Goal: Task Accomplishment & Management: Complete application form

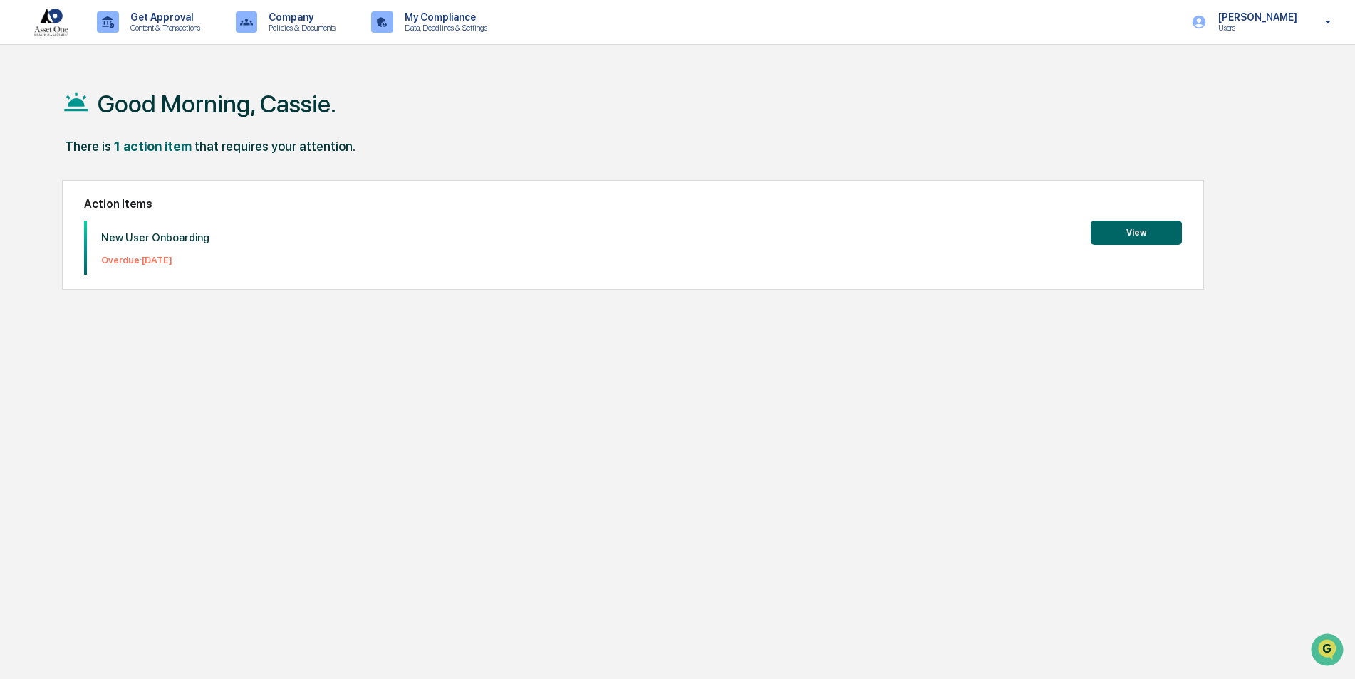
click at [1137, 241] on button "View" at bounding box center [1135, 233] width 91 height 24
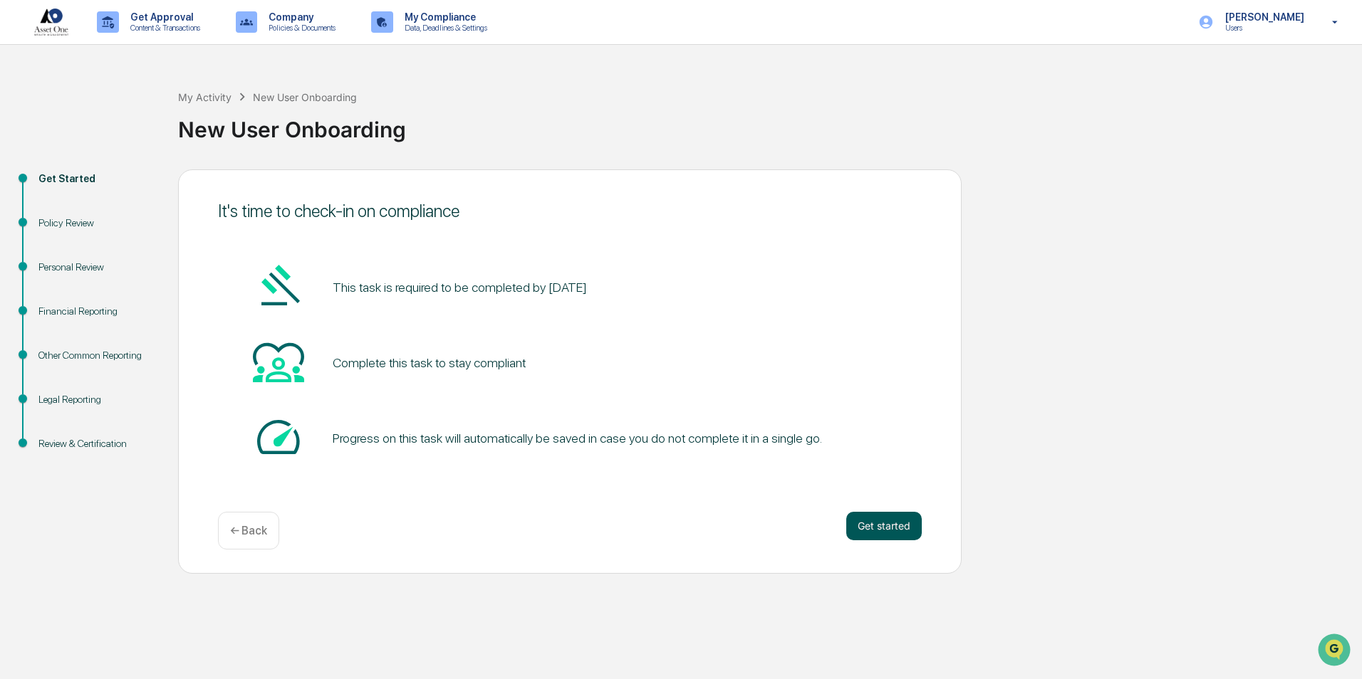
click at [887, 519] on button "Get started" at bounding box center [883, 526] width 75 height 28
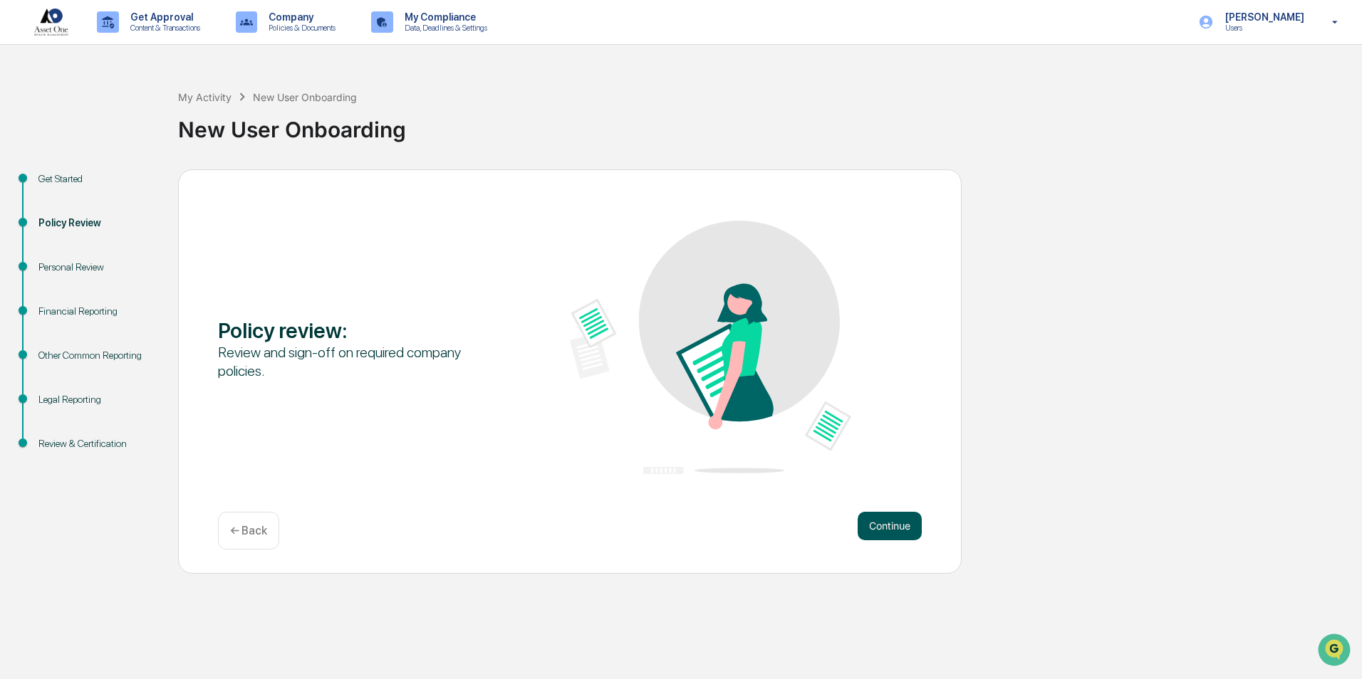
click at [891, 531] on button "Continue" at bounding box center [890, 526] width 64 height 28
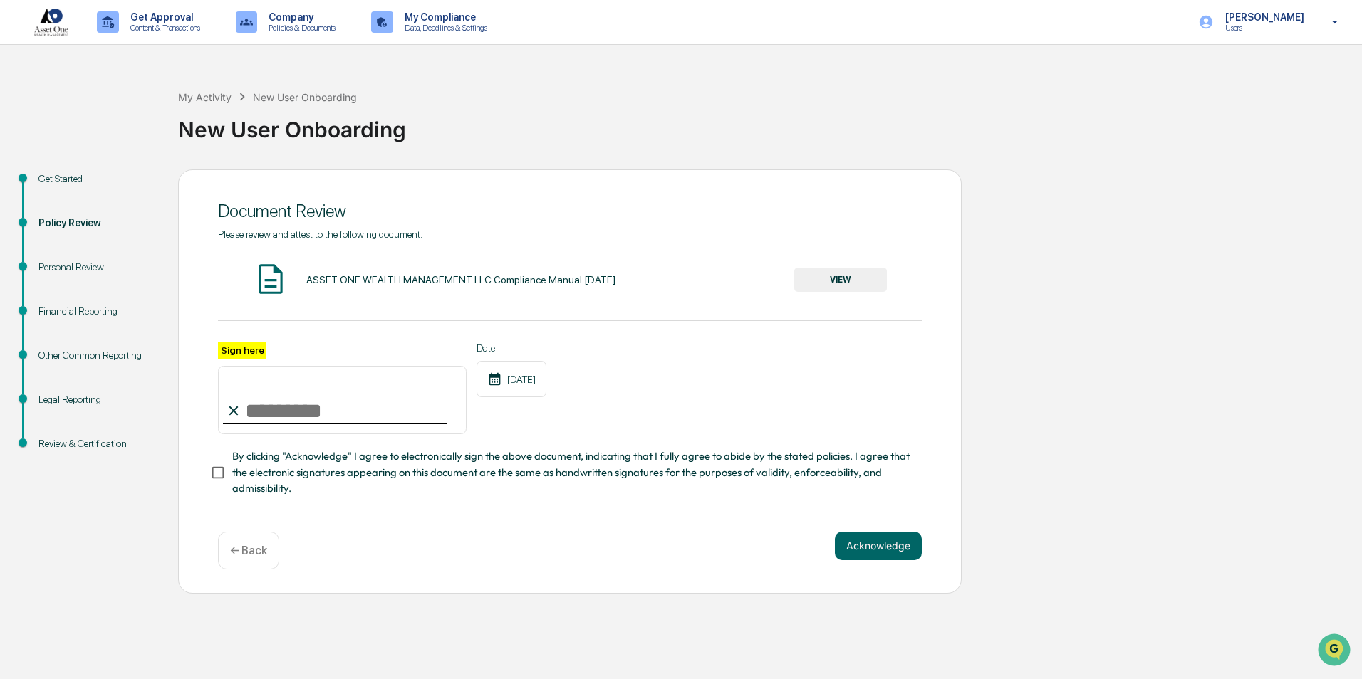
click at [826, 280] on button "VIEW" at bounding box center [840, 280] width 93 height 24
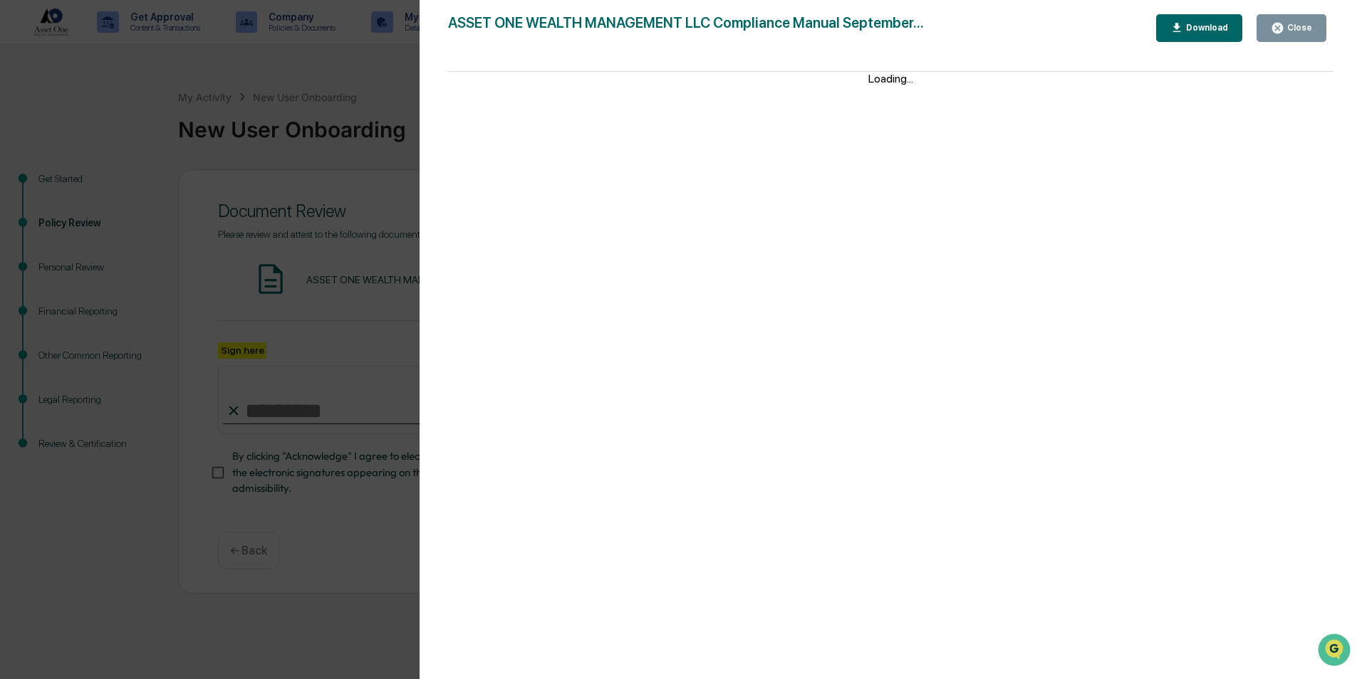
click at [1189, 33] on div "Download" at bounding box center [1205, 28] width 45 height 10
click at [249, 382] on div "Version History 09/11/2025, 08:46 PM Cece Ferraez ASSET ONE WEALTH MANAGEMENT L…" at bounding box center [681, 339] width 1362 height 679
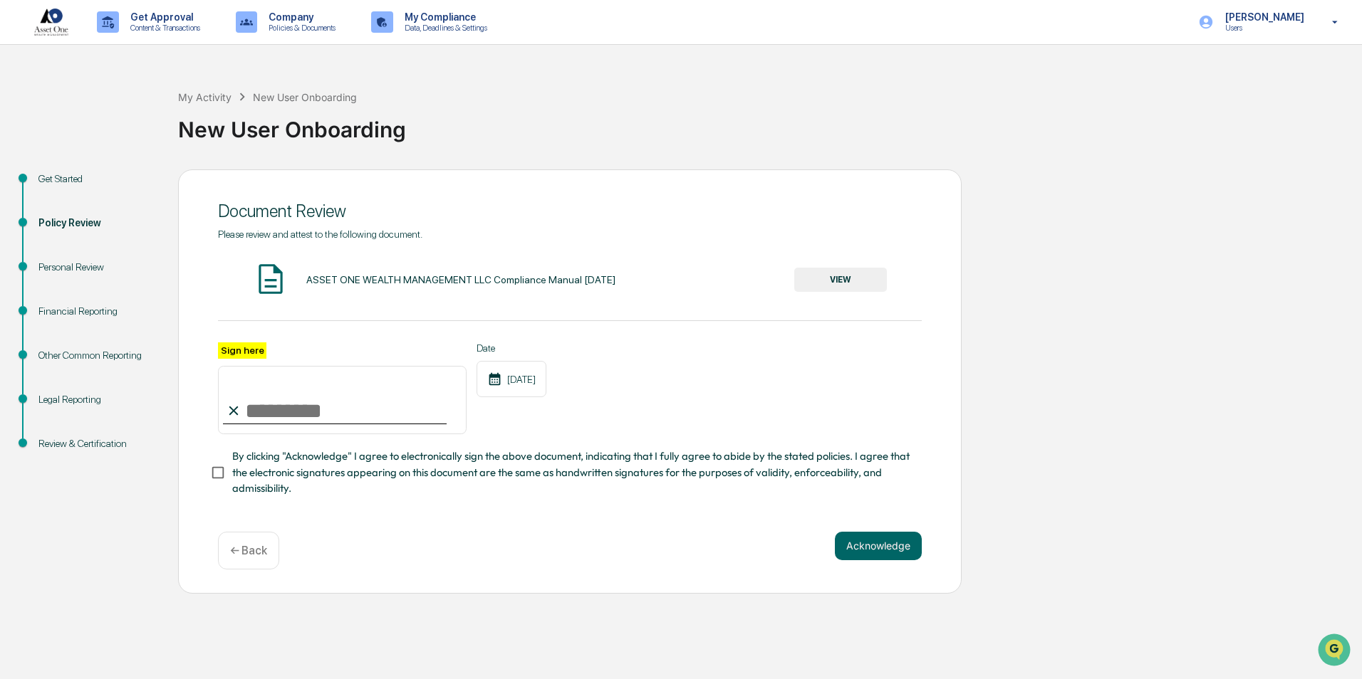
click at [279, 410] on input "Sign here" at bounding box center [342, 400] width 249 height 68
type input "**********"
click at [290, 464] on span "By clicking "Acknowledge" I agree to electronically sign the above document, in…" at bounding box center [571, 473] width 678 height 48
click at [910, 539] on button "Acknowledge" at bounding box center [878, 546] width 87 height 28
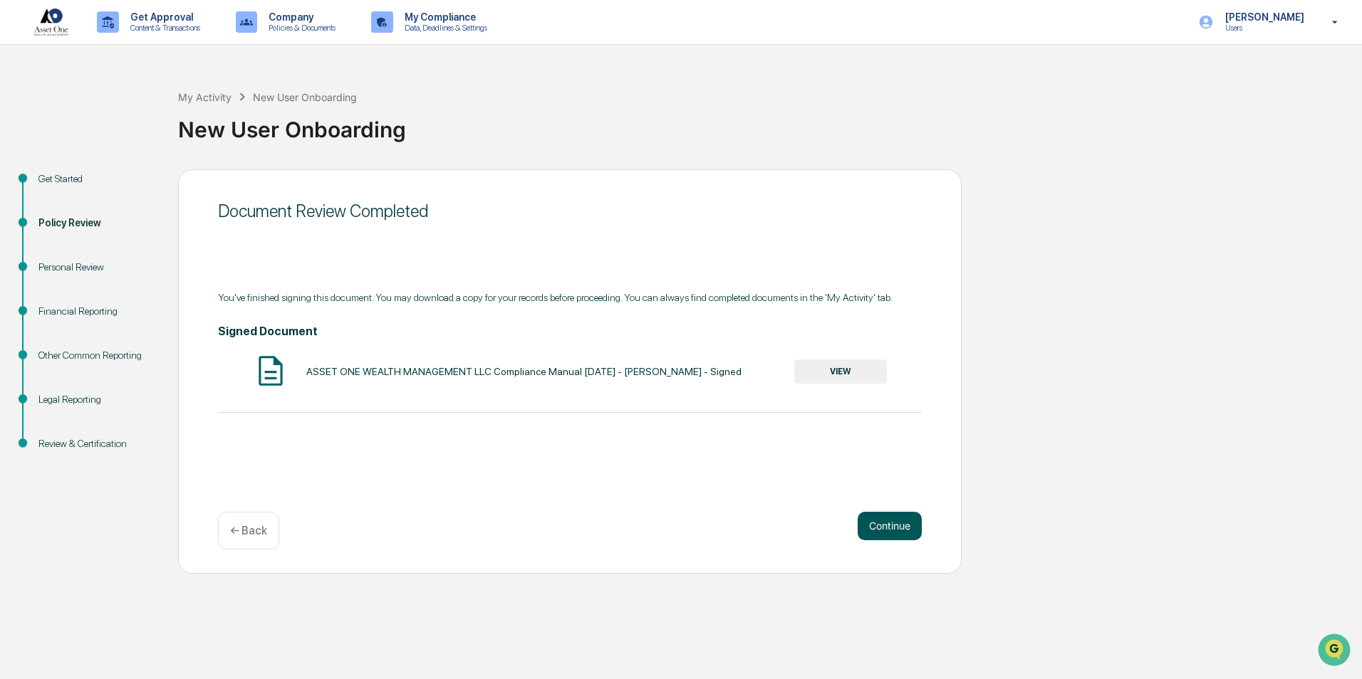
click at [891, 525] on button "Continue" at bounding box center [890, 526] width 64 height 28
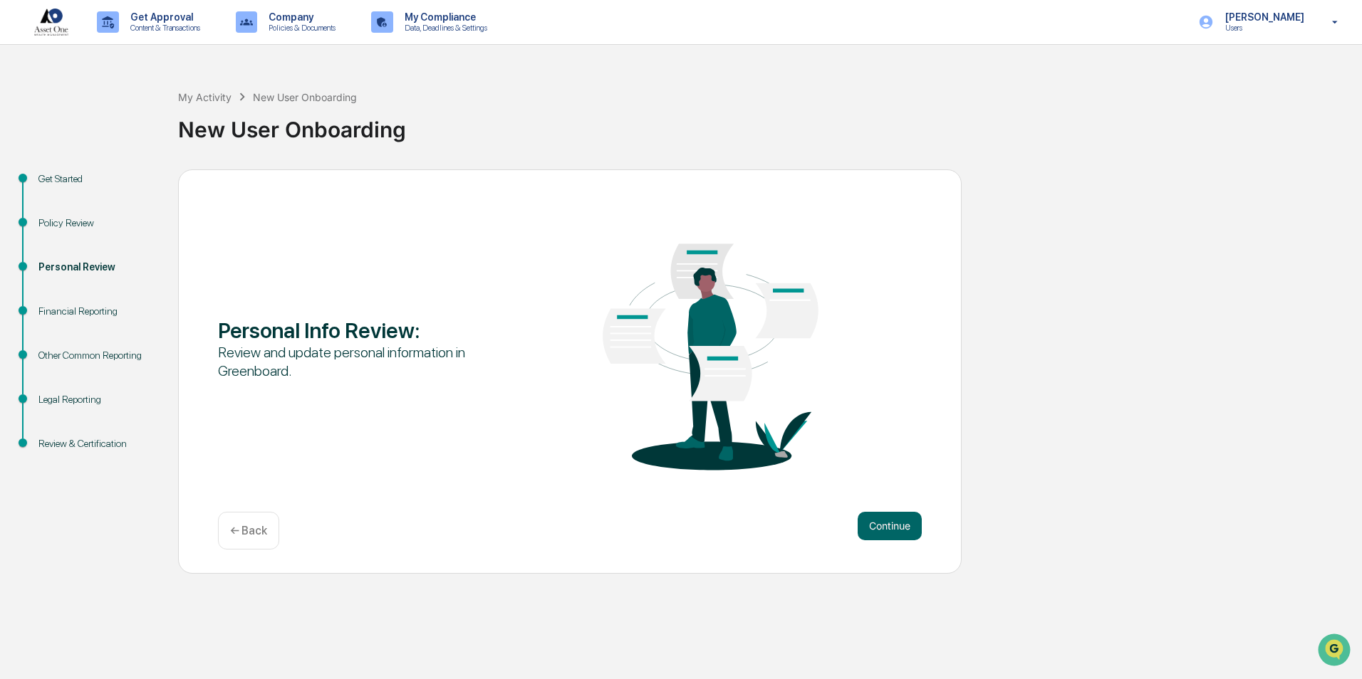
click at [891, 525] on button "Continue" at bounding box center [890, 526] width 64 height 28
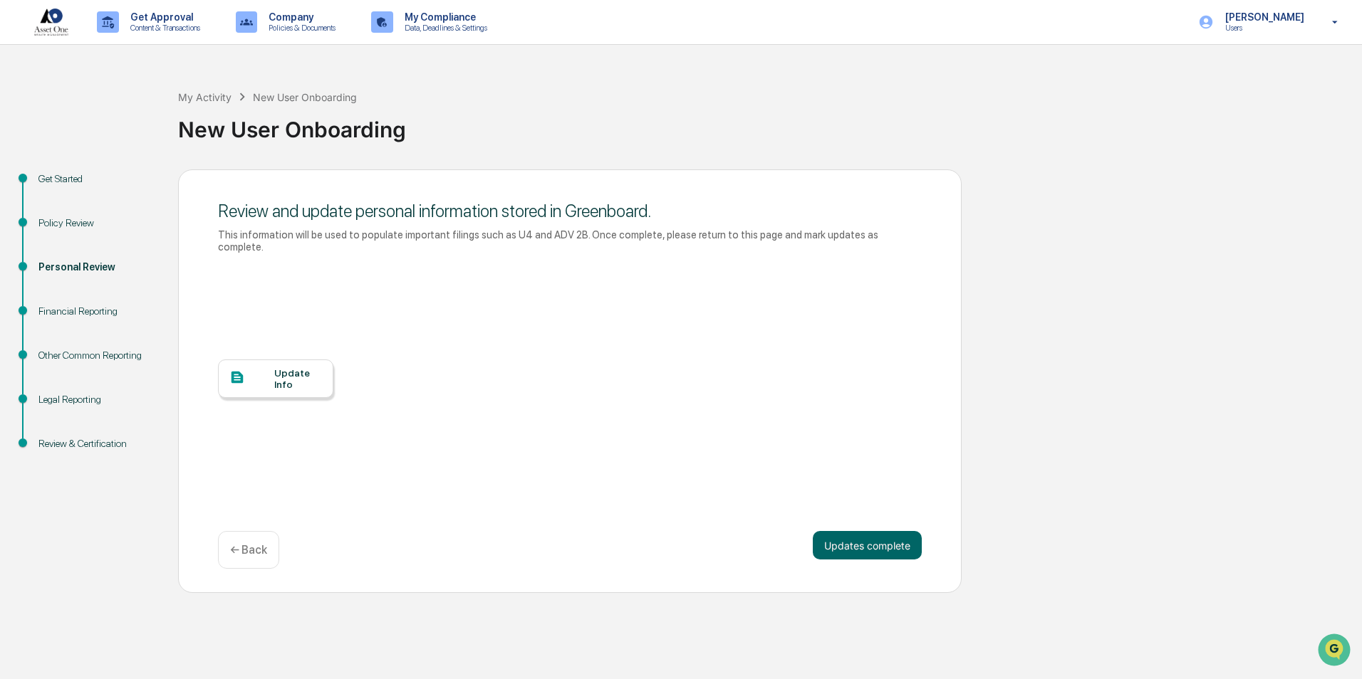
click at [307, 370] on div "Update Info" at bounding box center [298, 379] width 48 height 23
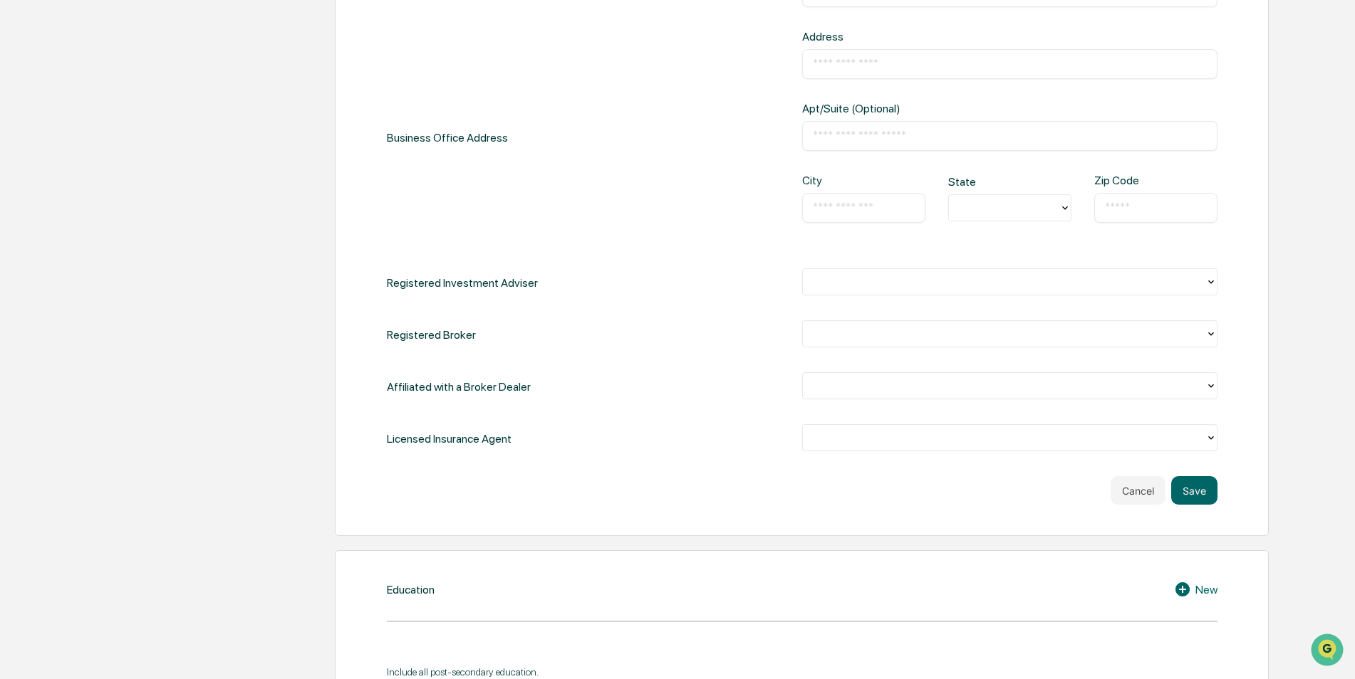
scroll to position [571, 0]
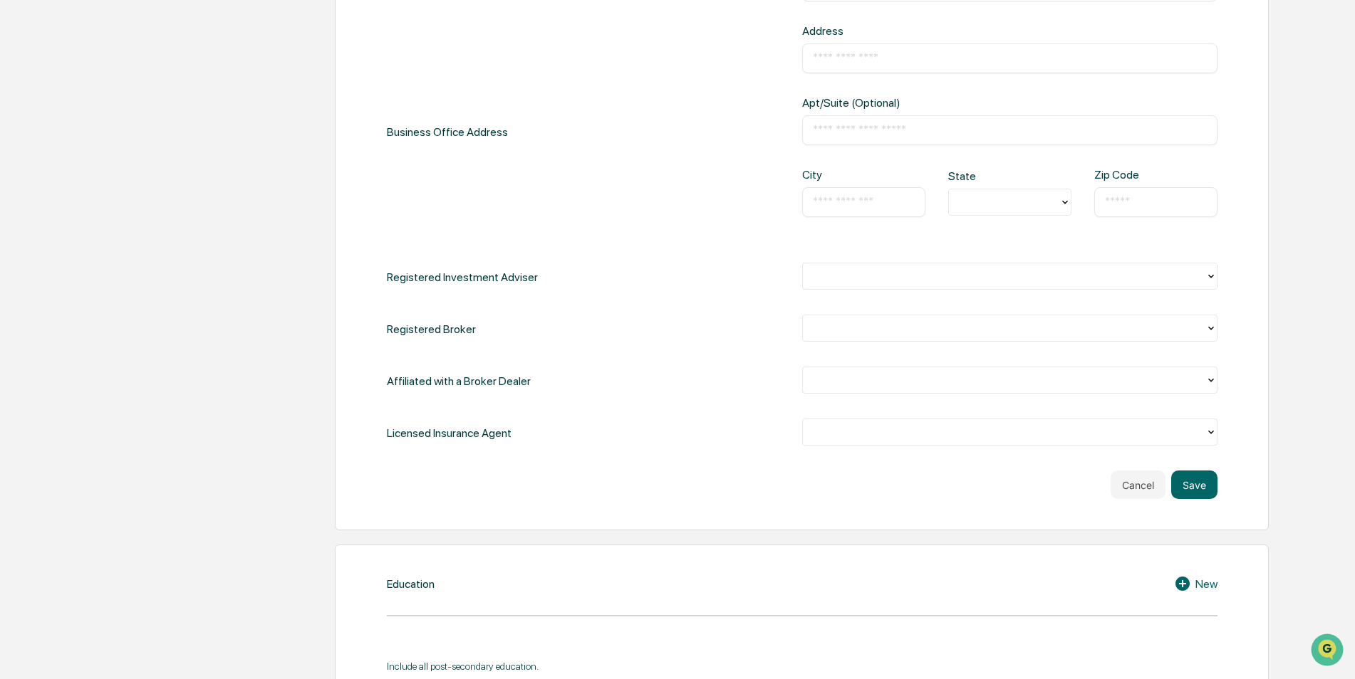
click at [429, 192] on div "Business Office Address" at bounding box center [447, 132] width 121 height 216
click at [453, 164] on div "Business Office Address" at bounding box center [447, 132] width 121 height 216
click at [524, 353] on div "Title ​ Supervisor ​ Business Office Address Address ​ Apt/Suite (Optional) ​ C…" at bounding box center [802, 183] width 830 height 530
click at [511, 391] on div "Affiliated with a Broker Dealer" at bounding box center [459, 381] width 144 height 29
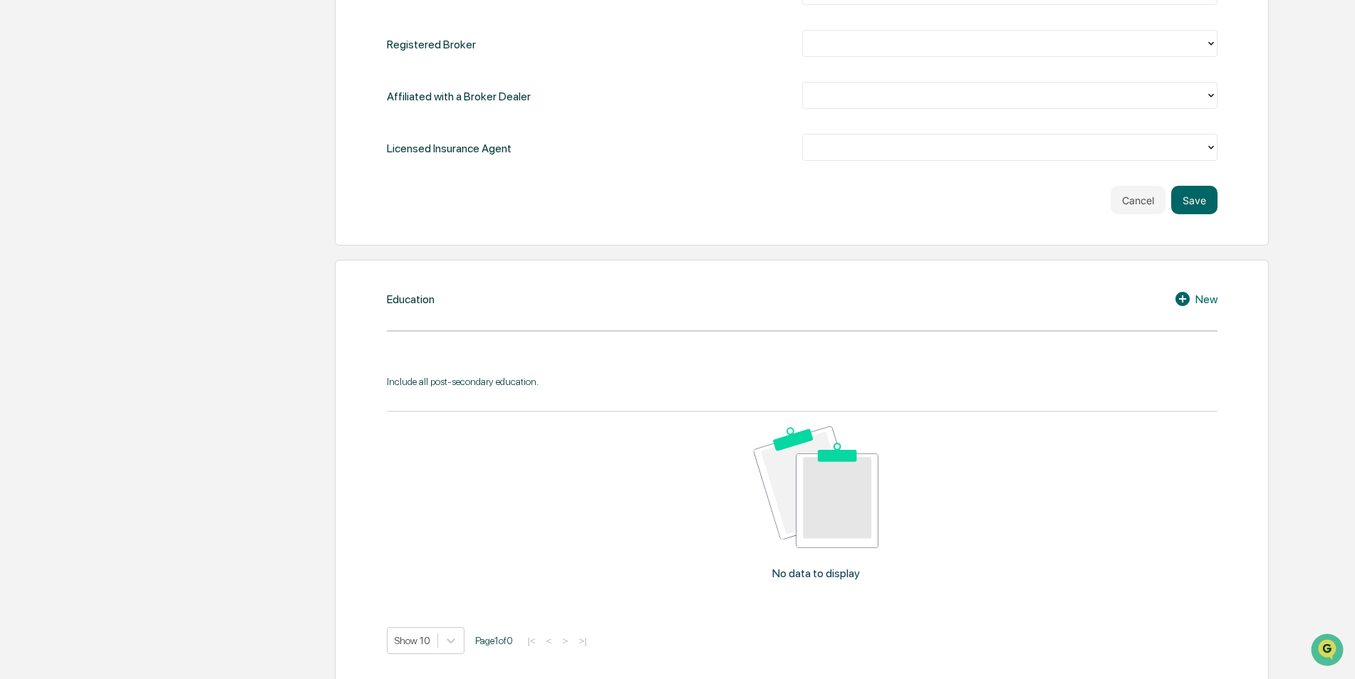
drag, startPoint x: 1137, startPoint y: 193, endPoint x: 1130, endPoint y: 199, distance: 9.1
click at [1137, 192] on button "Cancel" at bounding box center [1137, 200] width 55 height 28
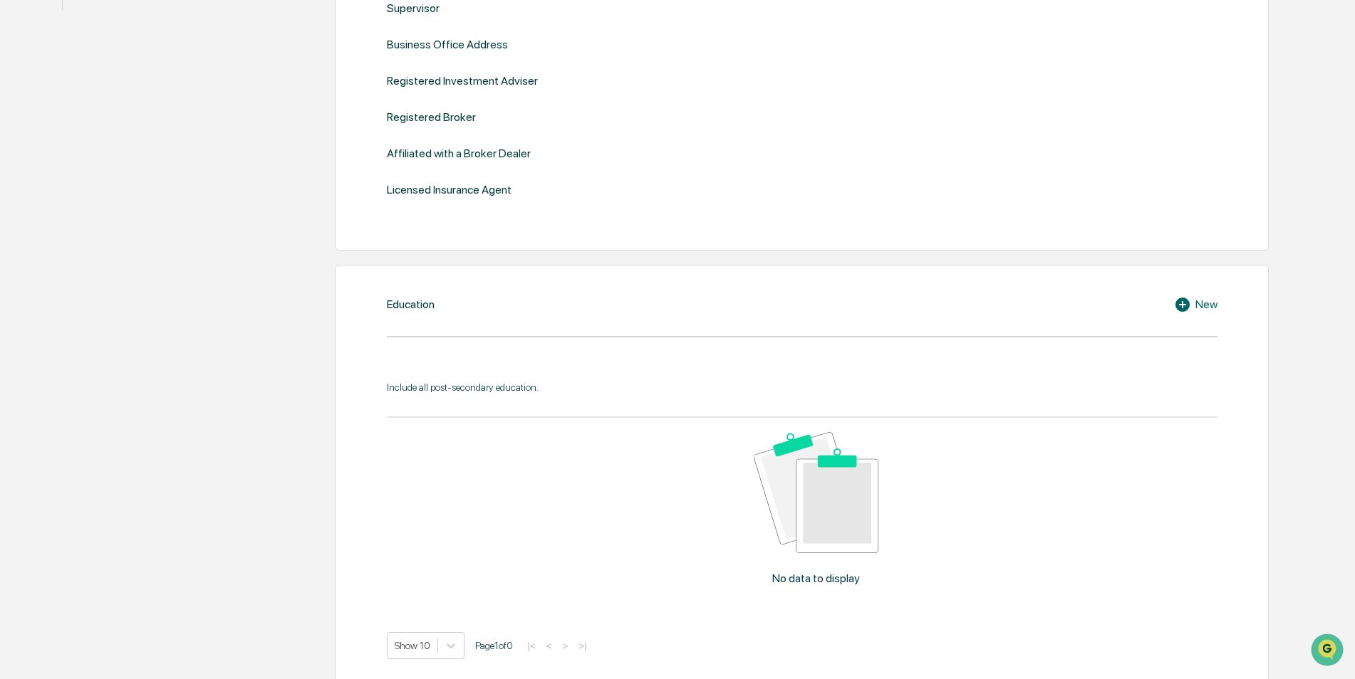
scroll to position [570, 0]
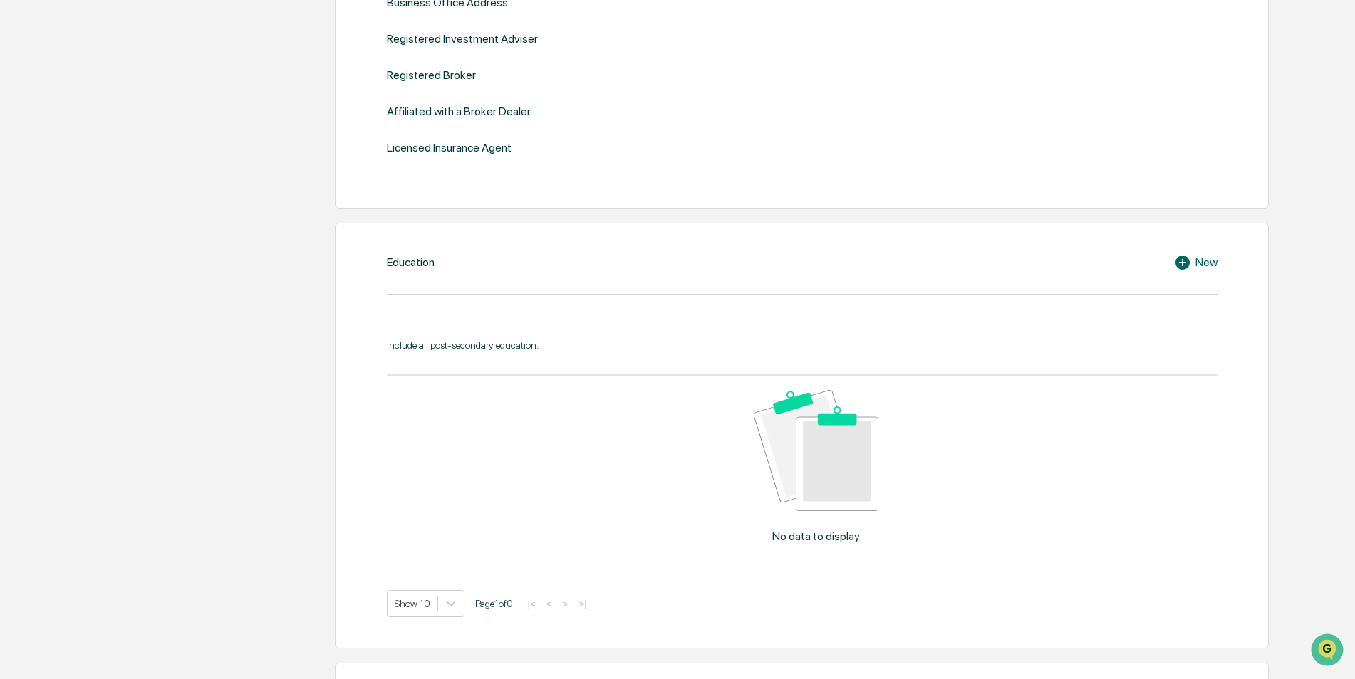
click at [1168, 261] on div "Education New" at bounding box center [802, 262] width 830 height 17
click at [1182, 262] on icon at bounding box center [1184, 262] width 21 height 17
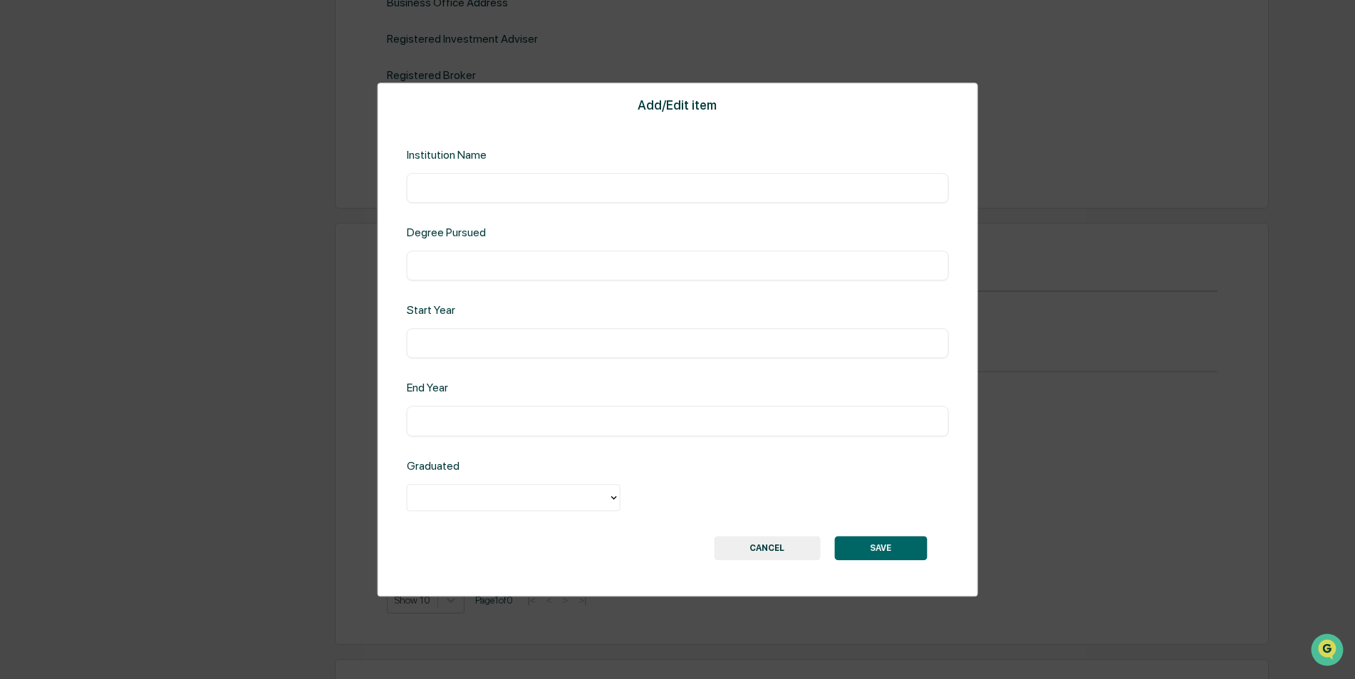
click at [472, 182] on input "text" at bounding box center [677, 188] width 521 height 14
type input "**********"
type input "****"
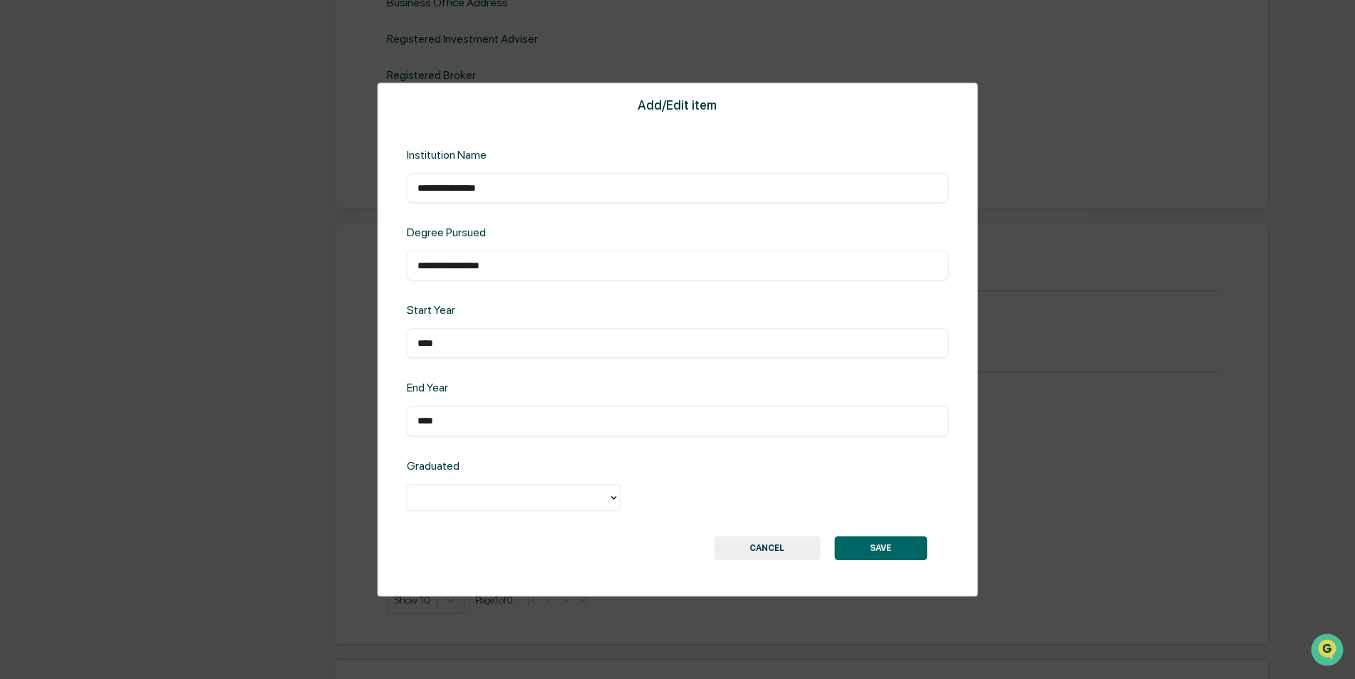
click at [424, 480] on div "Graduated" at bounding box center [678, 486] width 542 height 54
click at [429, 491] on div at bounding box center [508, 497] width 187 height 16
click at [469, 531] on div "Yes" at bounding box center [514, 530] width 214 height 28
click at [889, 550] on button "SAVE" at bounding box center [880, 548] width 93 height 24
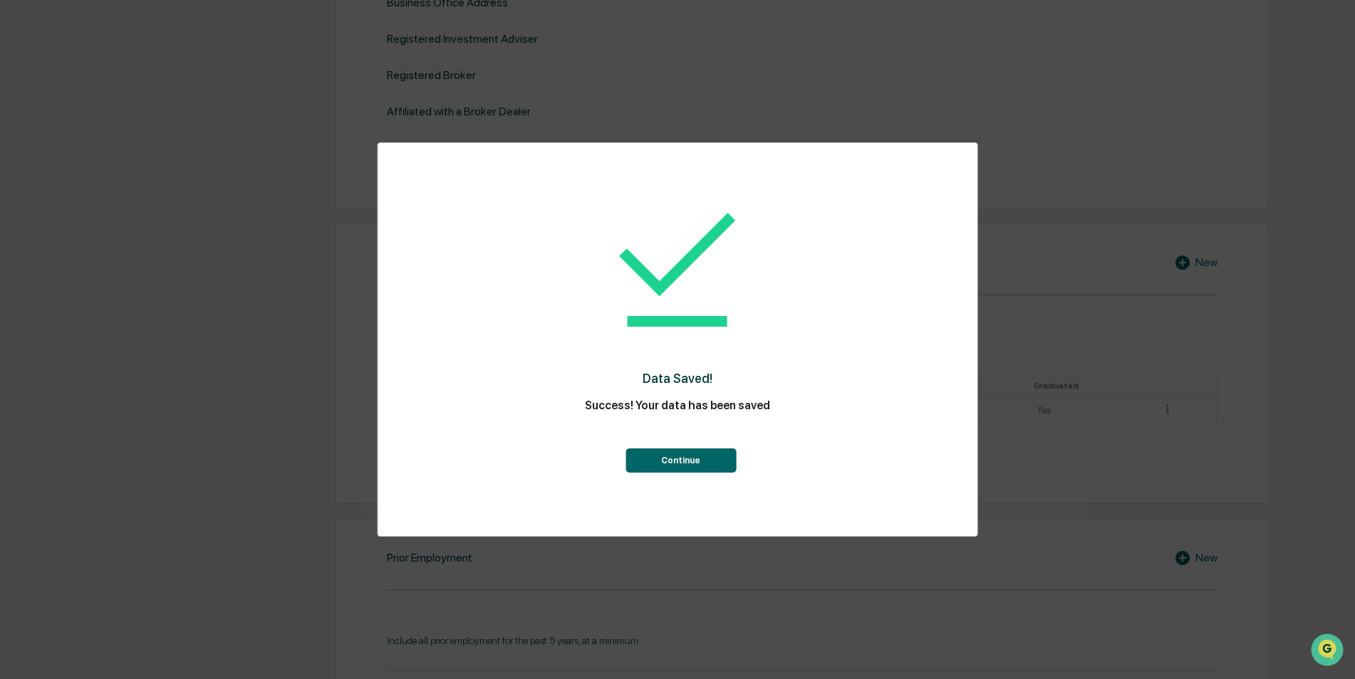
click at [684, 464] on button "Continue" at bounding box center [680, 461] width 110 height 24
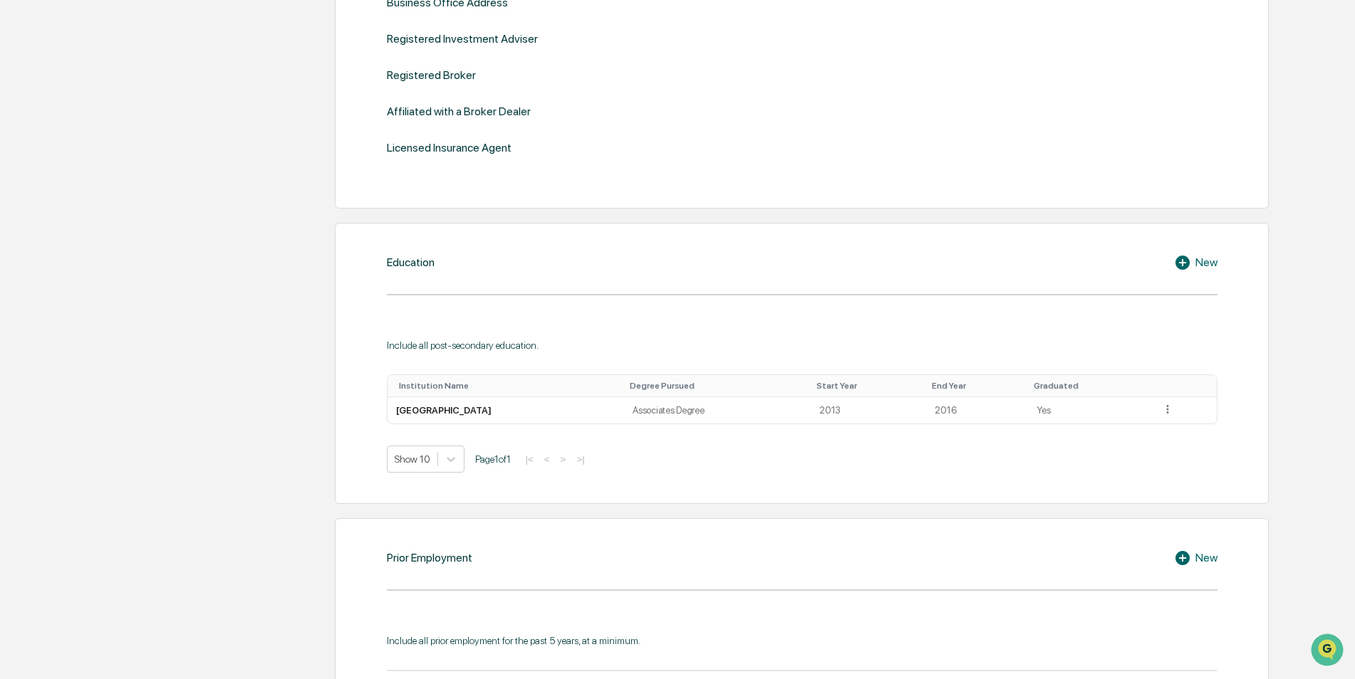
click at [1191, 267] on icon at bounding box center [1184, 262] width 21 height 17
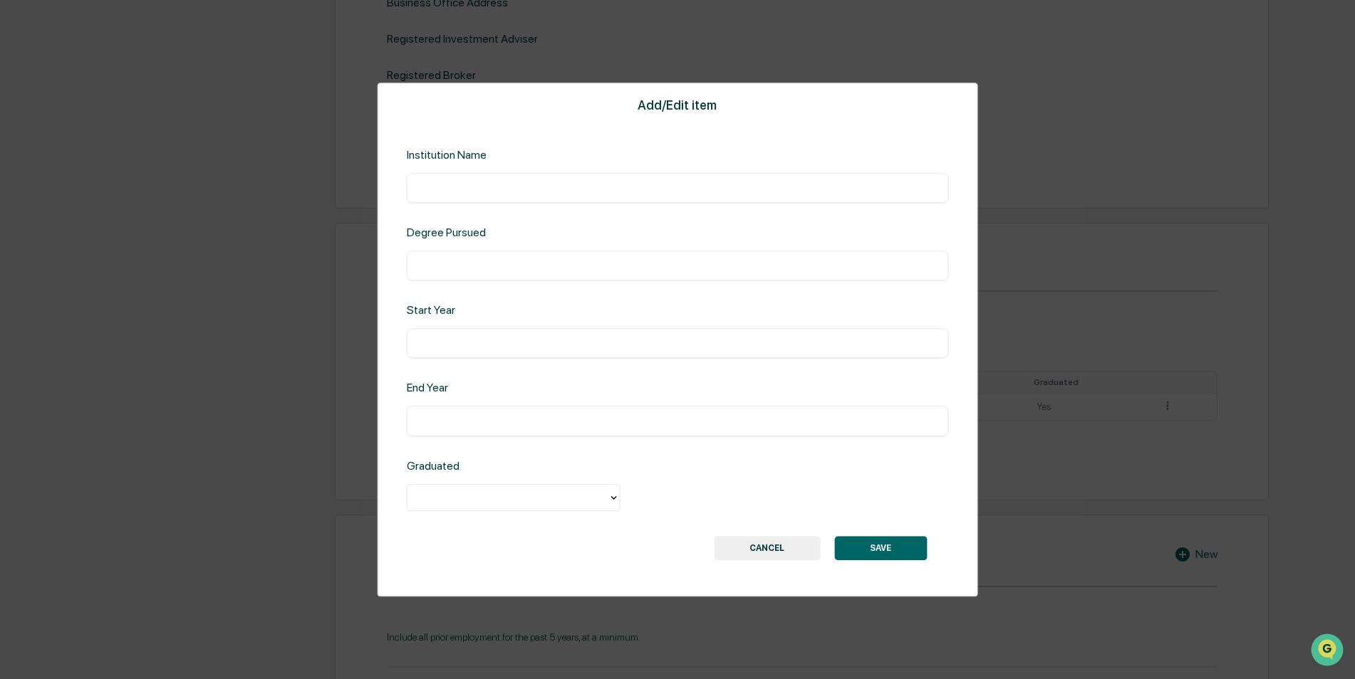
click at [598, 189] on input "text" at bounding box center [677, 188] width 521 height 14
type input "**********"
drag, startPoint x: 536, startPoint y: 263, endPoint x: 348, endPoint y: 264, distance: 188.0
click at [348, 264] on div "**********" at bounding box center [677, 339] width 1355 height 679
paste input "text"
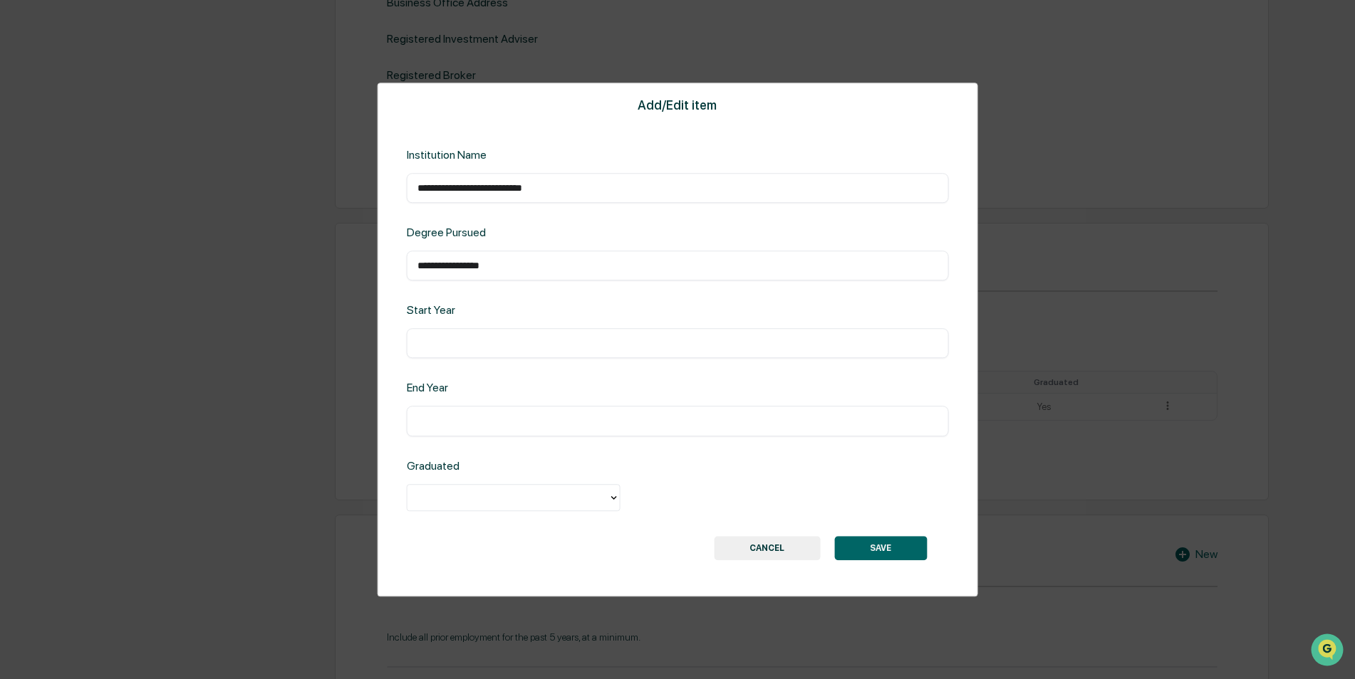
drag, startPoint x: 419, startPoint y: 264, endPoint x: 420, endPoint y: 246, distance: 17.9
click at [420, 264] on input "**********" at bounding box center [677, 266] width 521 height 14
type input "**********"
click at [458, 325] on div "Start Year ​" at bounding box center [678, 331] width 542 height 55
click at [464, 313] on div "Start Year" at bounding box center [529, 311] width 244 height 14
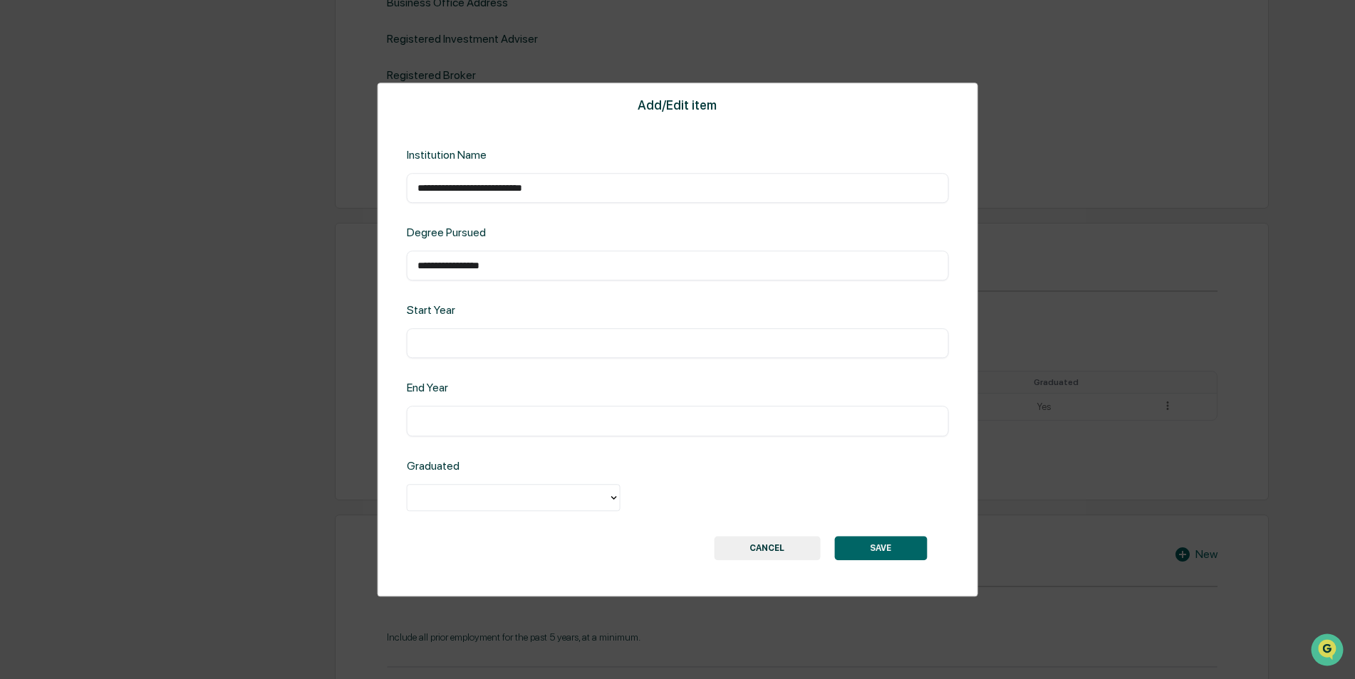
drag, startPoint x: 439, startPoint y: 298, endPoint x: 435, endPoint y: 306, distance: 8.6
click at [438, 301] on div "**********" at bounding box center [677, 340] width 600 height 514
click at [425, 335] on div "​" at bounding box center [678, 344] width 542 height 30
click at [423, 344] on input "text" at bounding box center [677, 344] width 521 height 14
type input "****"
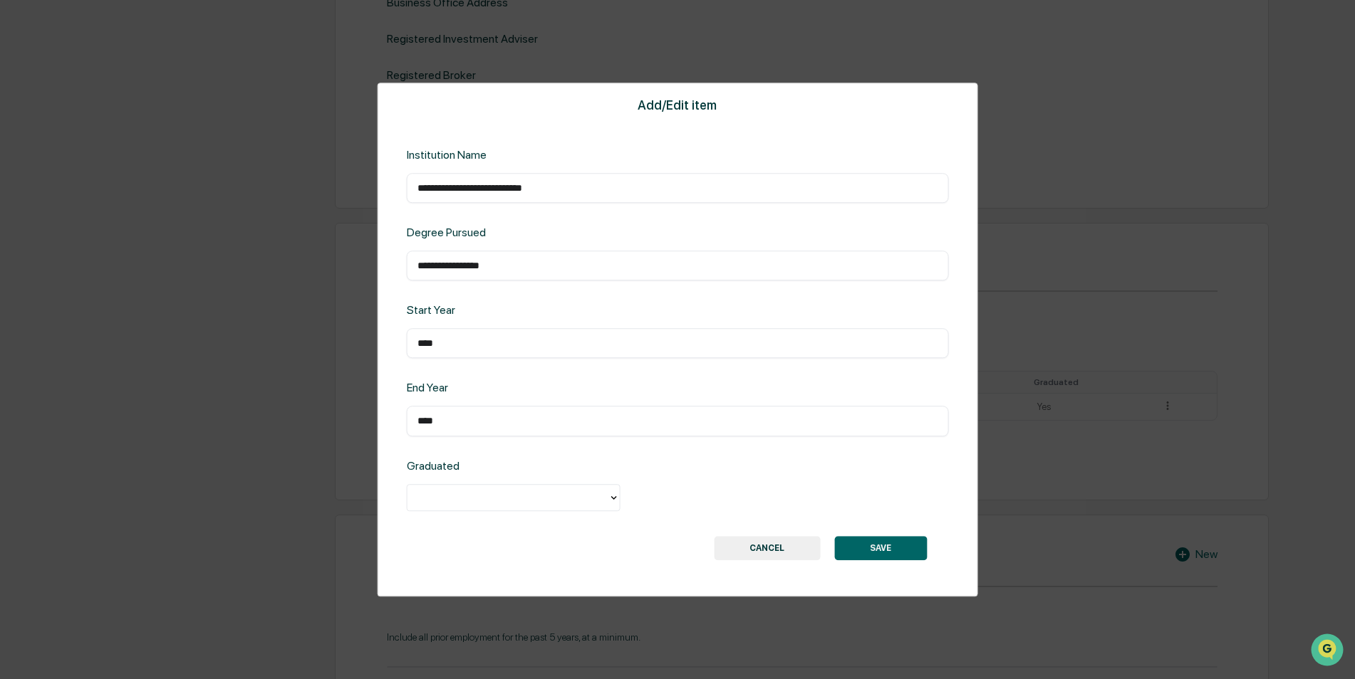
type input "****"
click at [453, 496] on div at bounding box center [508, 497] width 187 height 16
click at [442, 534] on div "Yes" at bounding box center [514, 530] width 214 height 28
click at [886, 553] on button "SAVE" at bounding box center [880, 548] width 93 height 24
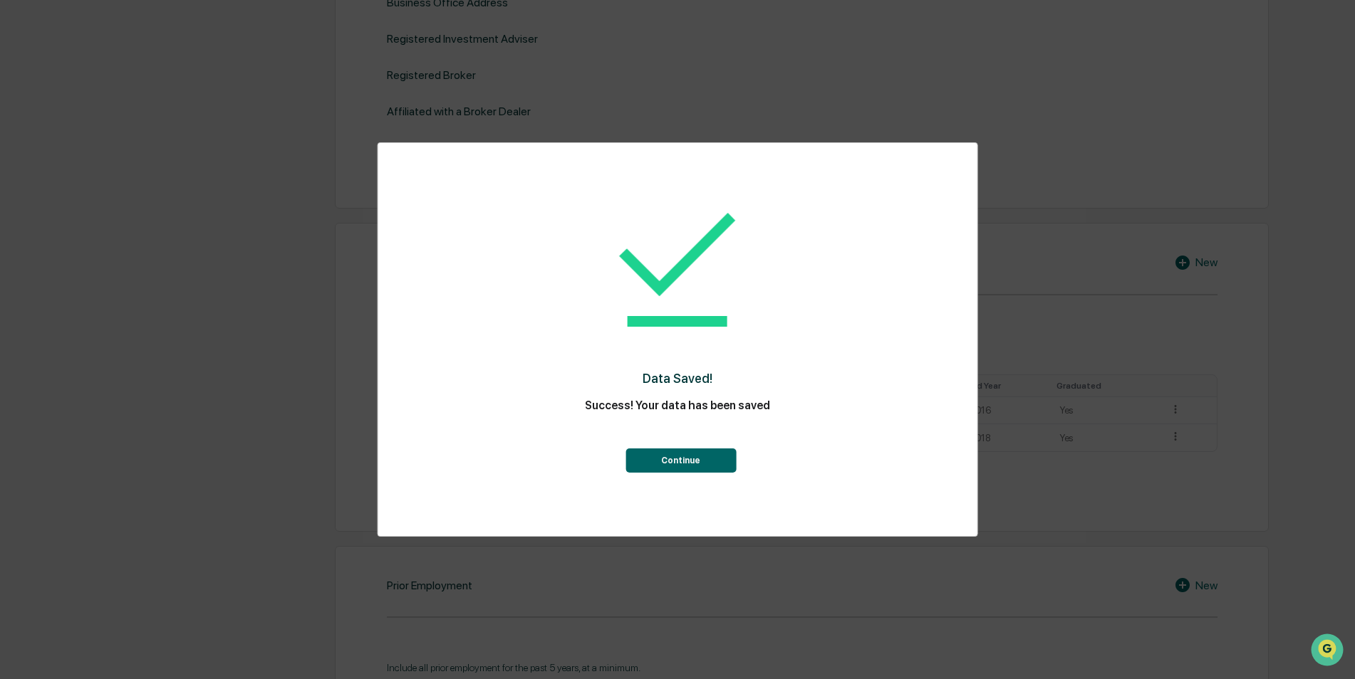
click at [692, 462] on button "Continue" at bounding box center [680, 461] width 110 height 24
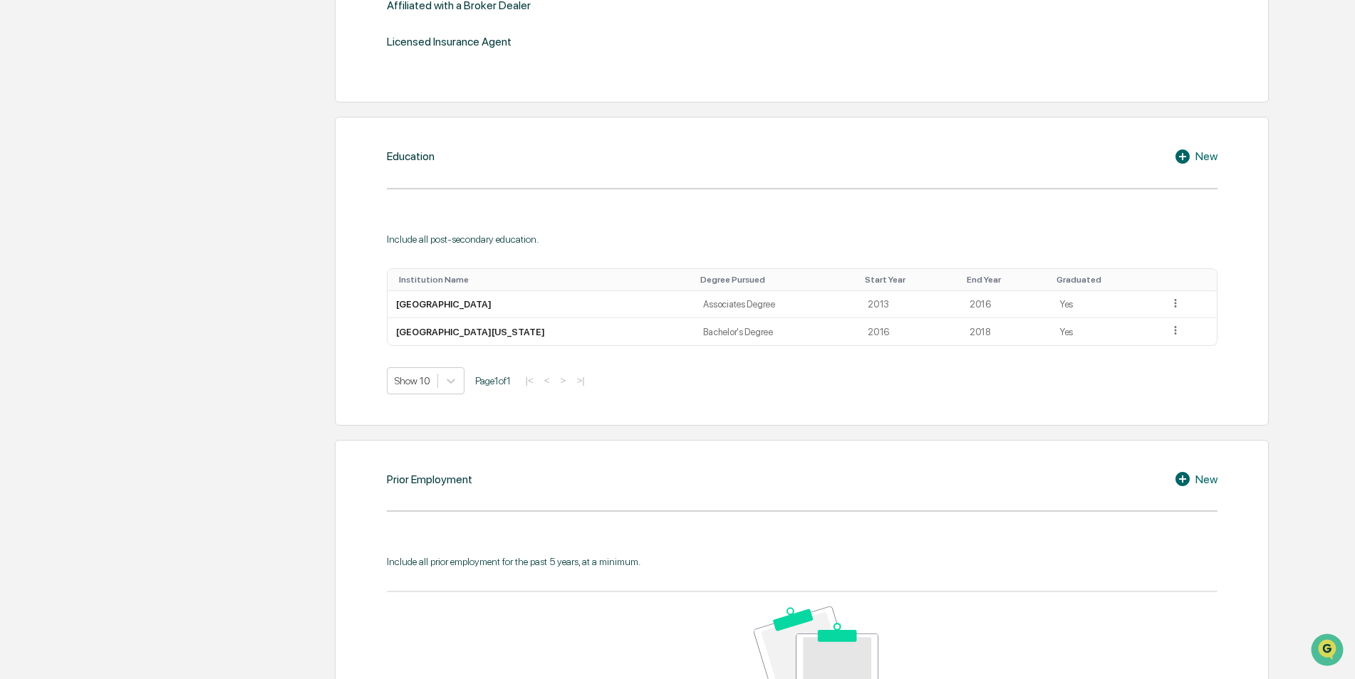
scroll to position [712, 0]
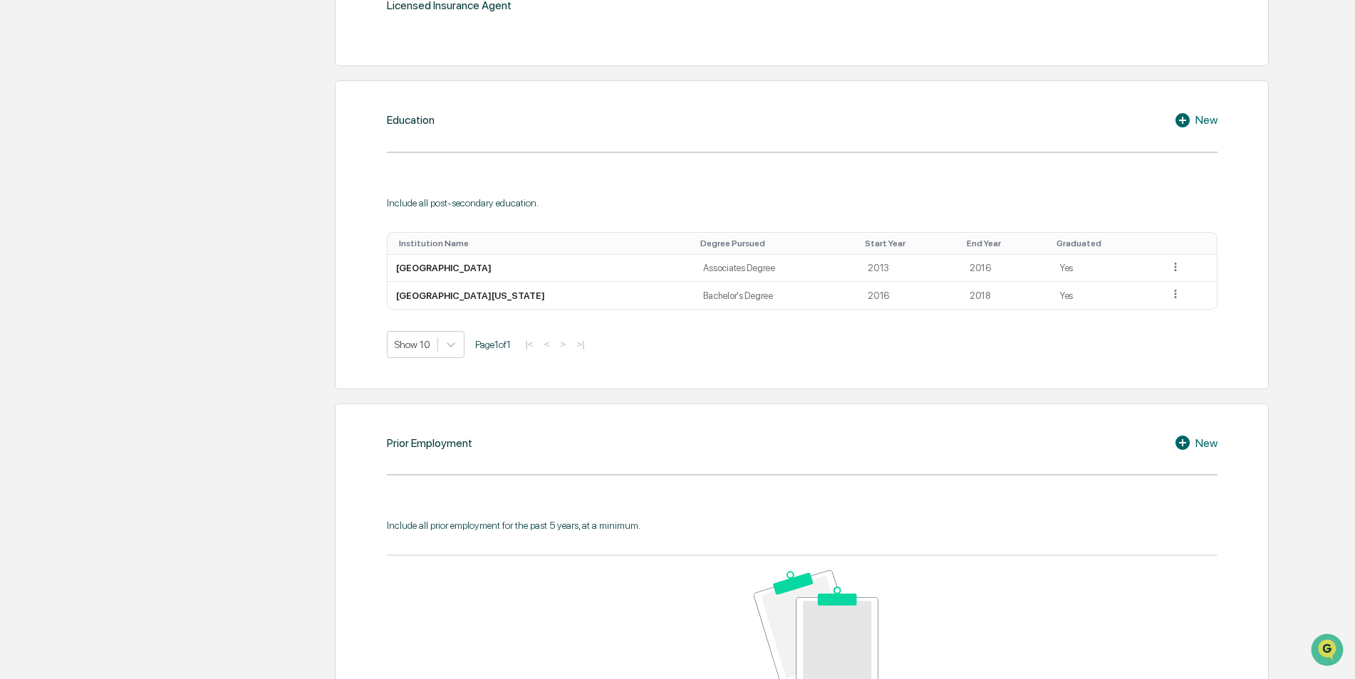
click at [1199, 440] on div "New" at bounding box center [1195, 442] width 43 height 17
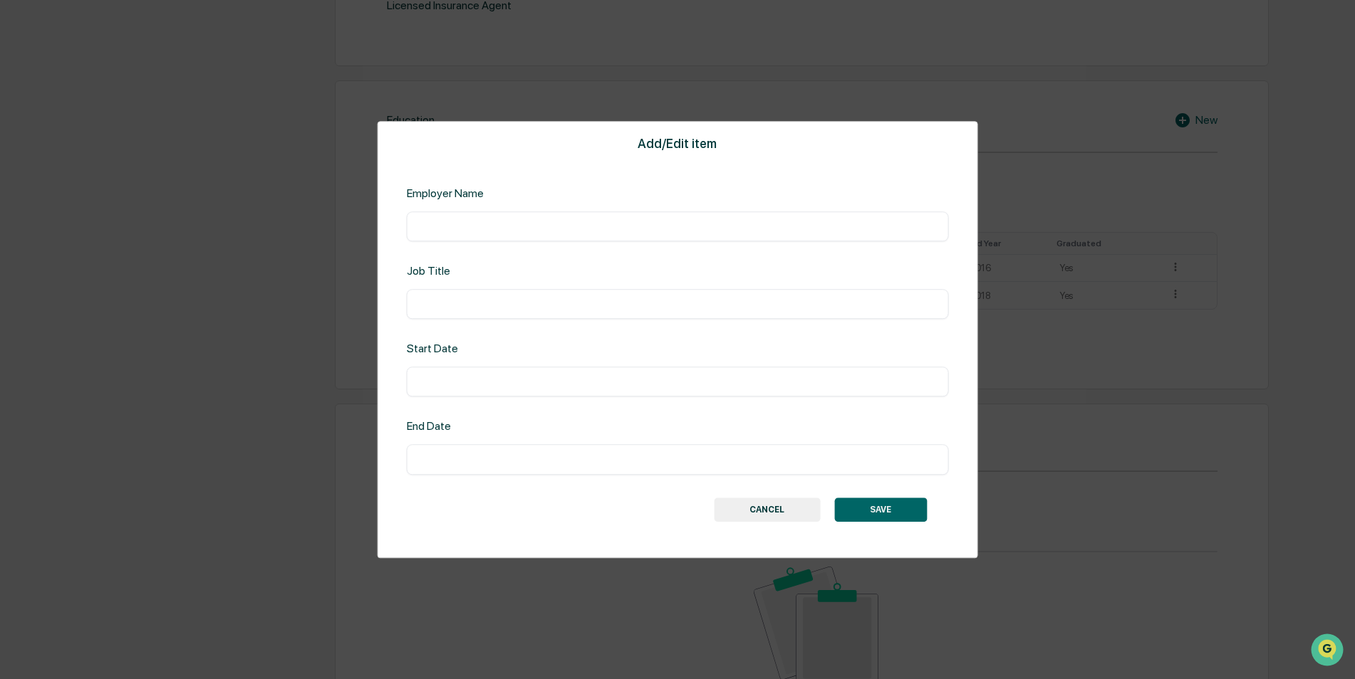
click at [509, 209] on div "Employer Name ​" at bounding box center [678, 214] width 542 height 55
click at [422, 198] on div "Employer Name" at bounding box center [529, 194] width 244 height 14
click at [442, 190] on div "Employer Name" at bounding box center [529, 194] width 244 height 14
drag, startPoint x: 442, startPoint y: 190, endPoint x: 436, endPoint y: 218, distance: 28.4
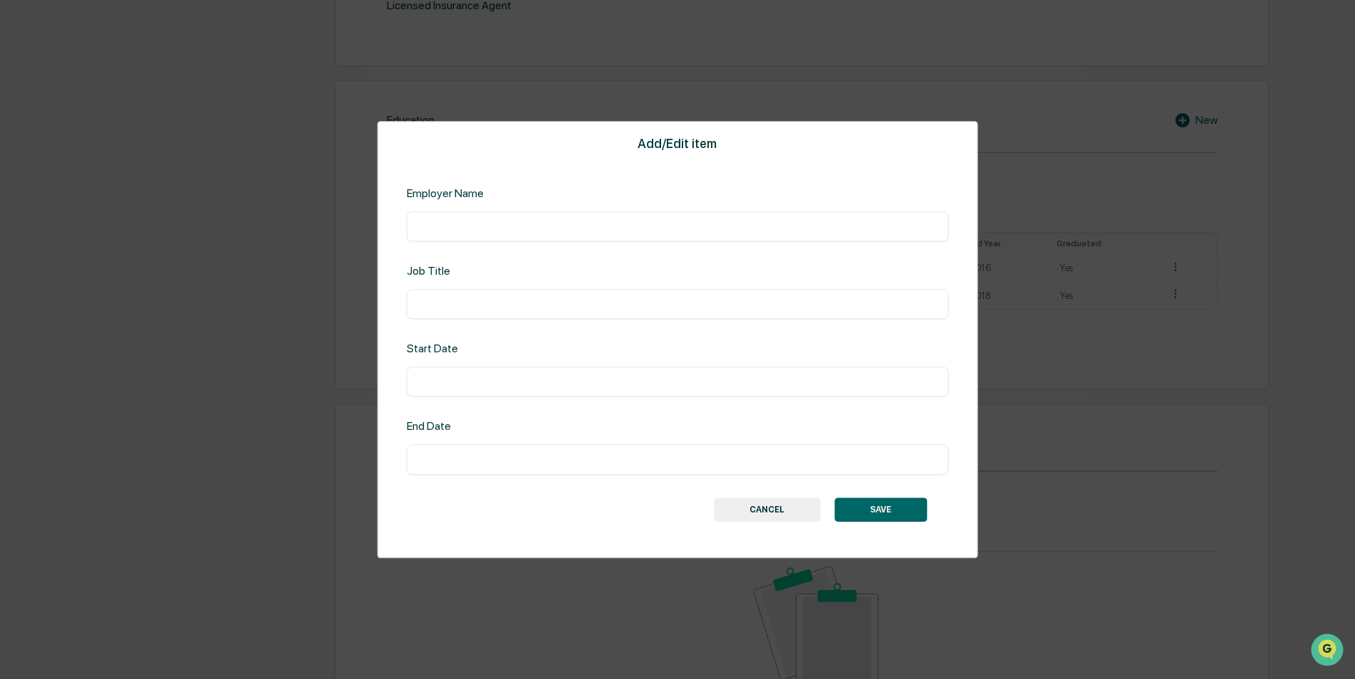
click at [436, 218] on div "​" at bounding box center [678, 227] width 542 height 30
click at [434, 223] on input "text" at bounding box center [677, 226] width 521 height 14
type input "**********"
type input "*********"
type input "****"
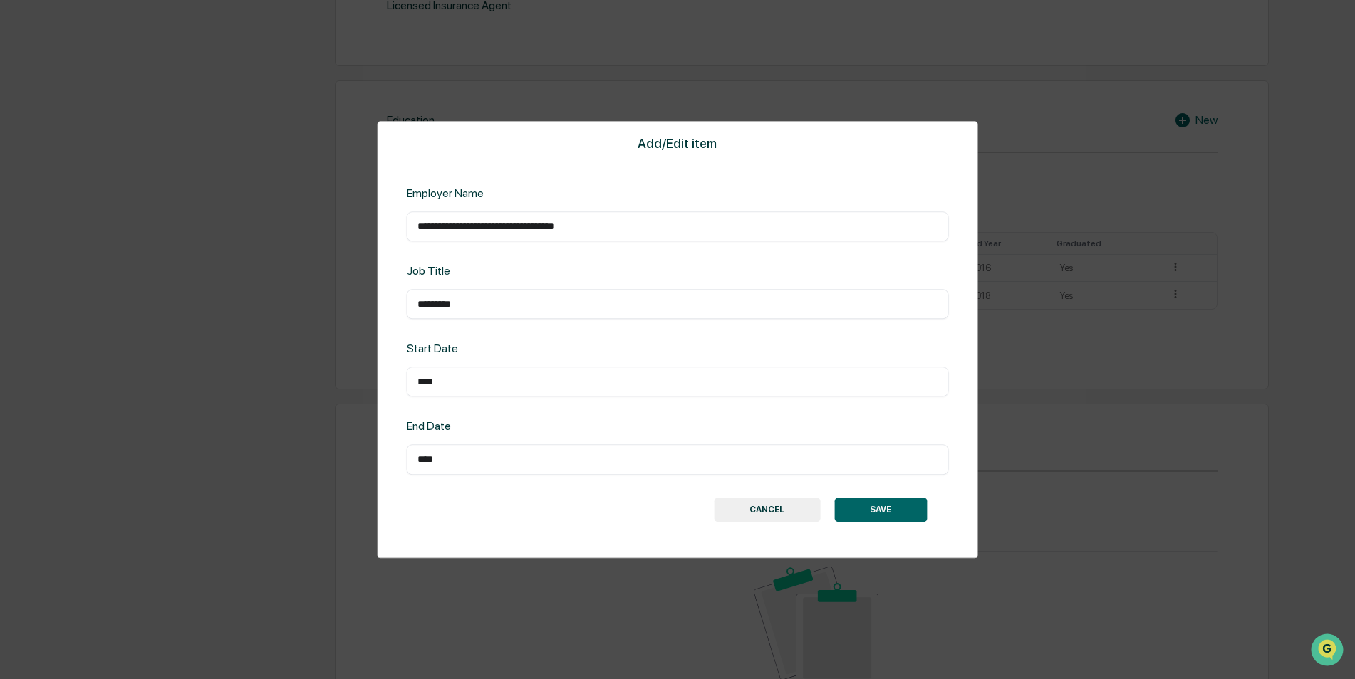
type input "****"
click at [875, 509] on button "SAVE" at bounding box center [880, 510] width 93 height 24
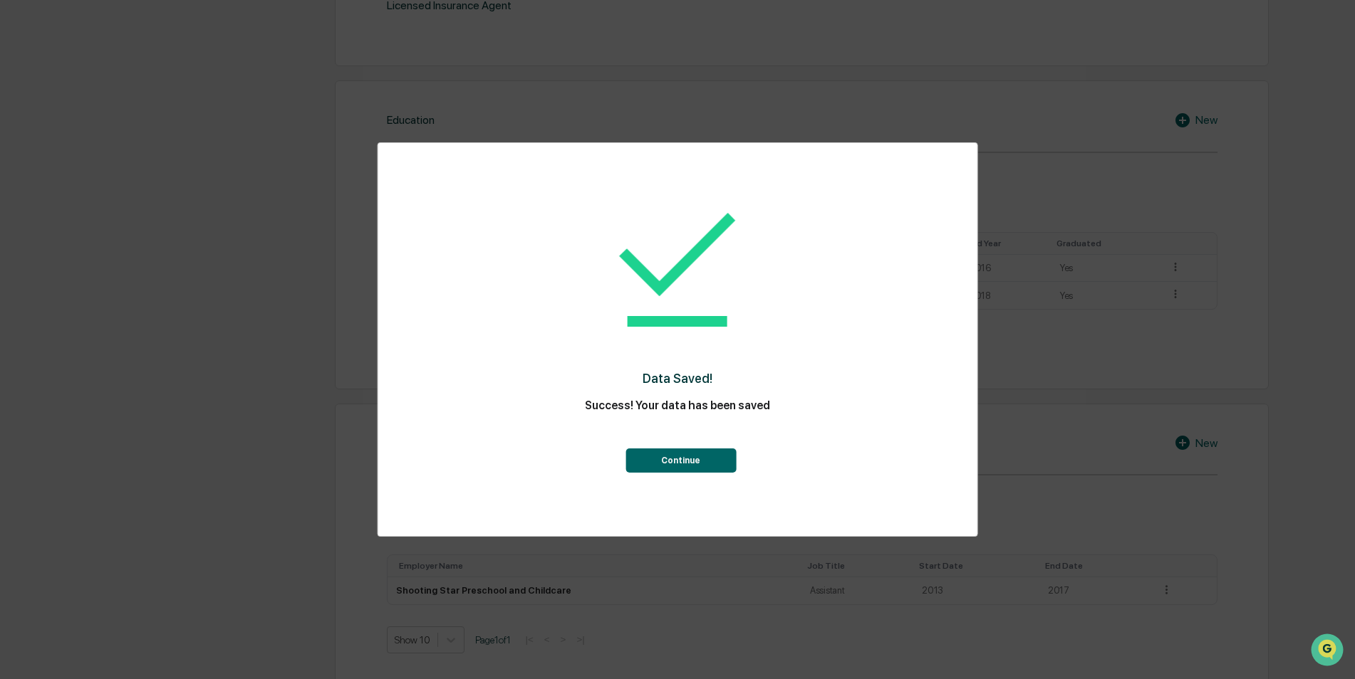
click at [683, 453] on button "Continue" at bounding box center [680, 461] width 110 height 24
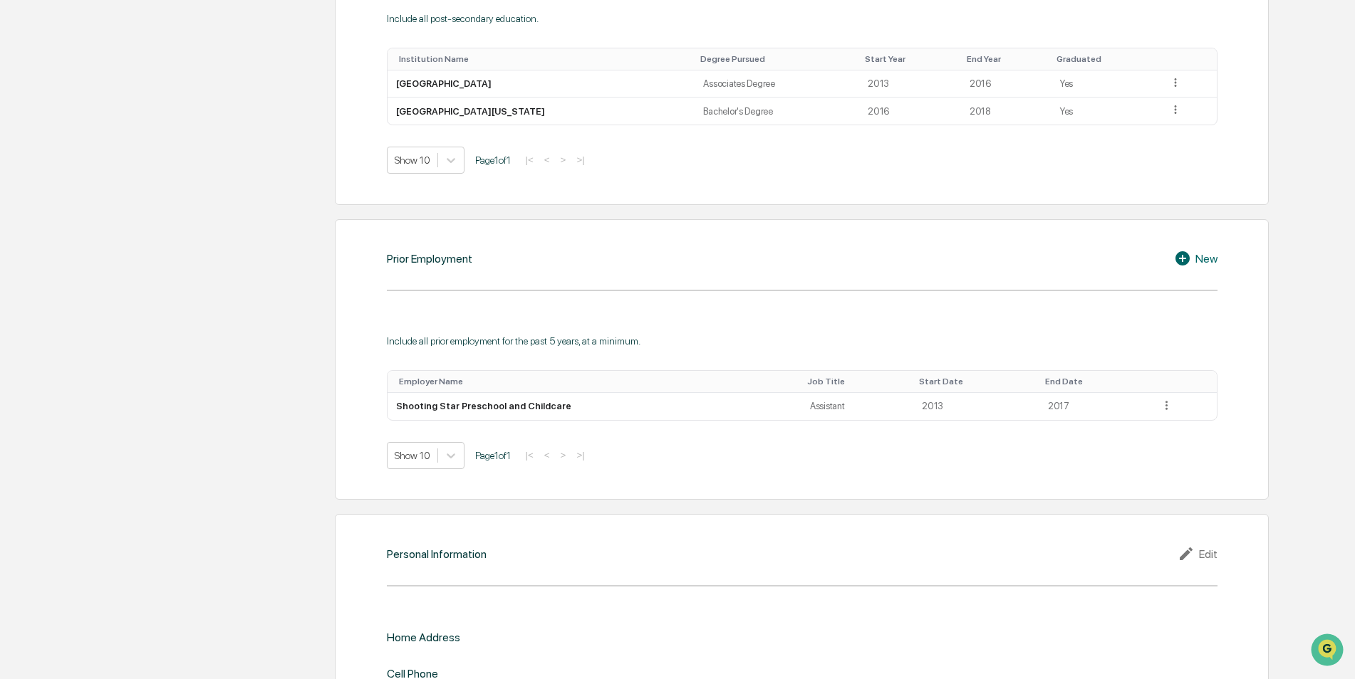
scroll to position [996, 0]
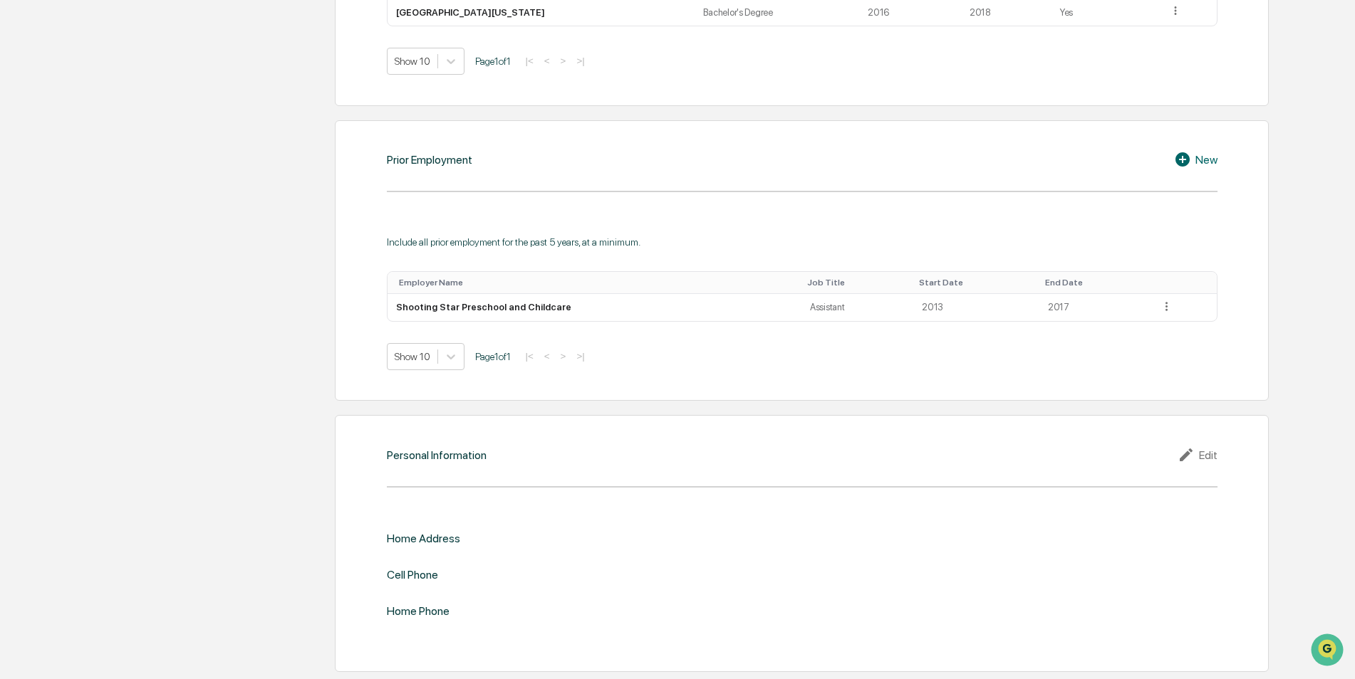
click at [1194, 459] on icon at bounding box center [1187, 455] width 21 height 17
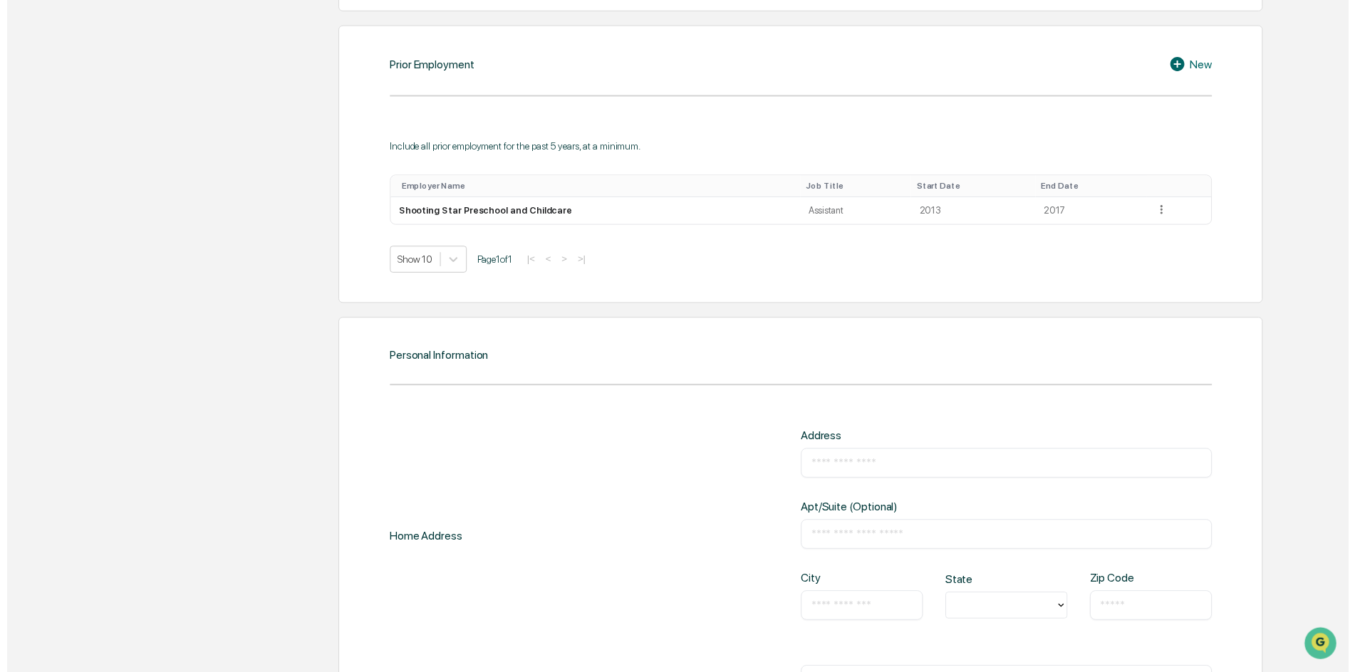
scroll to position [1256, 0]
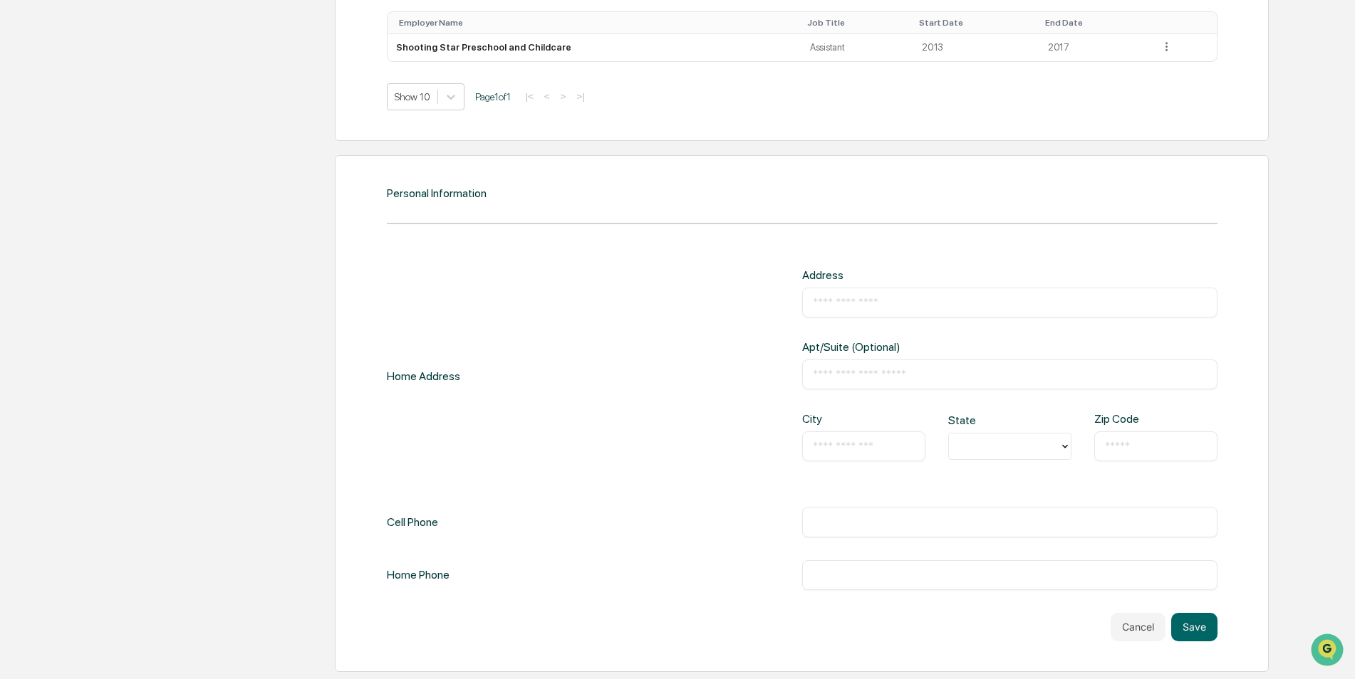
drag, startPoint x: 884, startPoint y: 293, endPoint x: 866, endPoint y: 303, distance: 20.8
click at [883, 295] on div "​" at bounding box center [1009, 303] width 415 height 30
click at [864, 303] on input "text" at bounding box center [1010, 303] width 394 height 14
type input "**********"
type input "********"
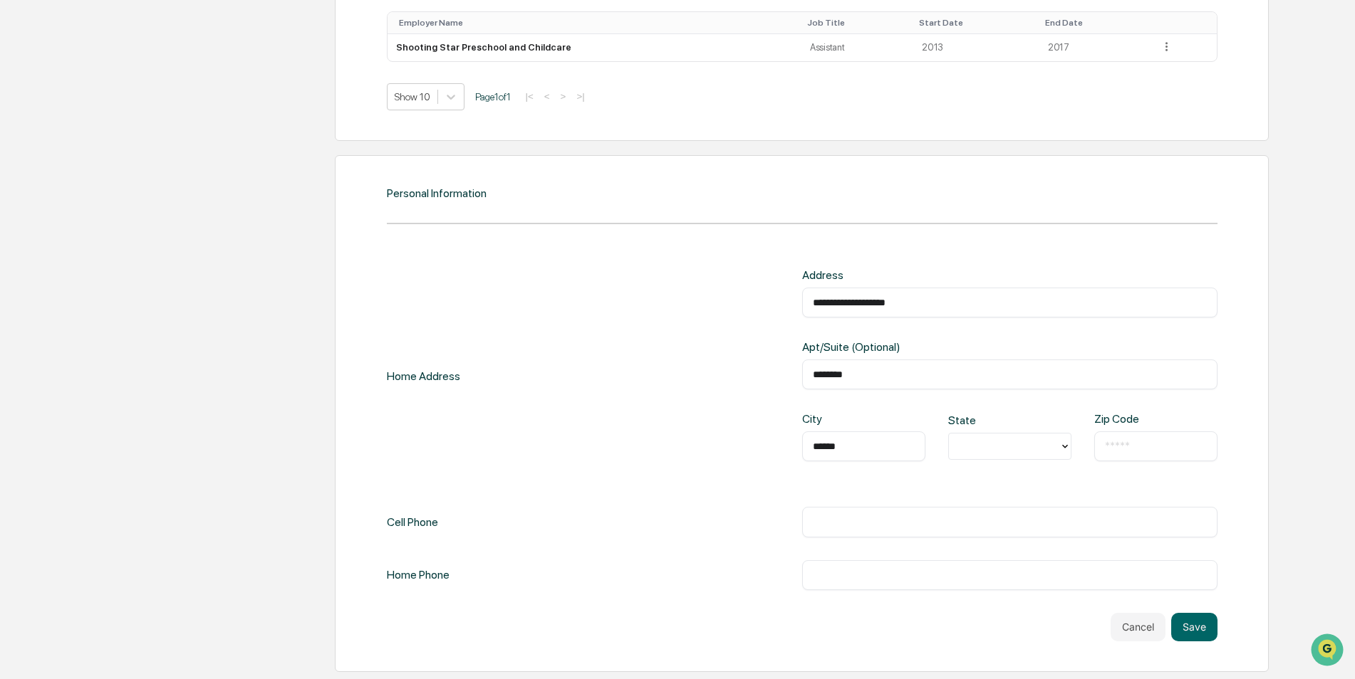
type input "******"
type input "*"
type input "*****"
type input "**********"
click at [1194, 632] on button "Save" at bounding box center [1194, 627] width 46 height 28
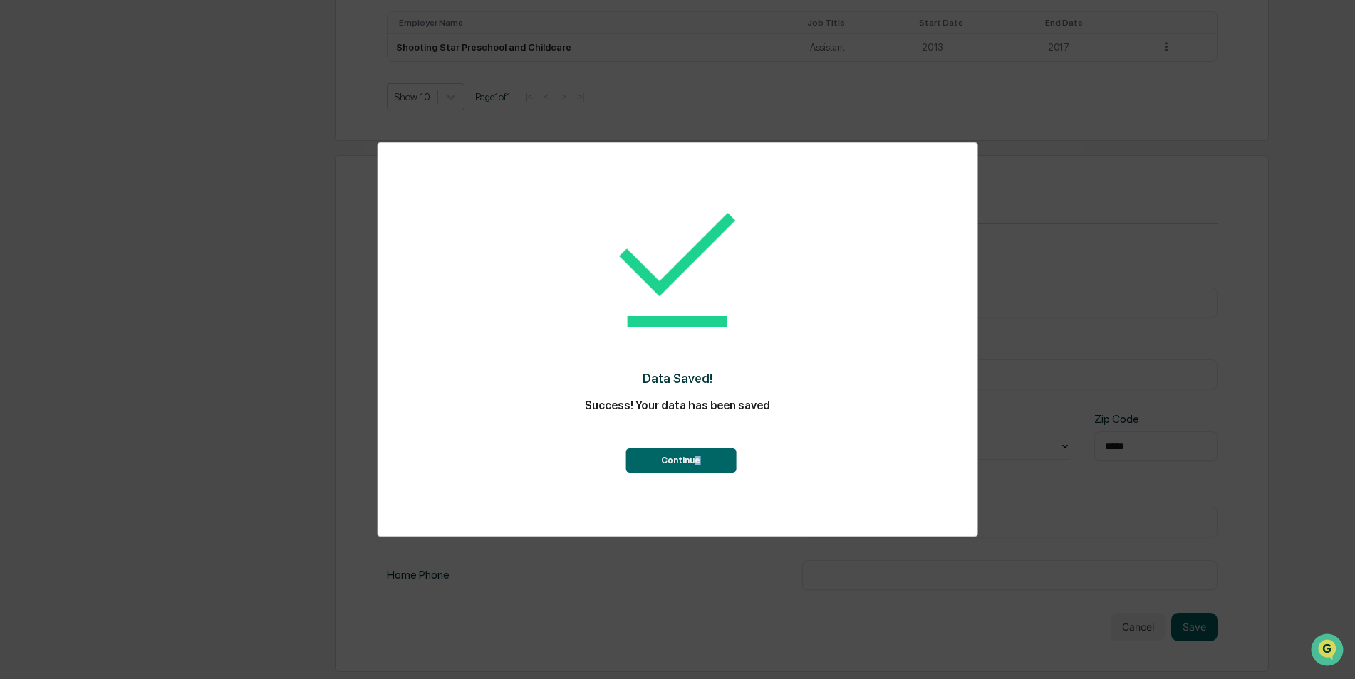
click at [694, 472] on div "Data Saved! Success! Your data has been saved Continue" at bounding box center [678, 328] width 542 height 343
click at [694, 467] on button "Continue" at bounding box center [680, 461] width 110 height 24
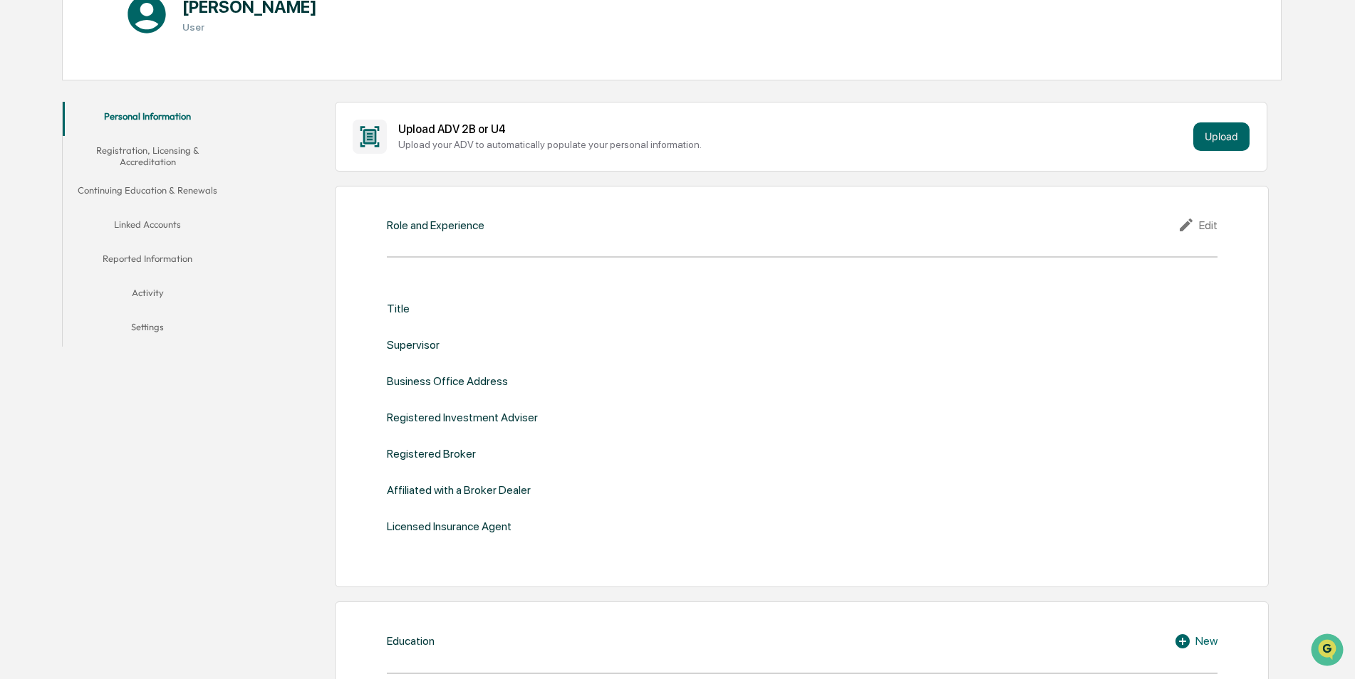
scroll to position [0, 0]
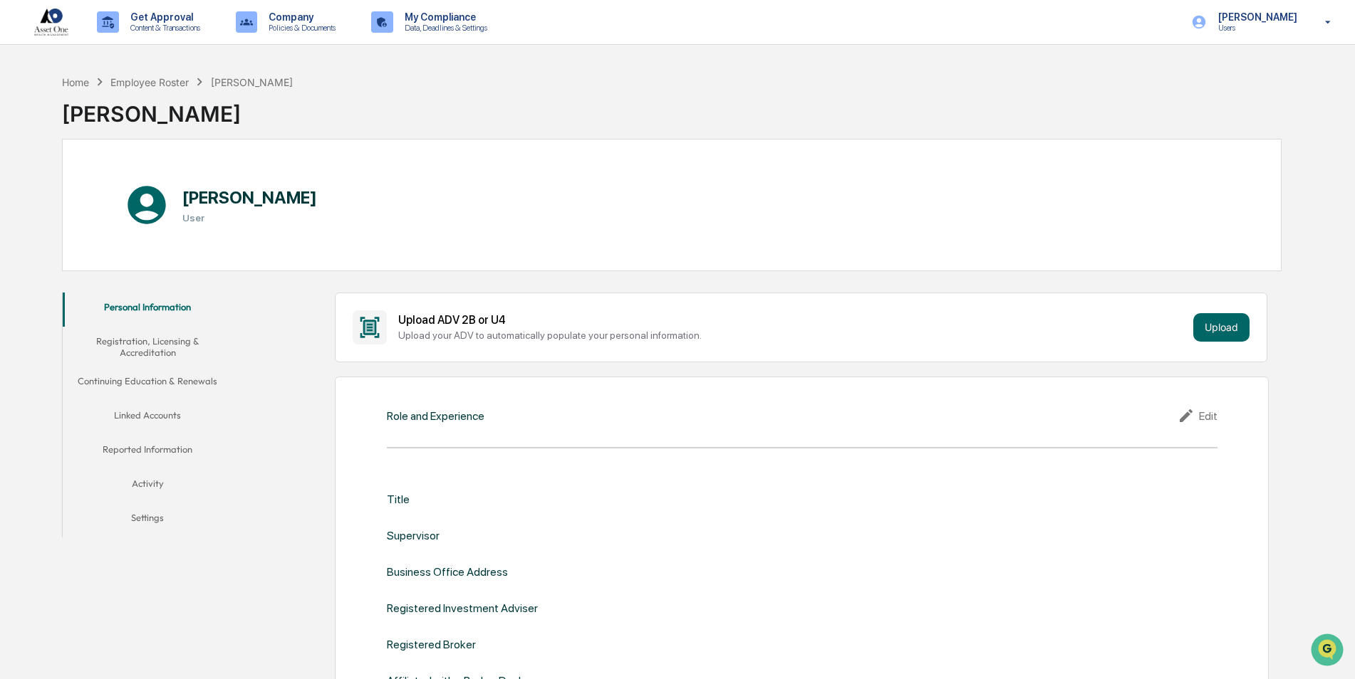
click at [132, 348] on button "Registration, Licensing & Accreditation" at bounding box center [148, 347] width 170 height 41
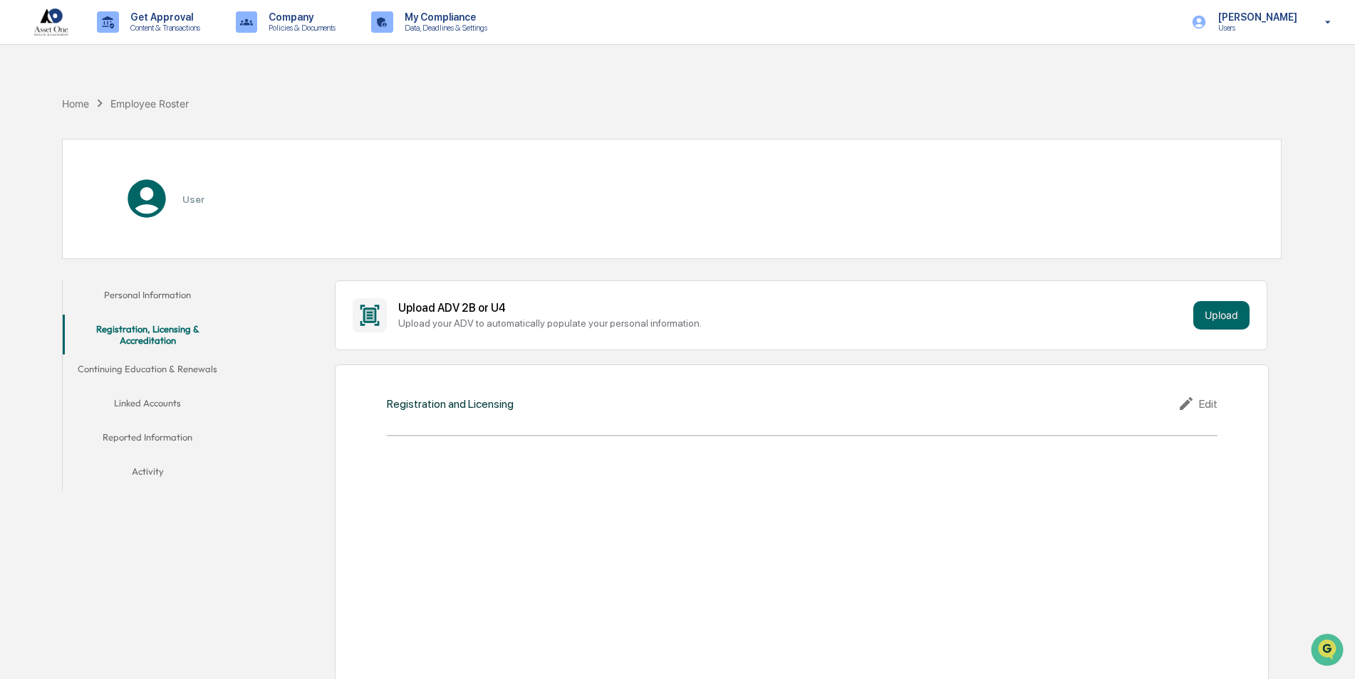
click at [1197, 407] on icon at bounding box center [1187, 403] width 21 height 17
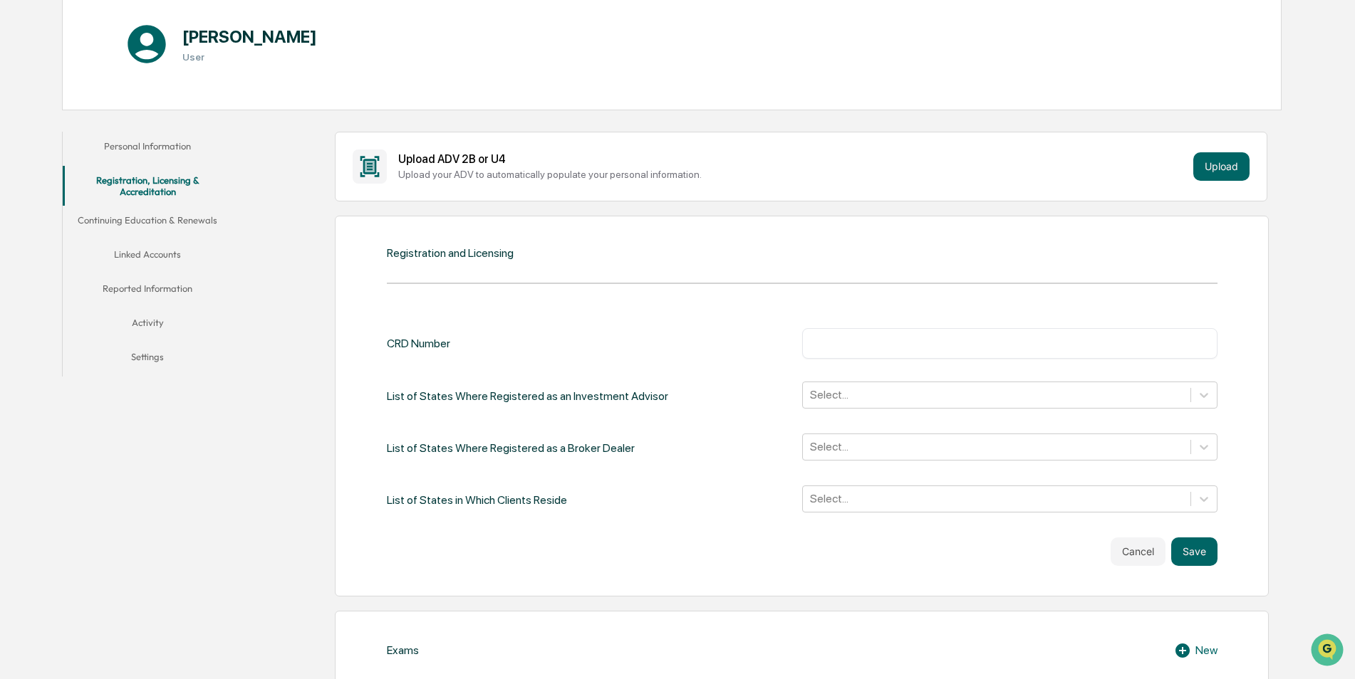
scroll to position [214, 0]
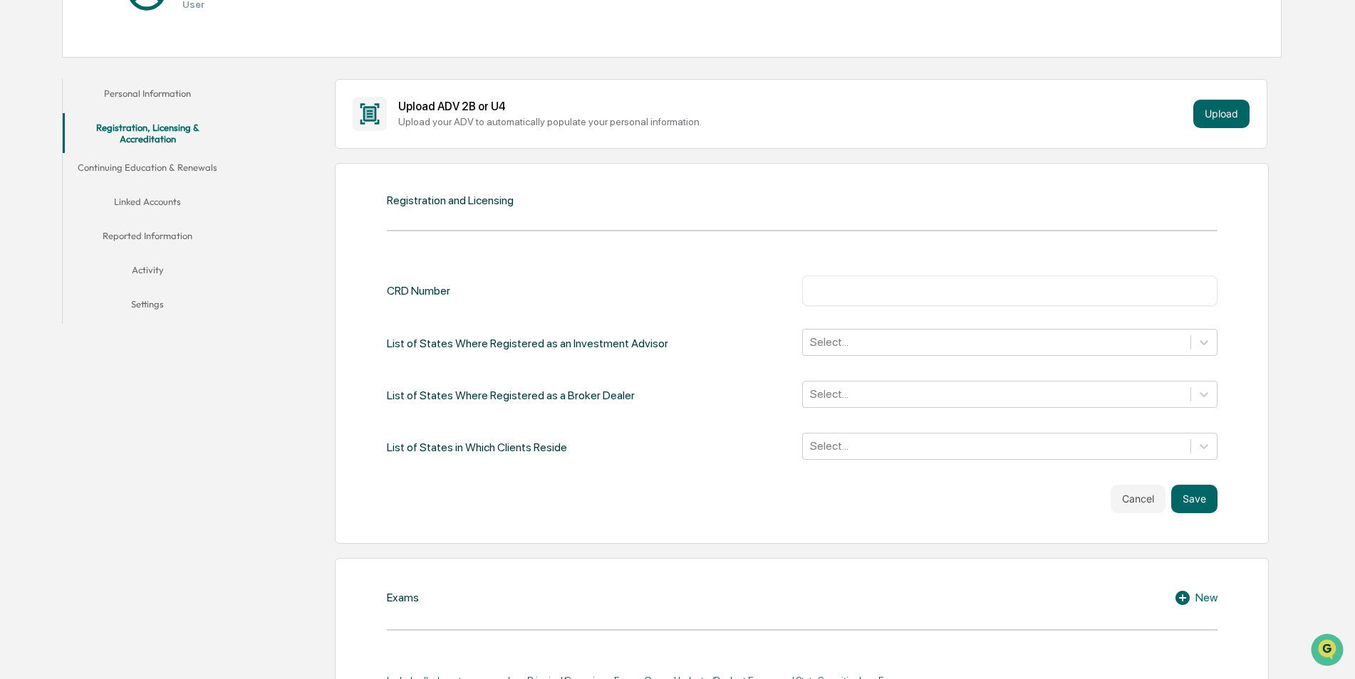
click at [880, 286] on input "text" at bounding box center [1010, 290] width 394 height 14
click at [827, 344] on div at bounding box center [996, 342] width 373 height 16
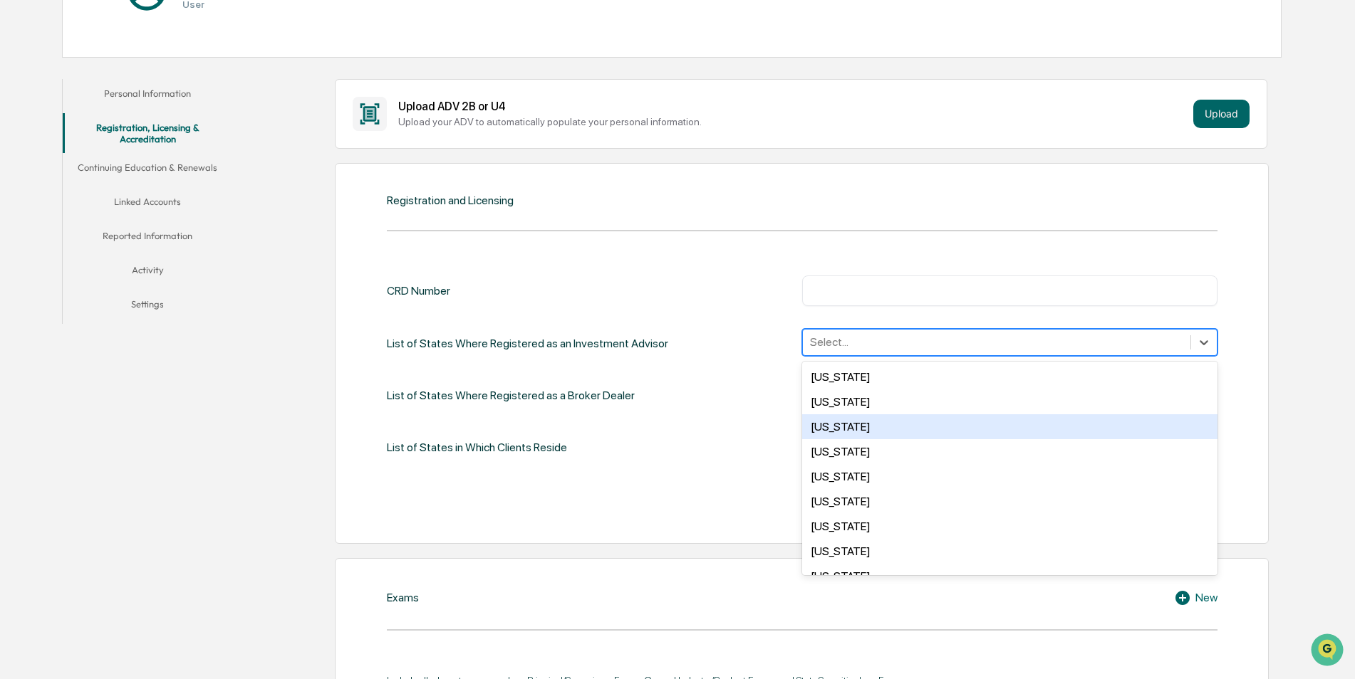
scroll to position [570, 0]
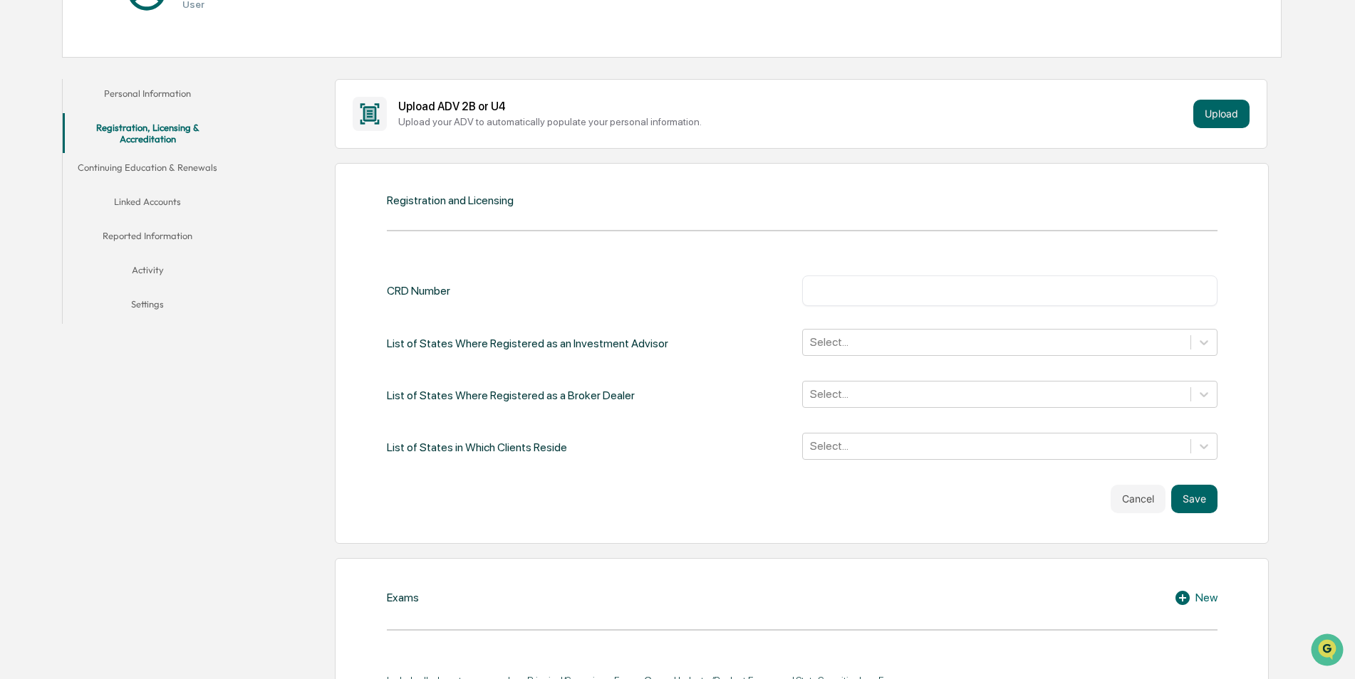
drag, startPoint x: 478, startPoint y: 264, endPoint x: 573, endPoint y: 265, distance: 94.7
click at [478, 265] on div "CRD Number ​ List of States Where Registered as an Investment Advisor Select...…" at bounding box center [802, 383] width 830 height 259
click at [1121, 503] on button "Cancel" at bounding box center [1137, 499] width 55 height 28
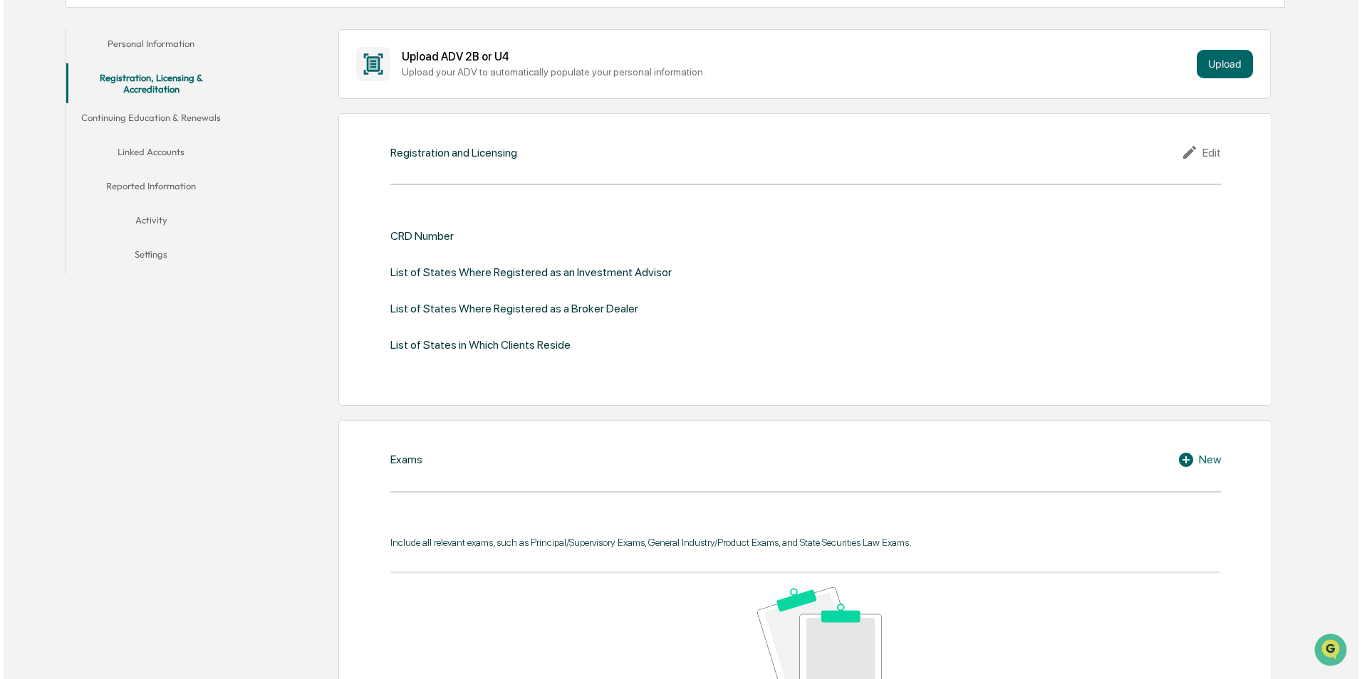
scroll to position [285, 0]
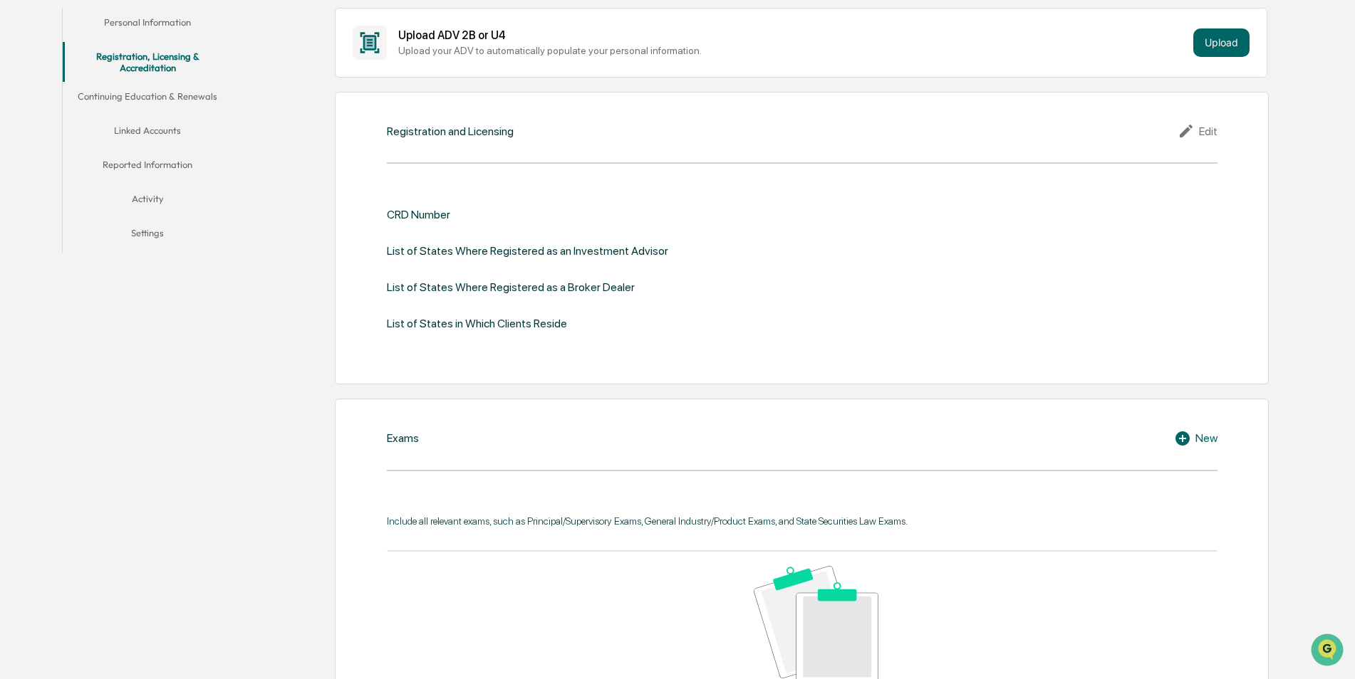
click at [1192, 438] on icon at bounding box center [1184, 438] width 21 height 17
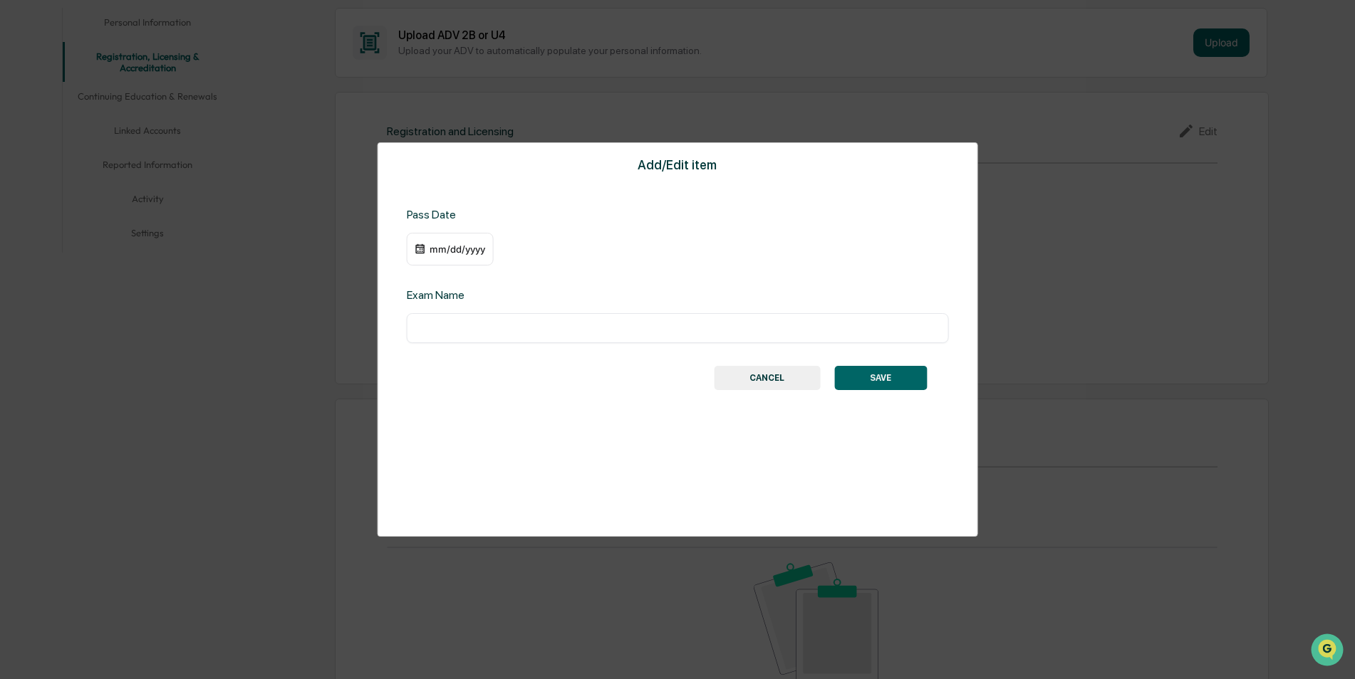
click at [448, 249] on div "mm/dd/yyyy" at bounding box center [457, 249] width 57 height 11
click at [474, 275] on div "[DATE]" at bounding box center [464, 277] width 33 height 16
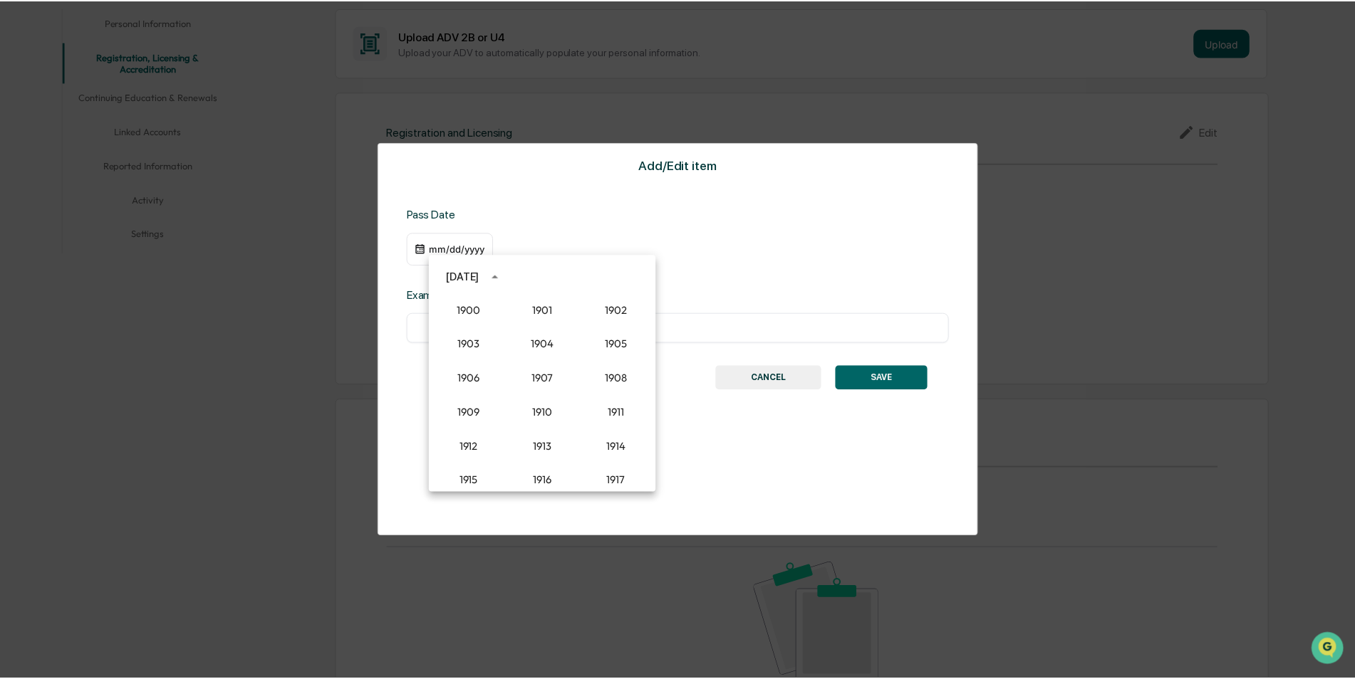
scroll to position [1319, 0]
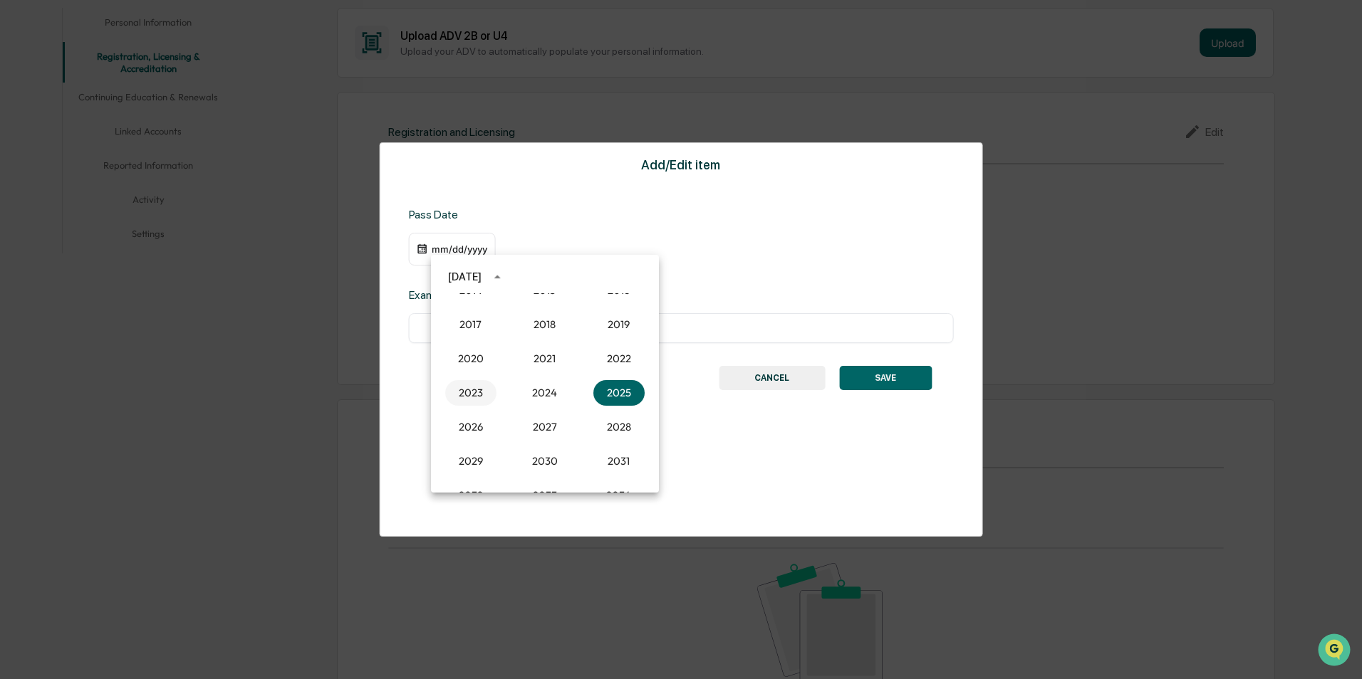
click at [464, 386] on button "2023" at bounding box center [470, 393] width 51 height 26
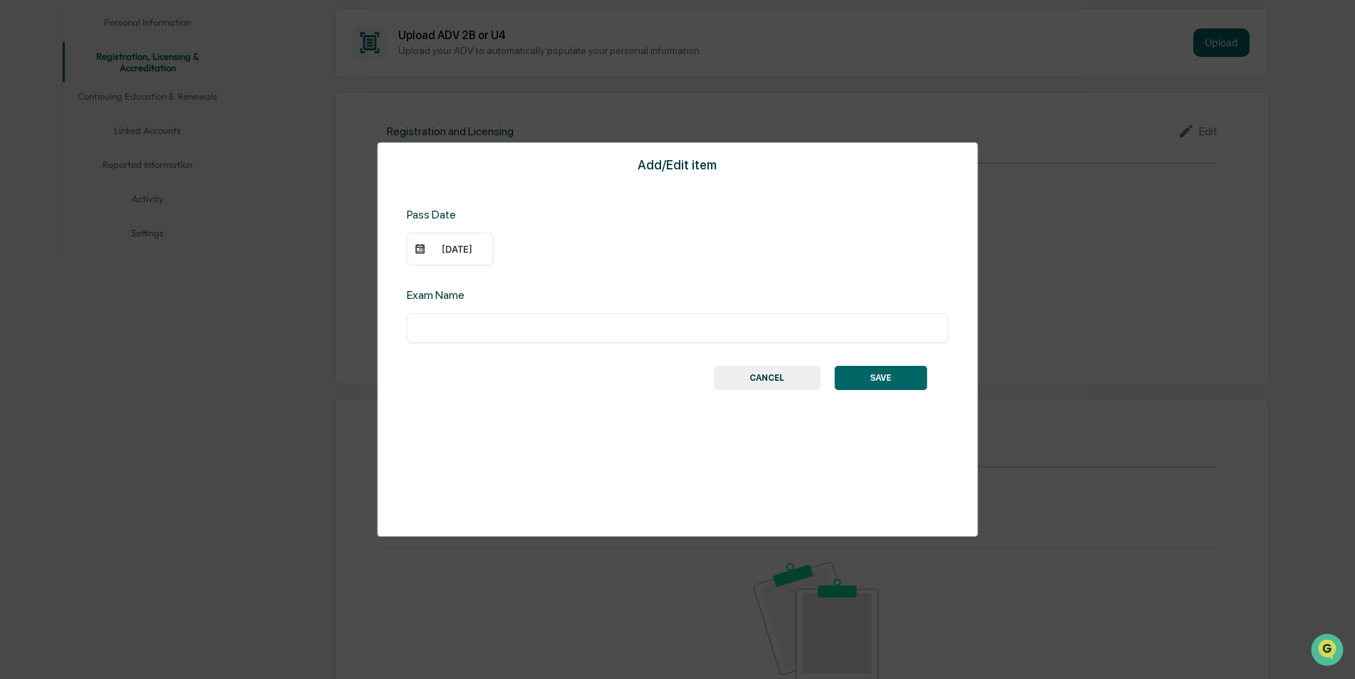
click at [457, 250] on div "[DATE]" at bounding box center [457, 249] width 57 height 11
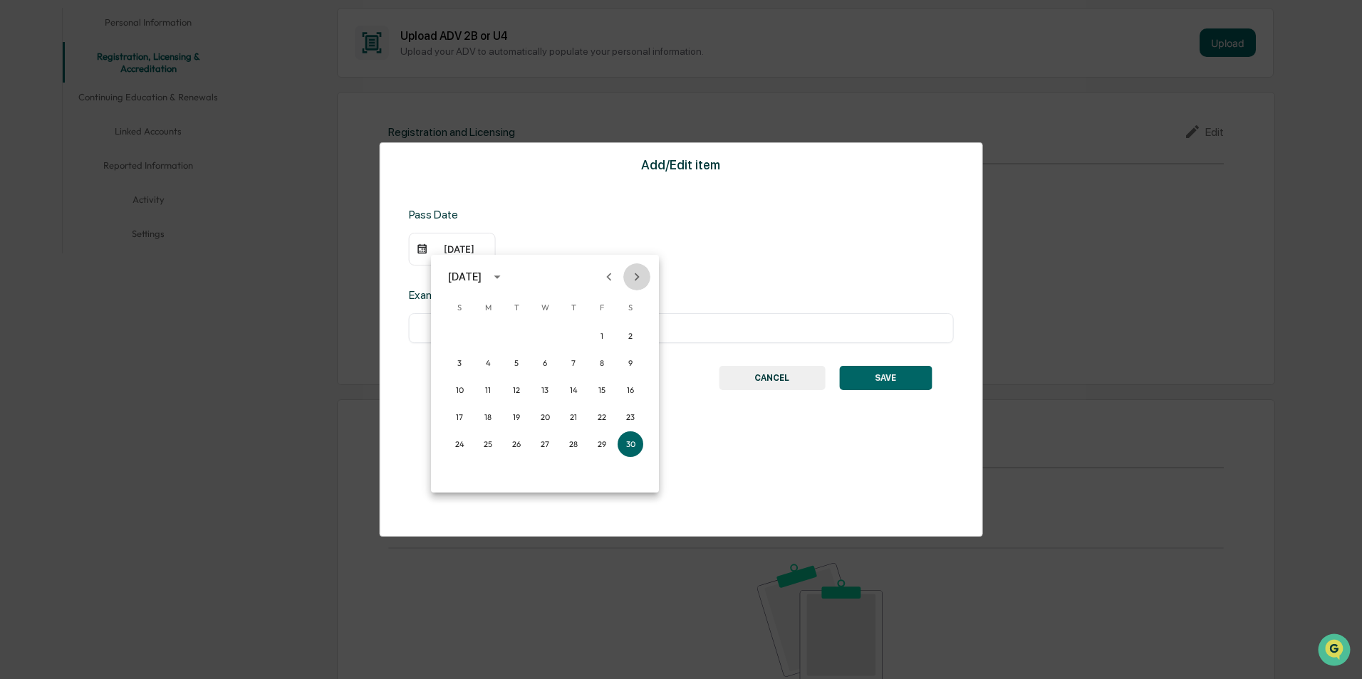
click at [640, 284] on icon "Next month" at bounding box center [637, 277] width 16 height 16
click at [640, 286] on button "Next month" at bounding box center [636, 277] width 27 height 27
click at [605, 392] on button "15" at bounding box center [602, 390] width 26 height 26
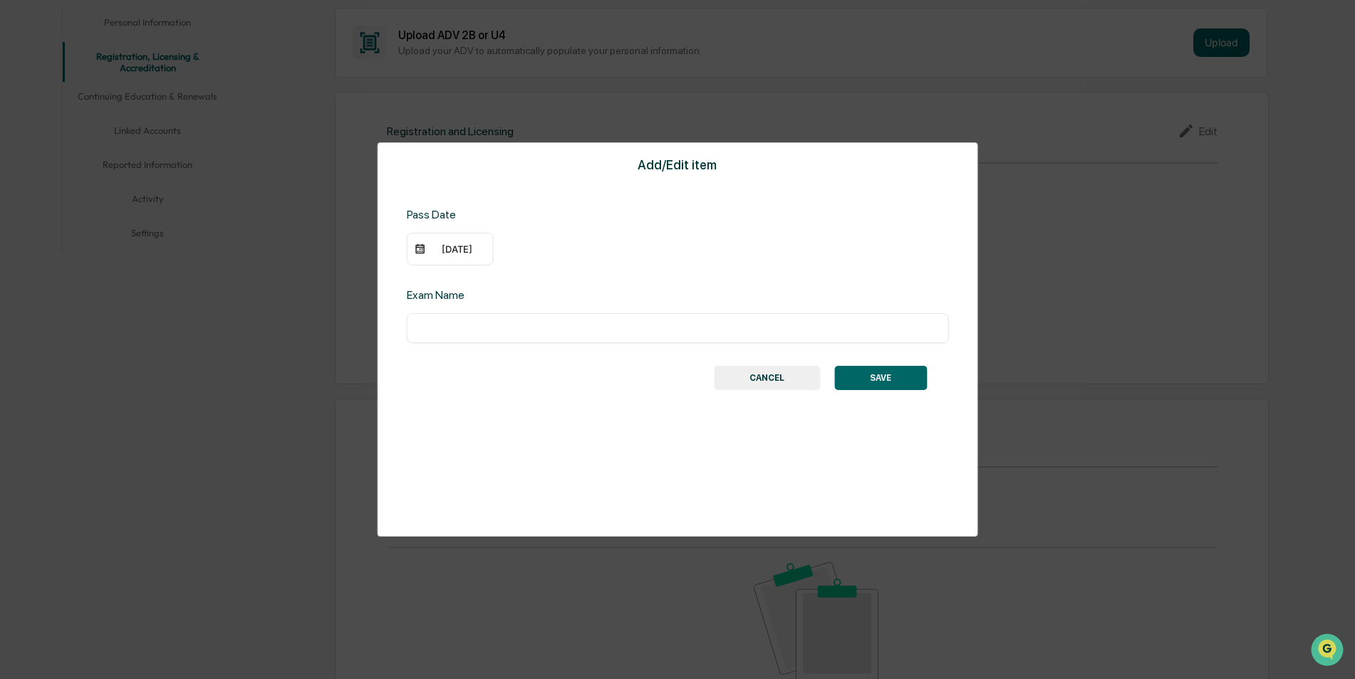
click at [467, 301] on div "Exam Name" at bounding box center [529, 295] width 244 height 14
drag, startPoint x: 496, startPoint y: 296, endPoint x: 543, endPoint y: 316, distance: 51.3
click at [498, 296] on div "Exam Name" at bounding box center [529, 295] width 244 height 14
click at [553, 323] on input "text" at bounding box center [677, 328] width 521 height 14
type input "***"
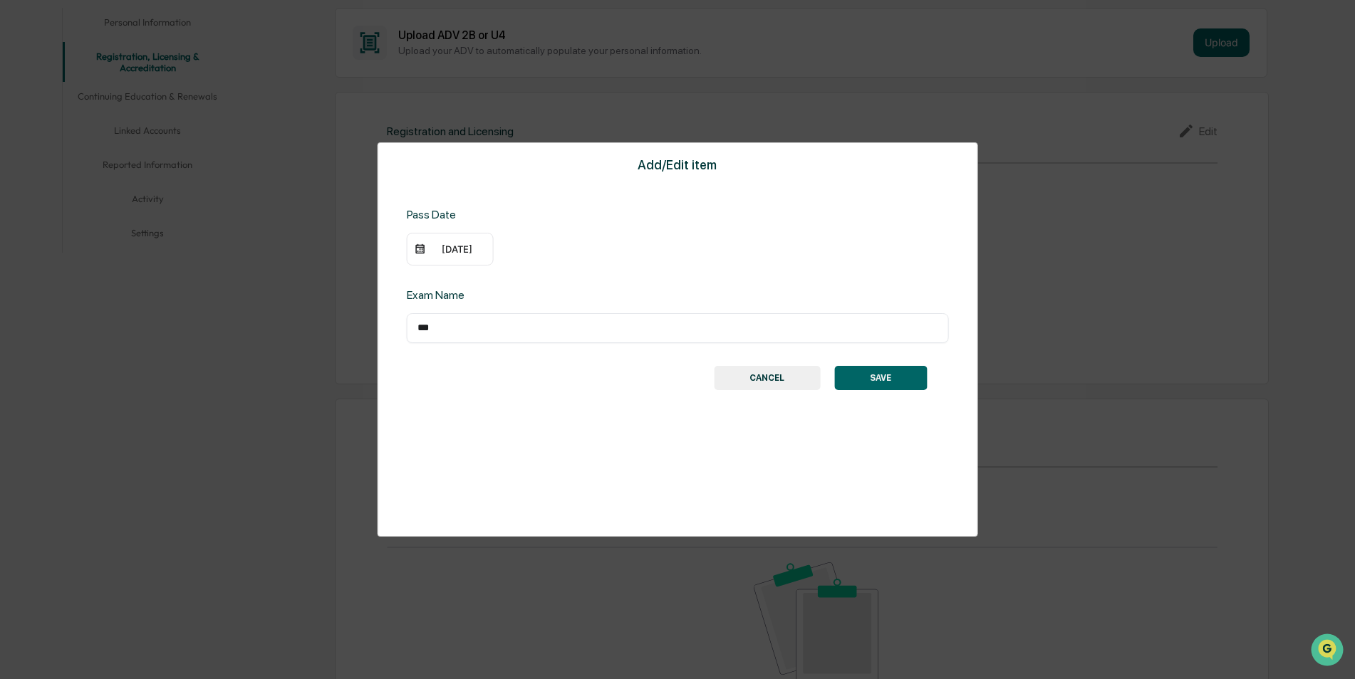
click at [873, 374] on button "SAVE" at bounding box center [880, 378] width 93 height 24
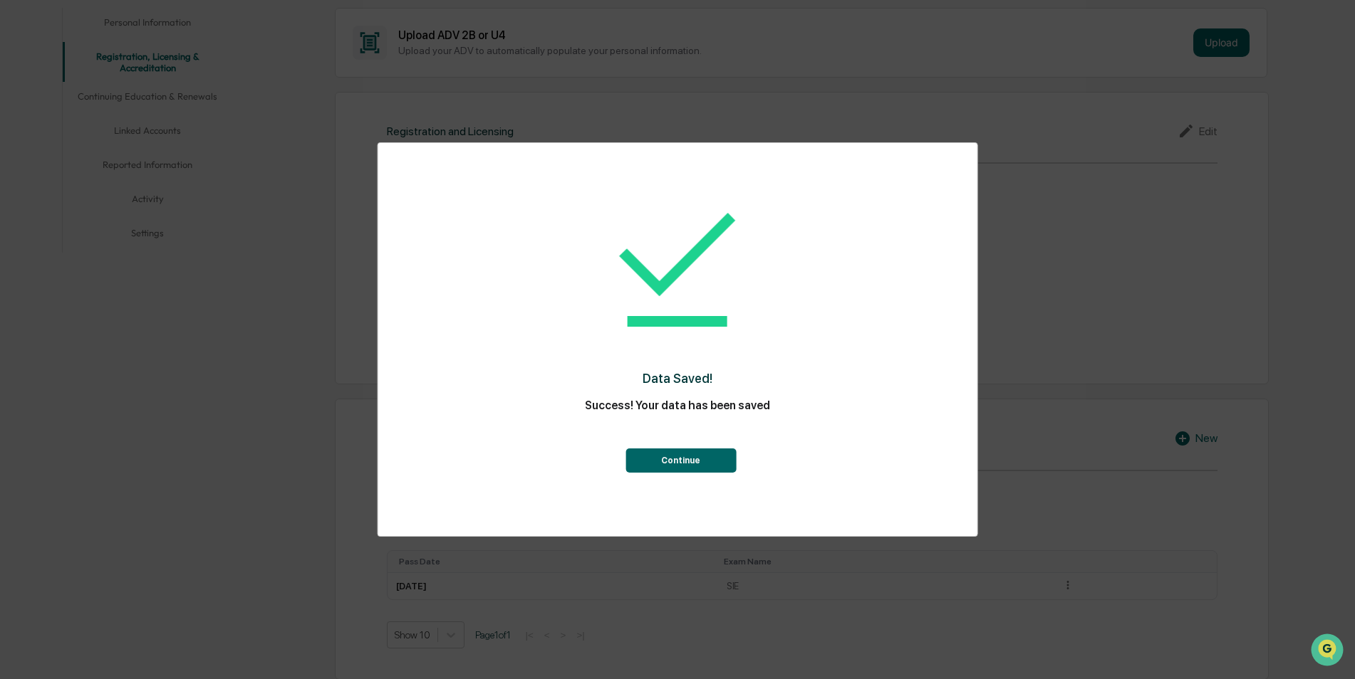
click at [713, 456] on button "Continue" at bounding box center [680, 461] width 110 height 24
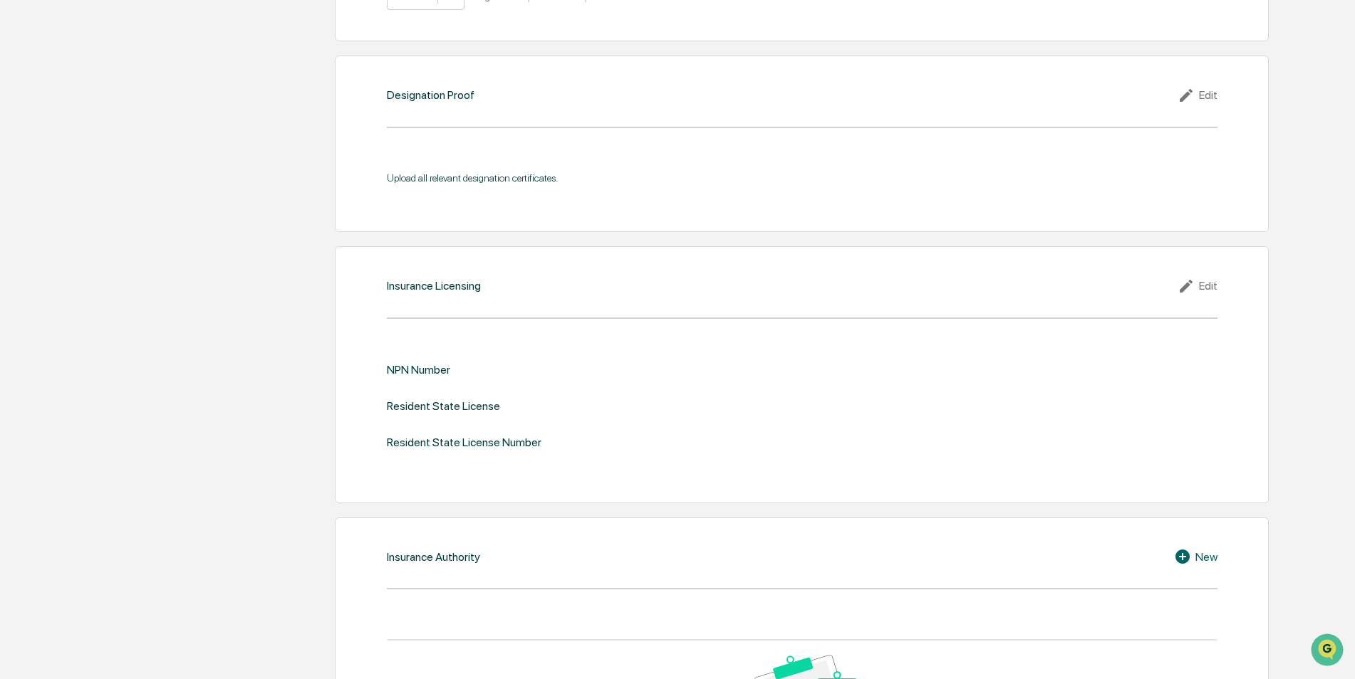
scroll to position [0, 0]
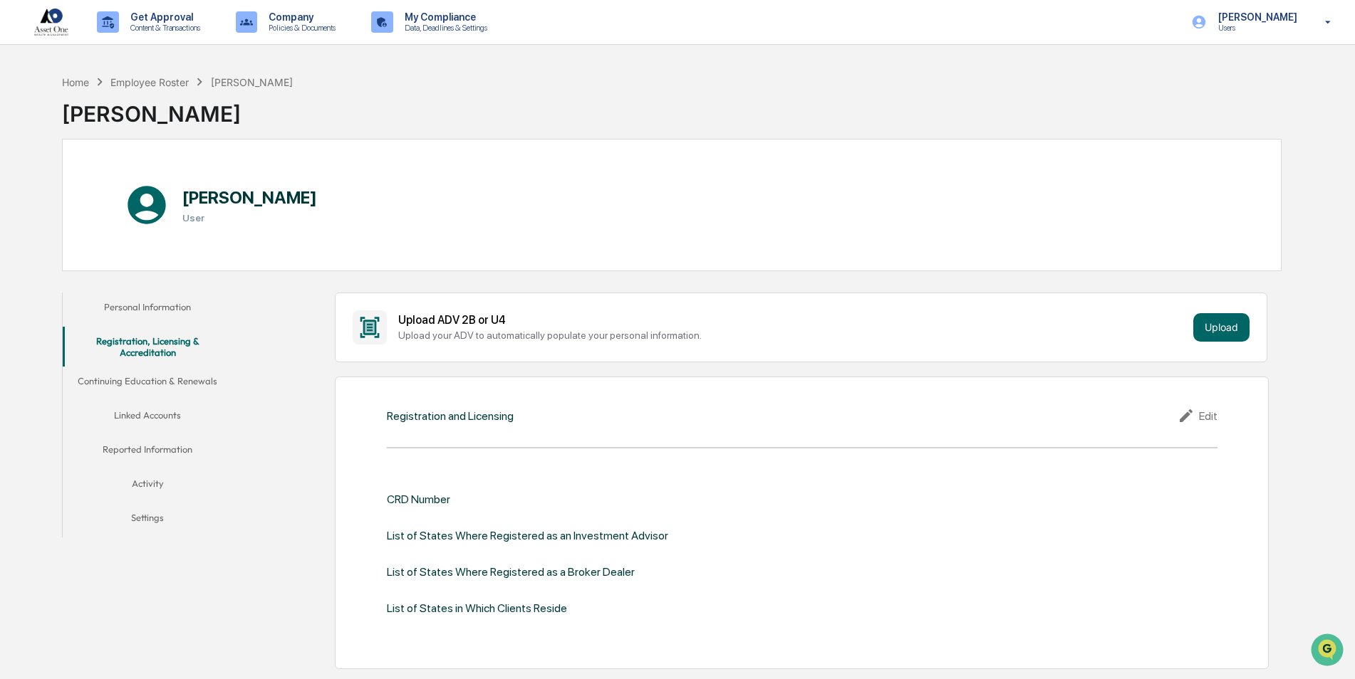
drag, startPoint x: 264, startPoint y: 405, endPoint x: 163, endPoint y: 116, distance: 306.1
click at [158, 387] on button "Continuing Education & Renewals" at bounding box center [148, 384] width 170 height 34
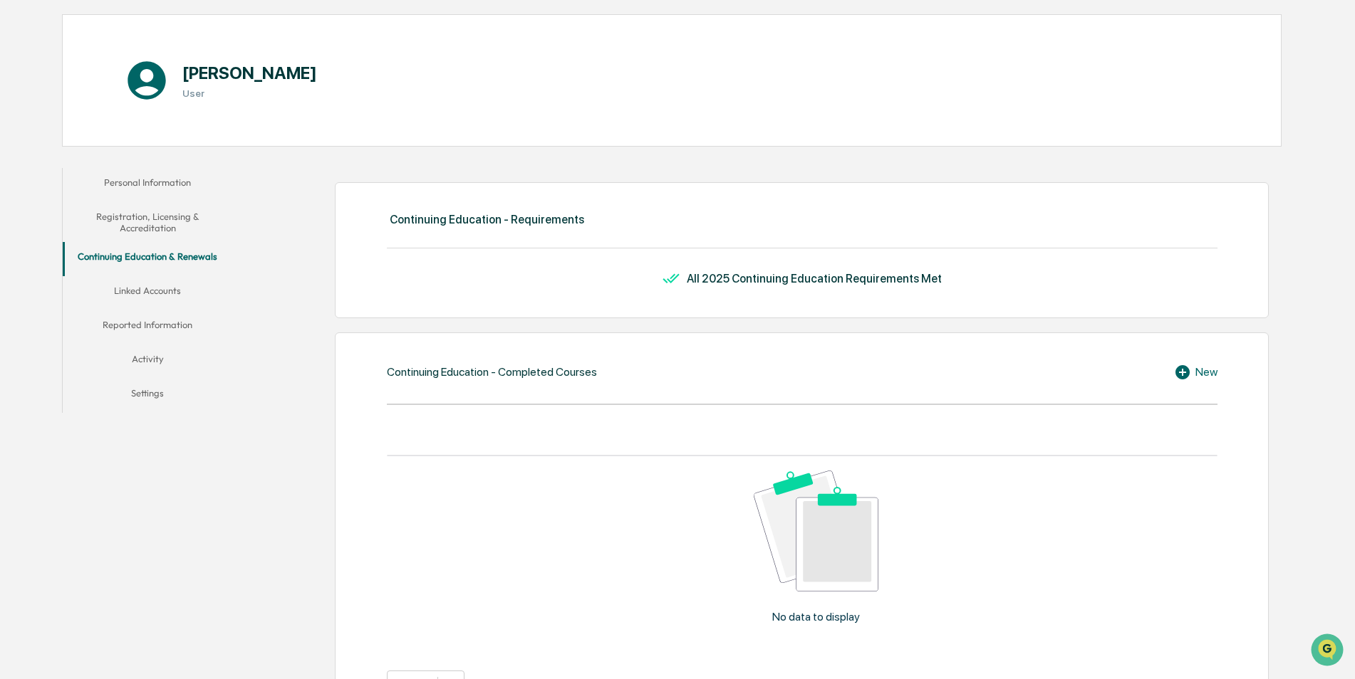
scroll to position [142, 0]
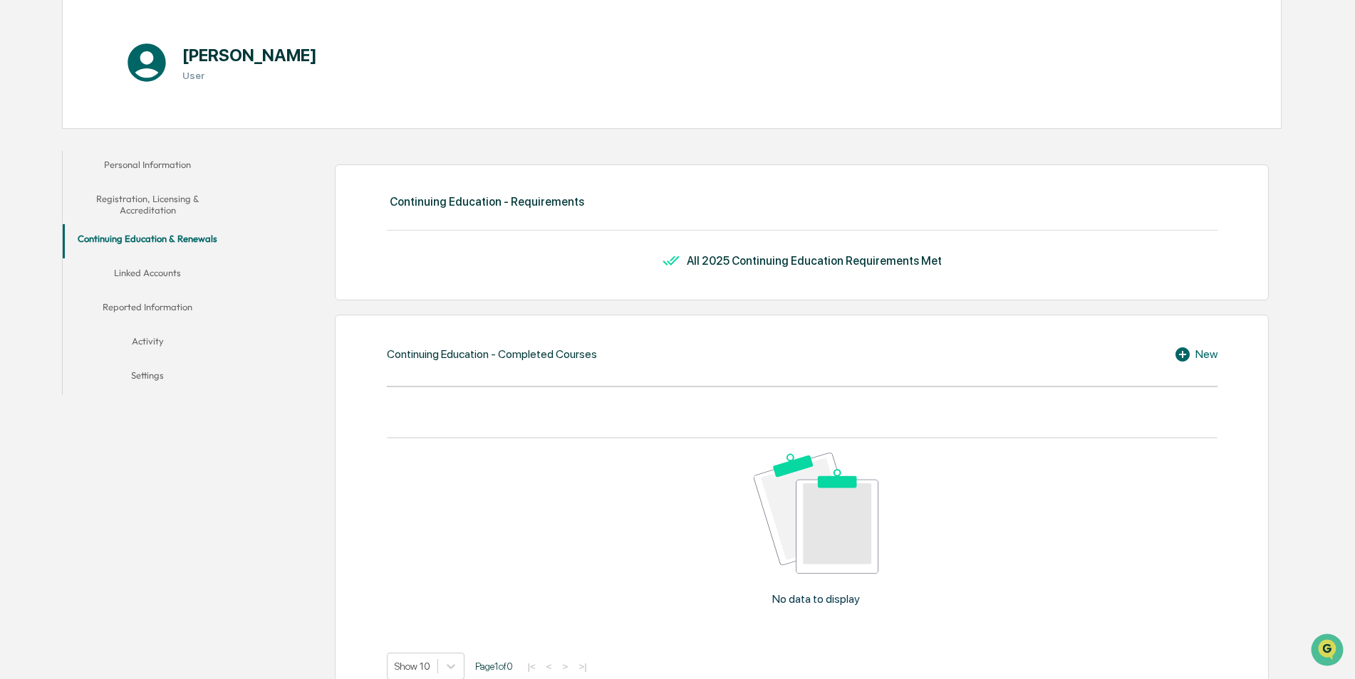
click at [132, 280] on button "Linked Accounts" at bounding box center [148, 276] width 170 height 34
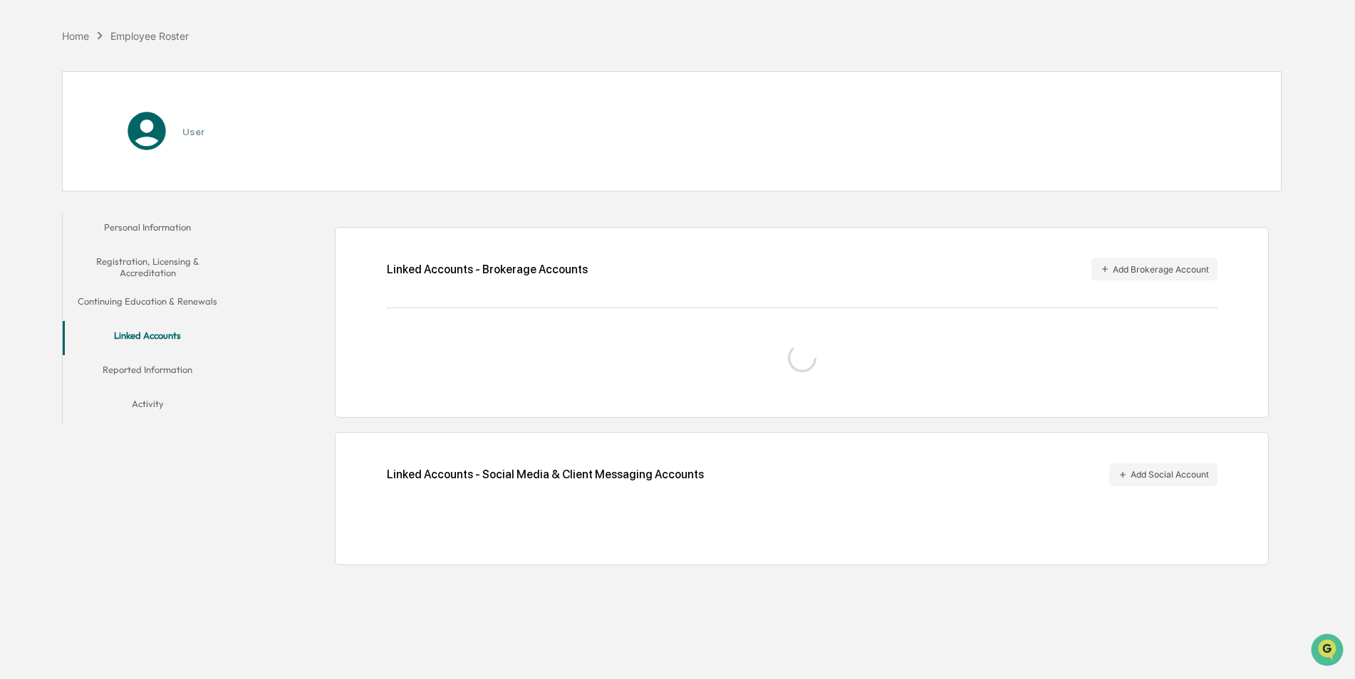
scroll to position [68, 0]
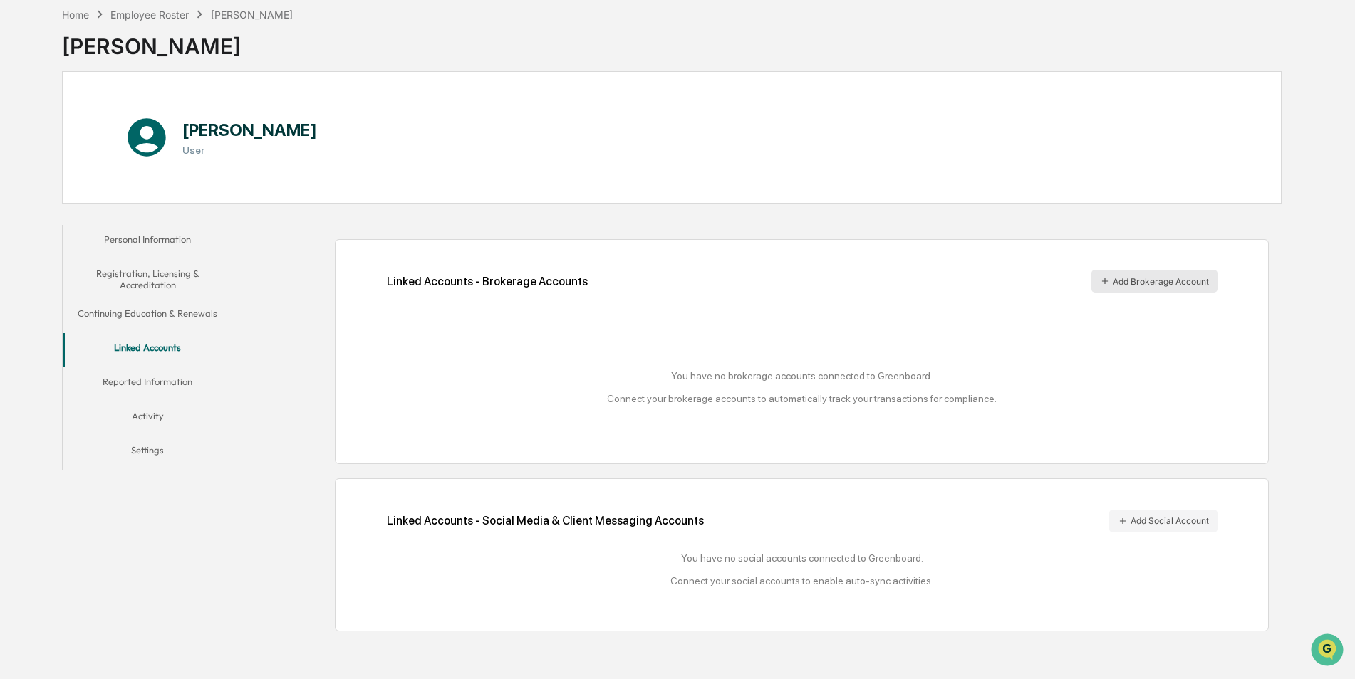
drag, startPoint x: 1154, startPoint y: 269, endPoint x: 1155, endPoint y: 277, distance: 8.6
click at [1155, 269] on div "Linked Accounts - Brokerage Accounts Add Brokerage Account You have no brokerag…" at bounding box center [801, 351] width 933 height 225
click at [1155, 286] on button "Add Brokerage Account" at bounding box center [1154, 281] width 126 height 23
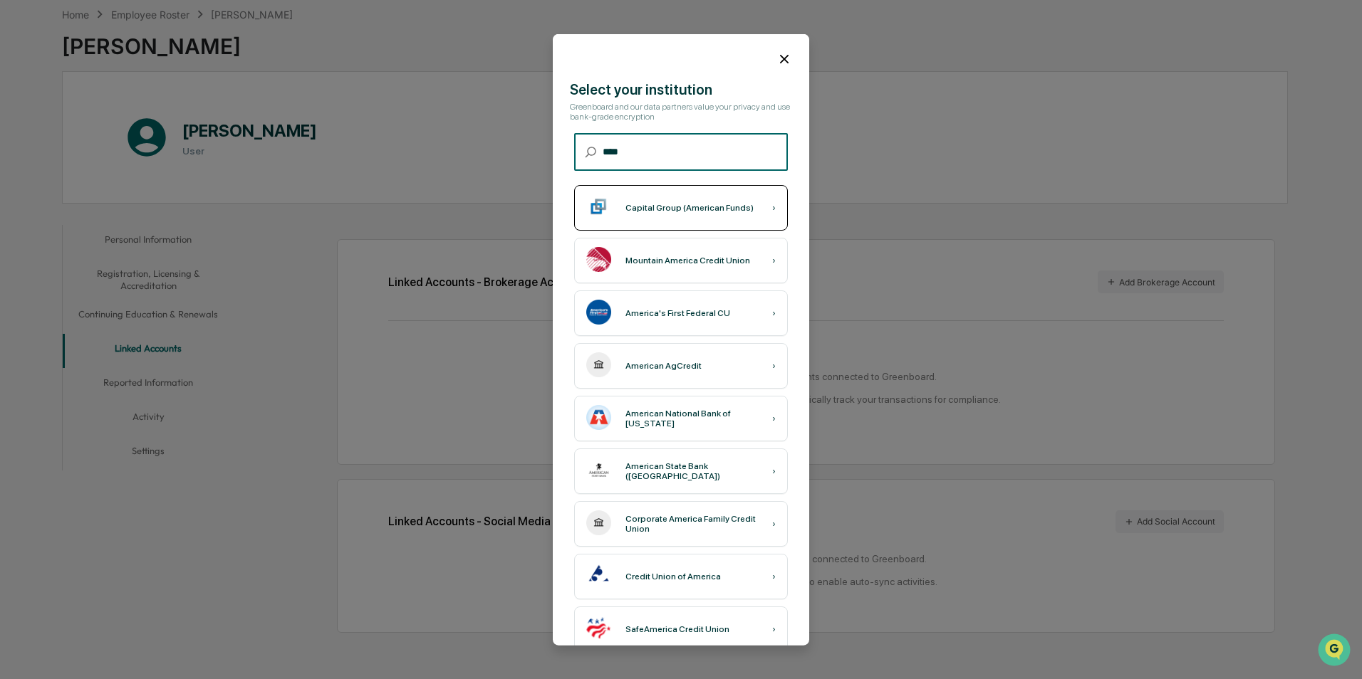
type input "****"
click at [688, 213] on div "Capital Group (American Funds) ›" at bounding box center [681, 208] width 214 height 46
click at [706, 210] on div "Capital Group (American Funds)" at bounding box center [689, 208] width 128 height 10
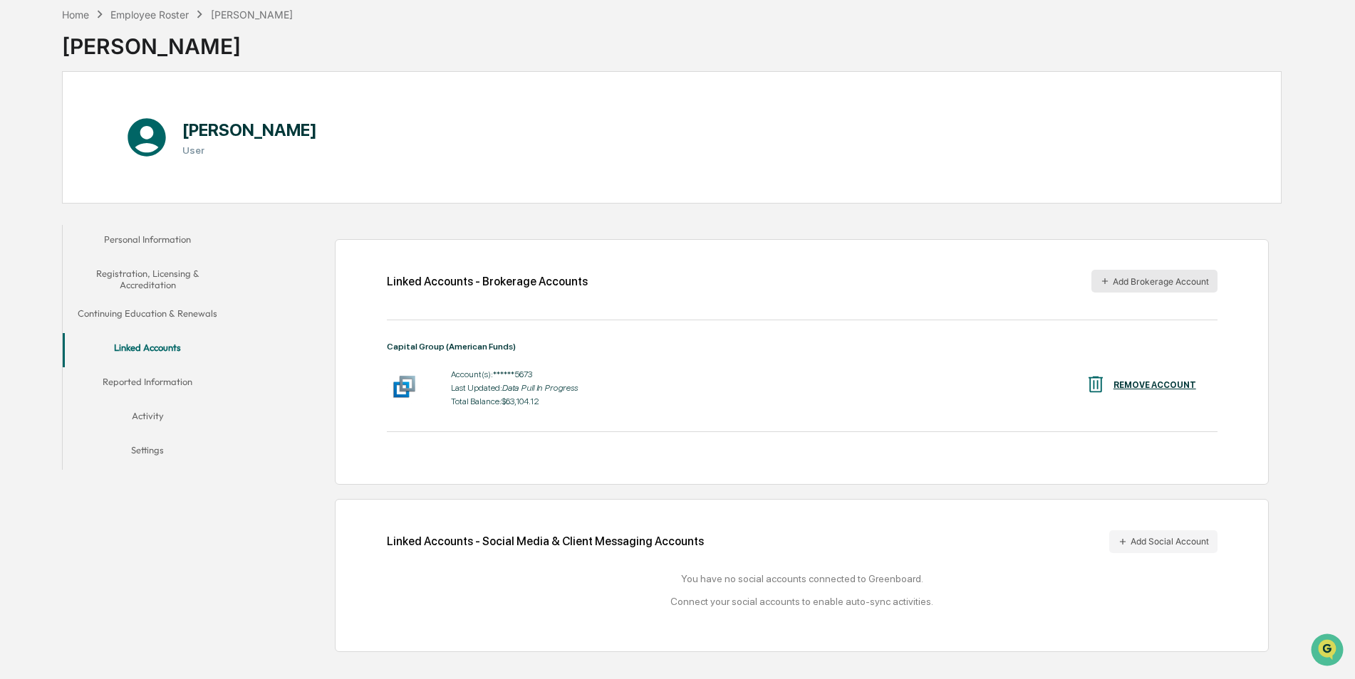
click at [1156, 282] on button "Add Brokerage Account" at bounding box center [1154, 281] width 126 height 23
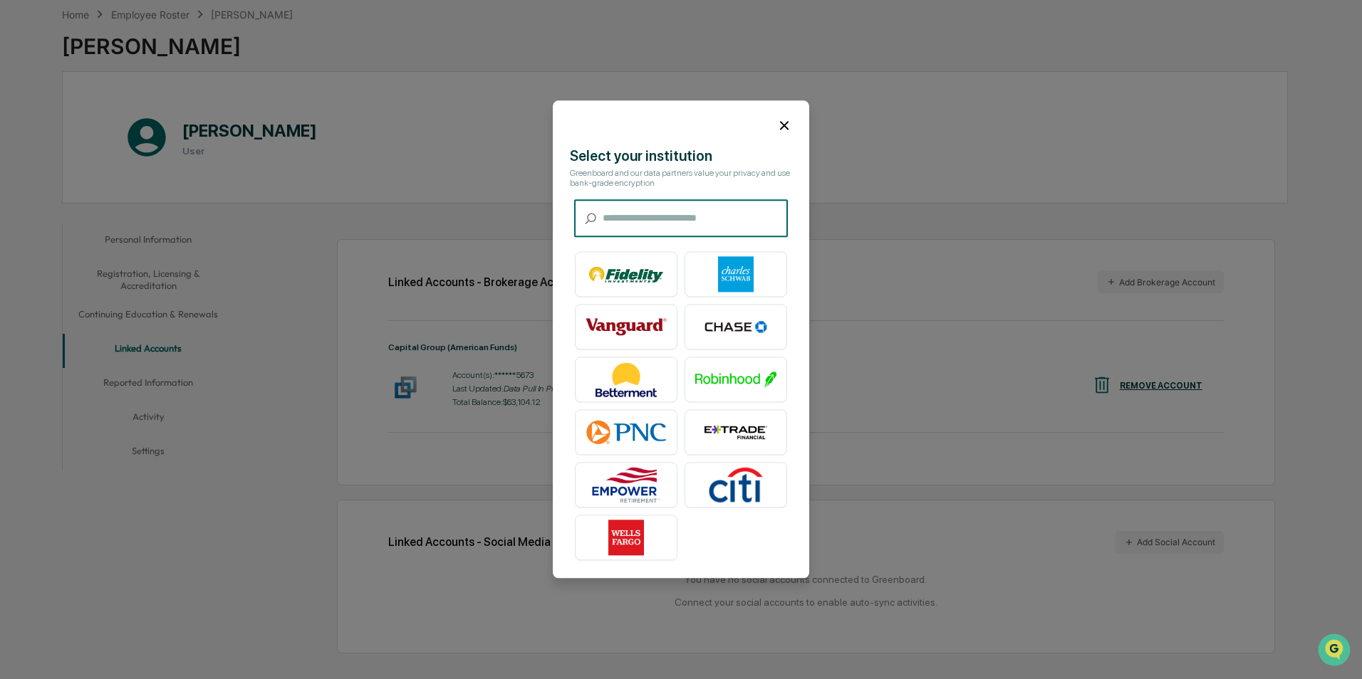
click at [618, 219] on input "text" at bounding box center [695, 219] width 185 height 38
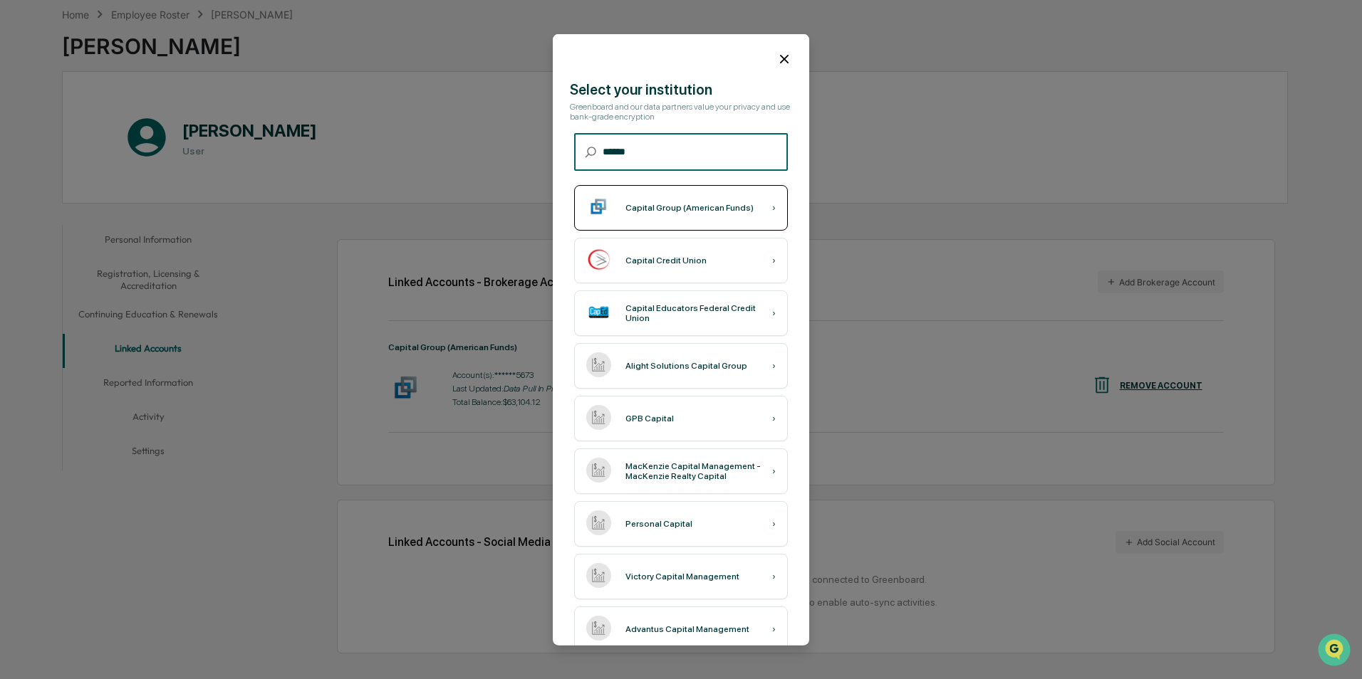
type input "******"
click at [642, 214] on div "Capital Group (American Funds) ›" at bounding box center [681, 208] width 214 height 46
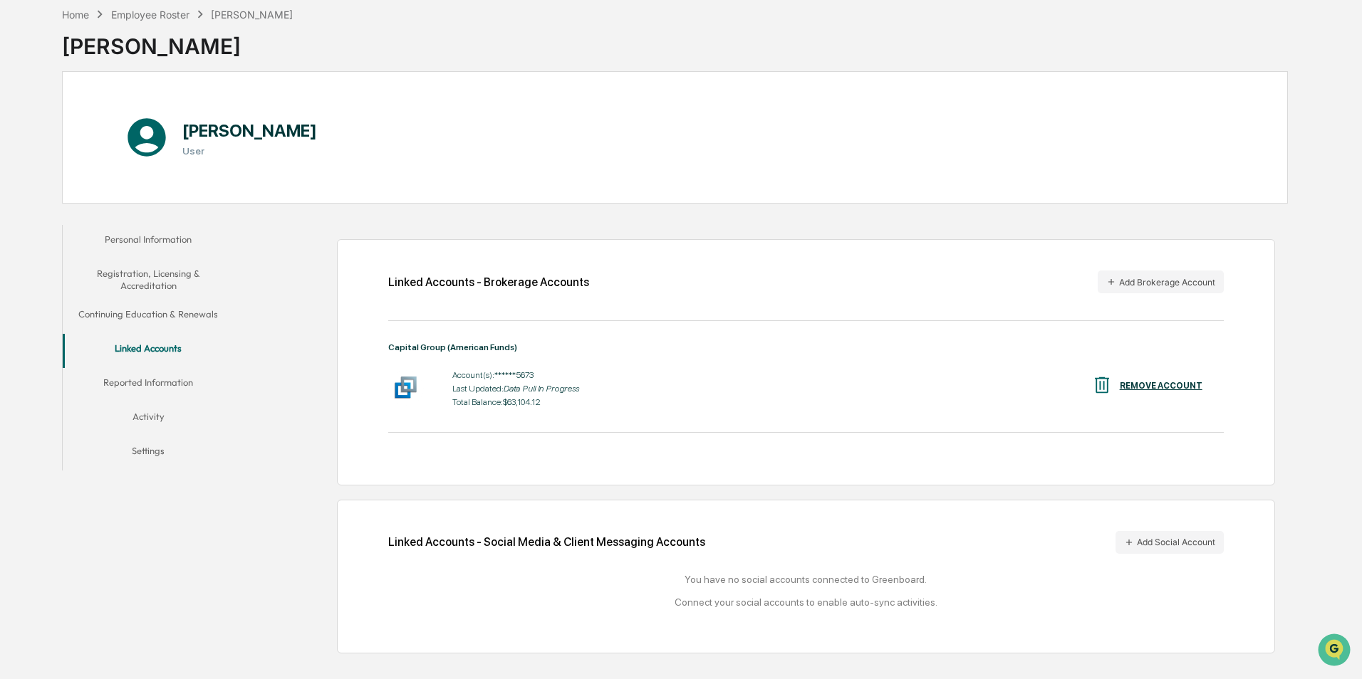
click at [148, 415] on button "Activity" at bounding box center [148, 419] width 171 height 34
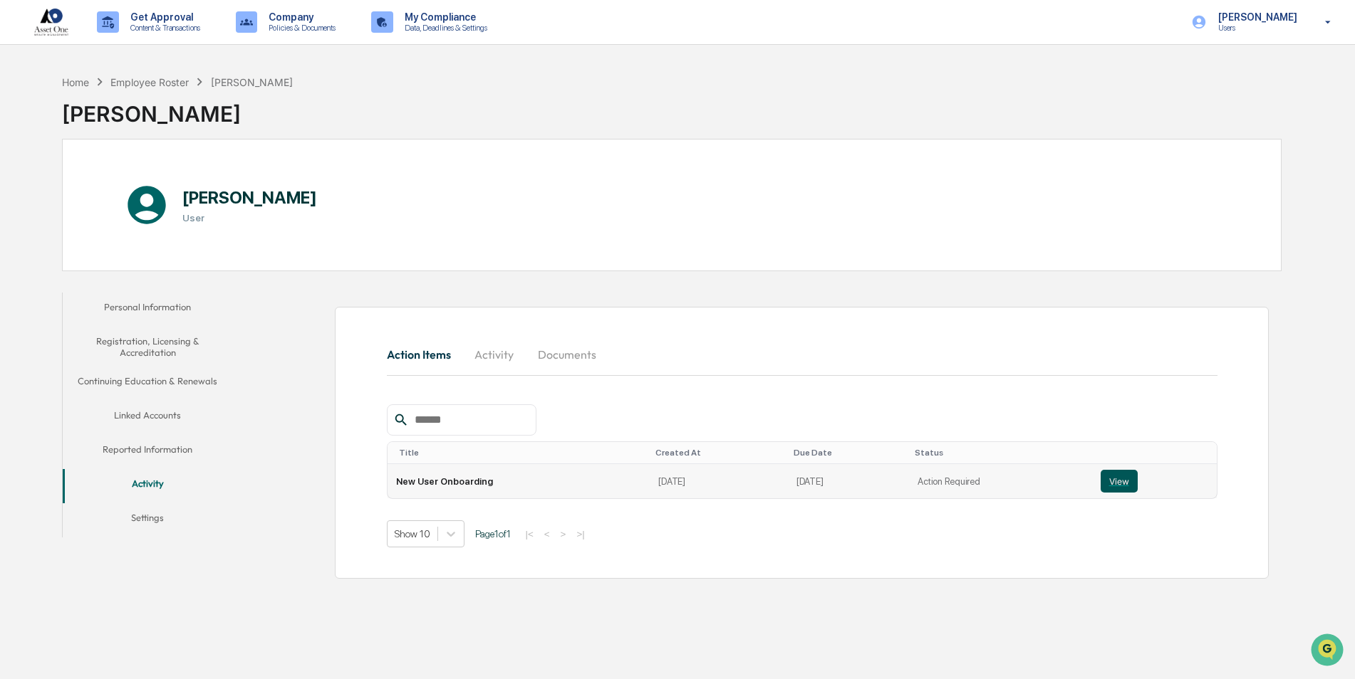
click at [1102, 481] on button "View" at bounding box center [1118, 481] width 37 height 23
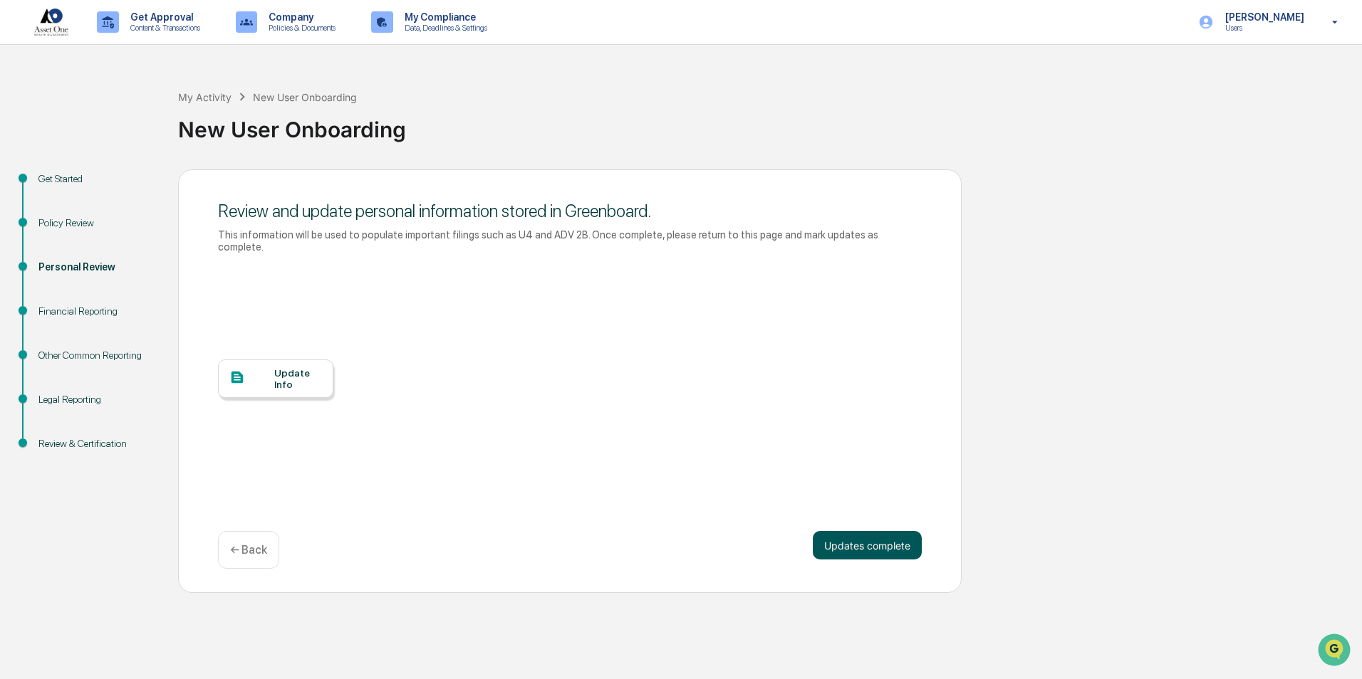
click at [858, 536] on button "Updates complete" at bounding box center [867, 545] width 109 height 28
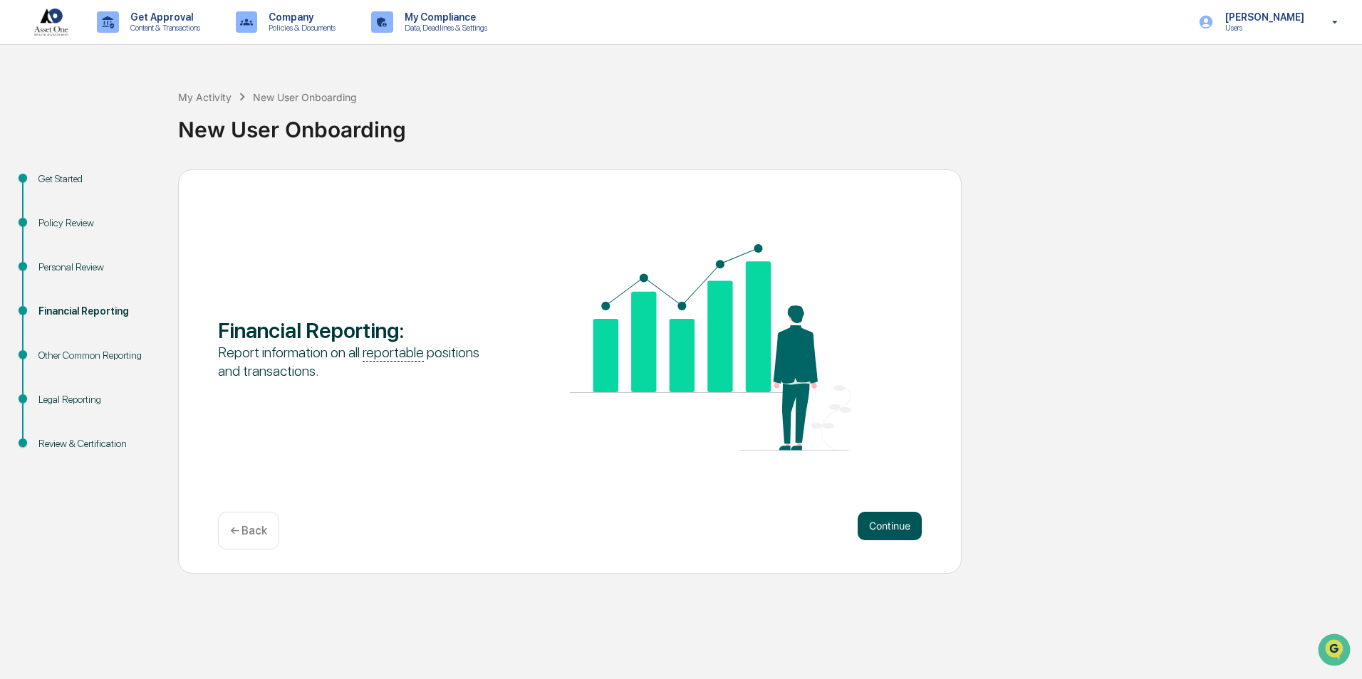
click at [875, 531] on button "Continue" at bounding box center [890, 526] width 64 height 28
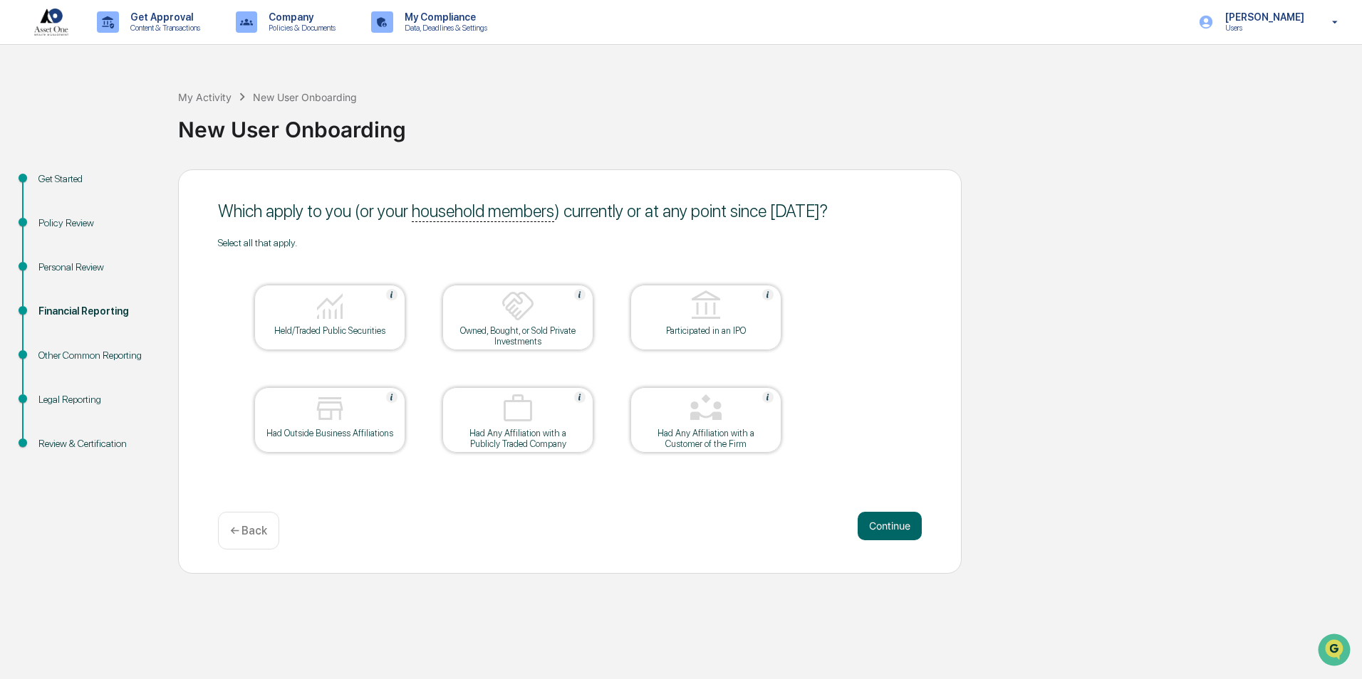
click at [875, 531] on button "Continue" at bounding box center [890, 526] width 64 height 28
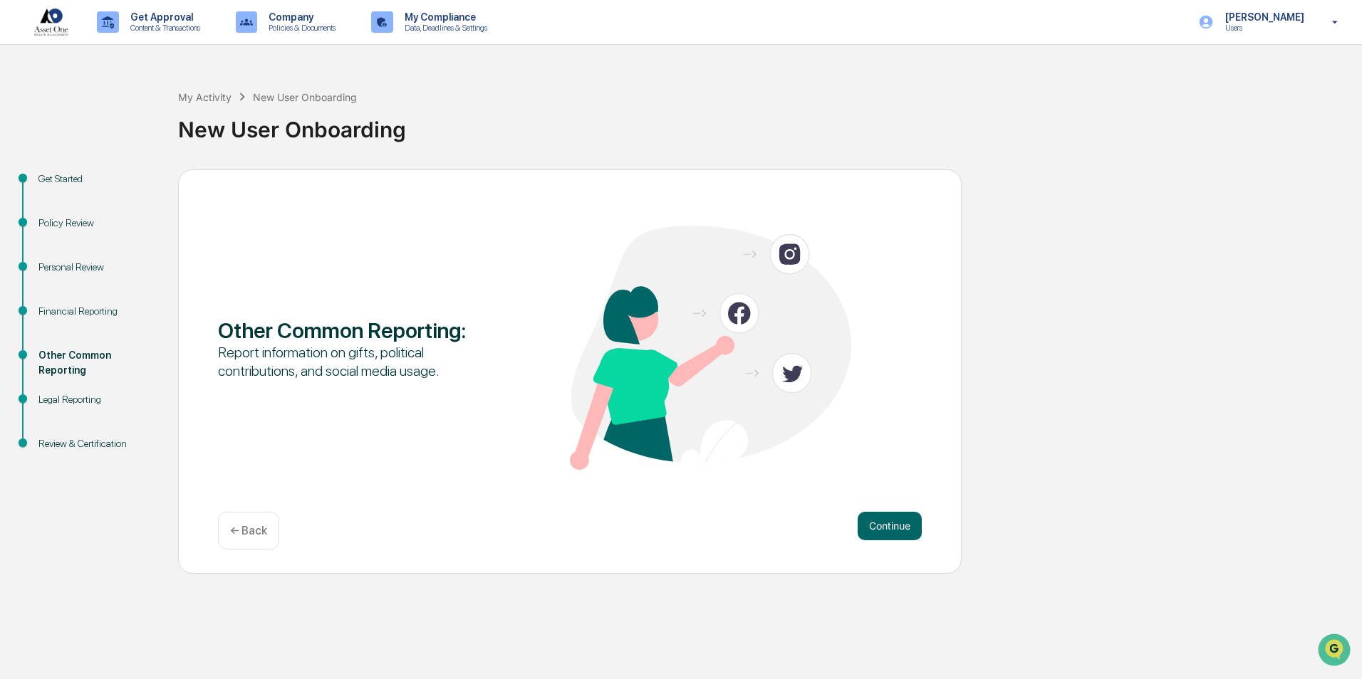
click at [875, 531] on button "Continue" at bounding box center [890, 526] width 64 height 28
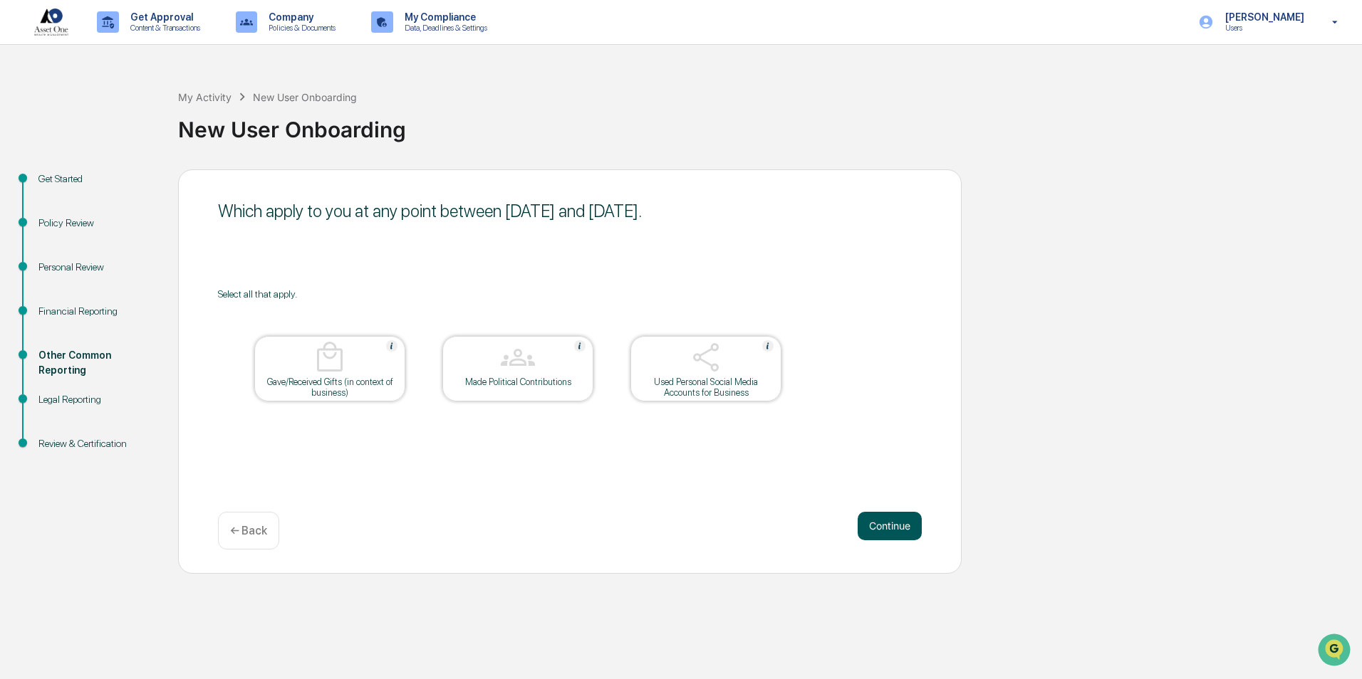
click at [875, 530] on button "Continue" at bounding box center [890, 526] width 64 height 28
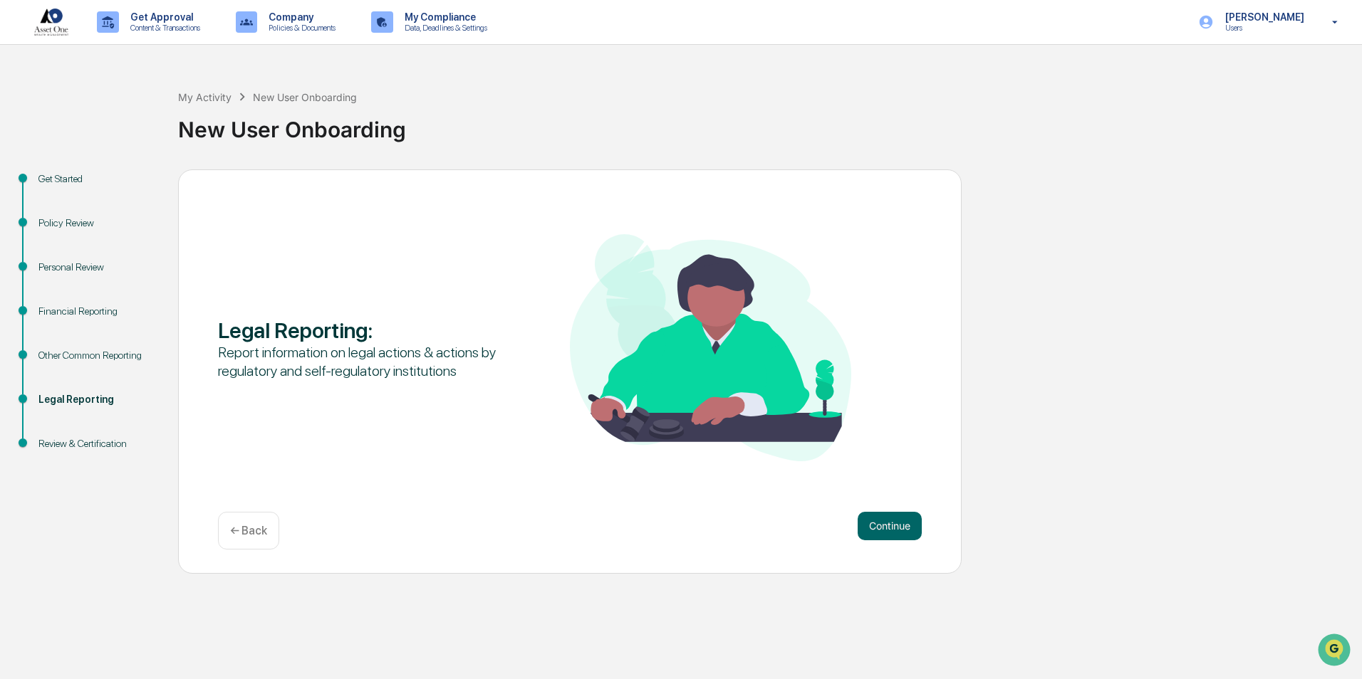
click at [875, 530] on button "Continue" at bounding box center [890, 526] width 64 height 28
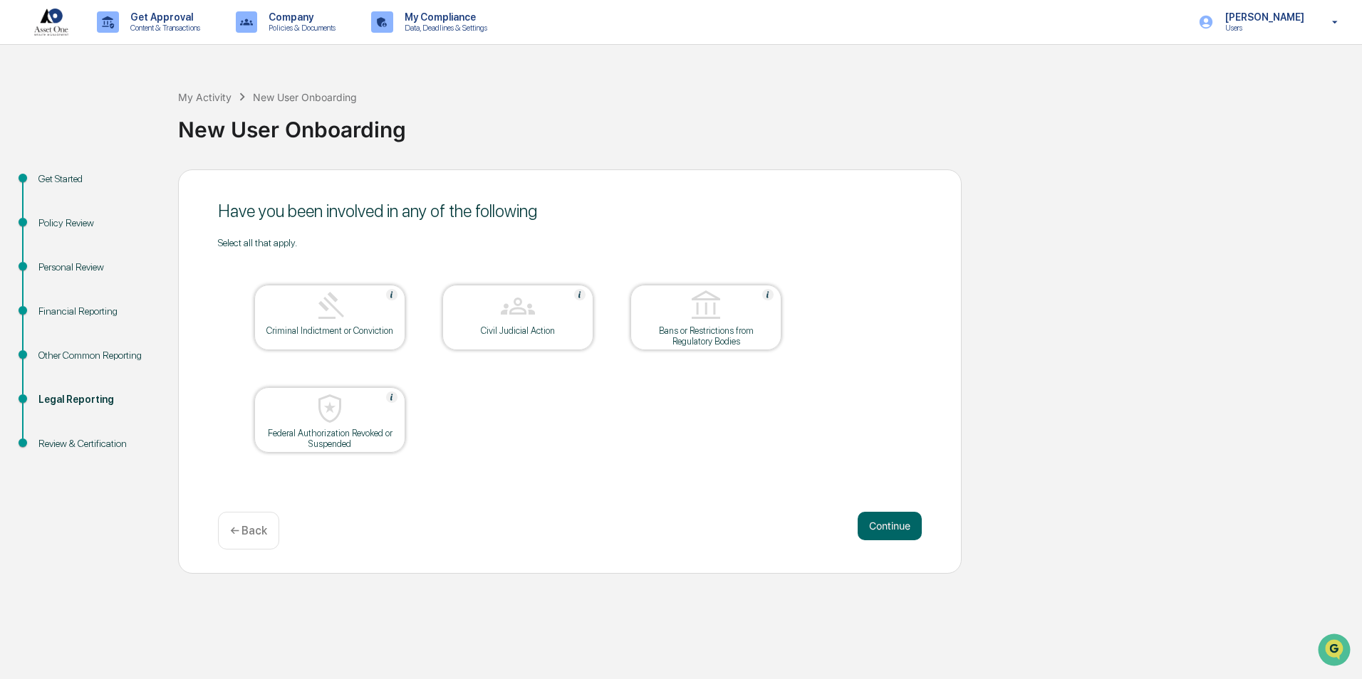
click at [875, 530] on button "Continue" at bounding box center [890, 526] width 64 height 28
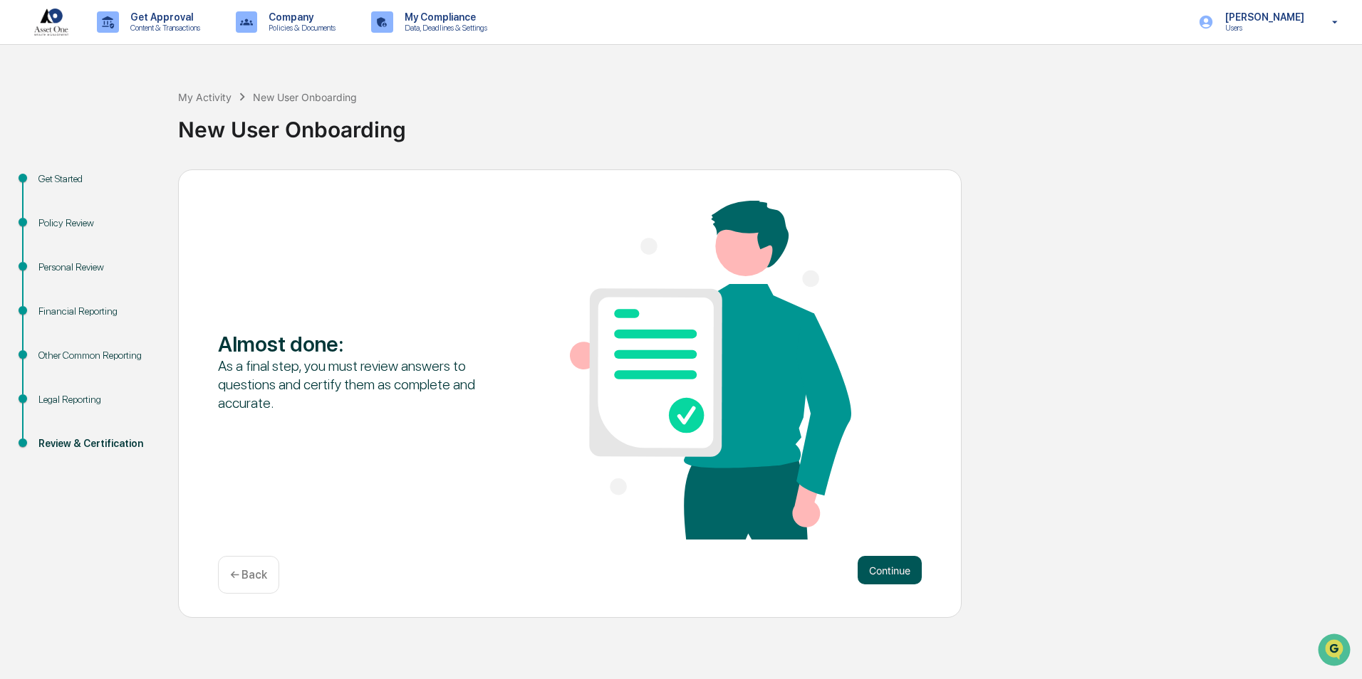
click at [910, 565] on button "Continue" at bounding box center [890, 570] width 64 height 28
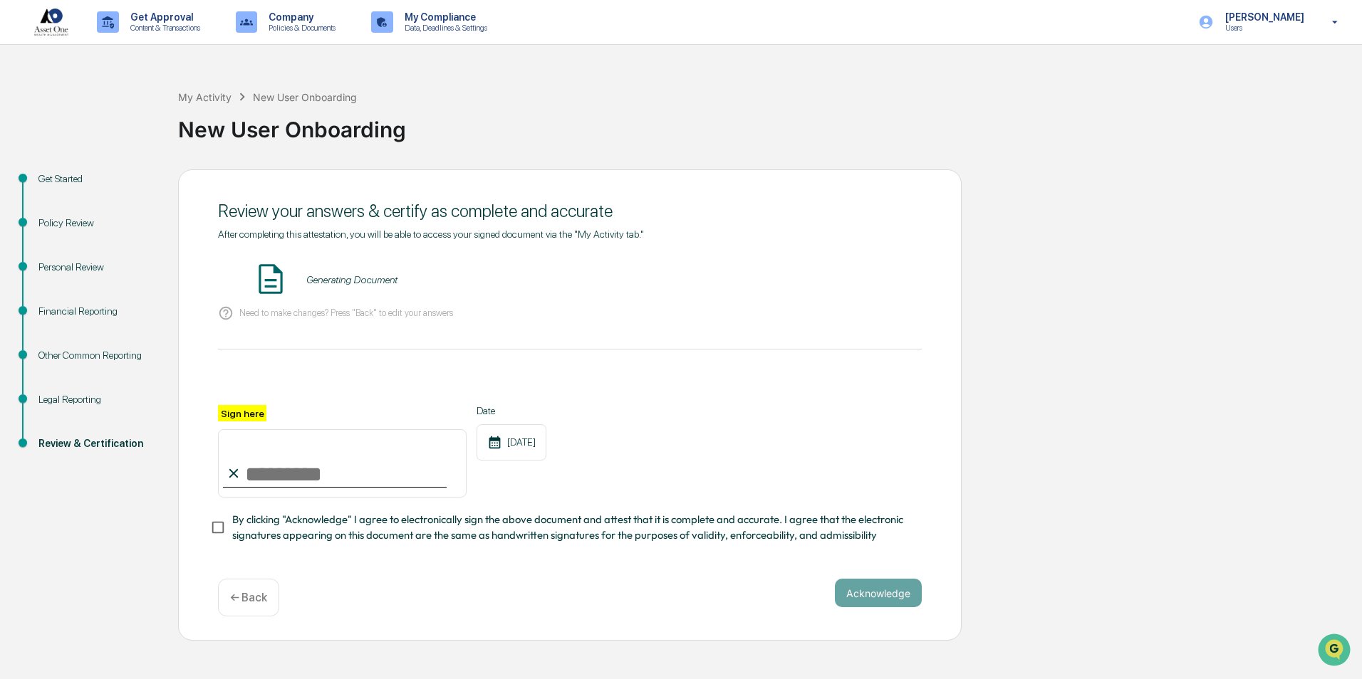
click at [78, 266] on div "Personal Review" at bounding box center [96, 267] width 117 height 15
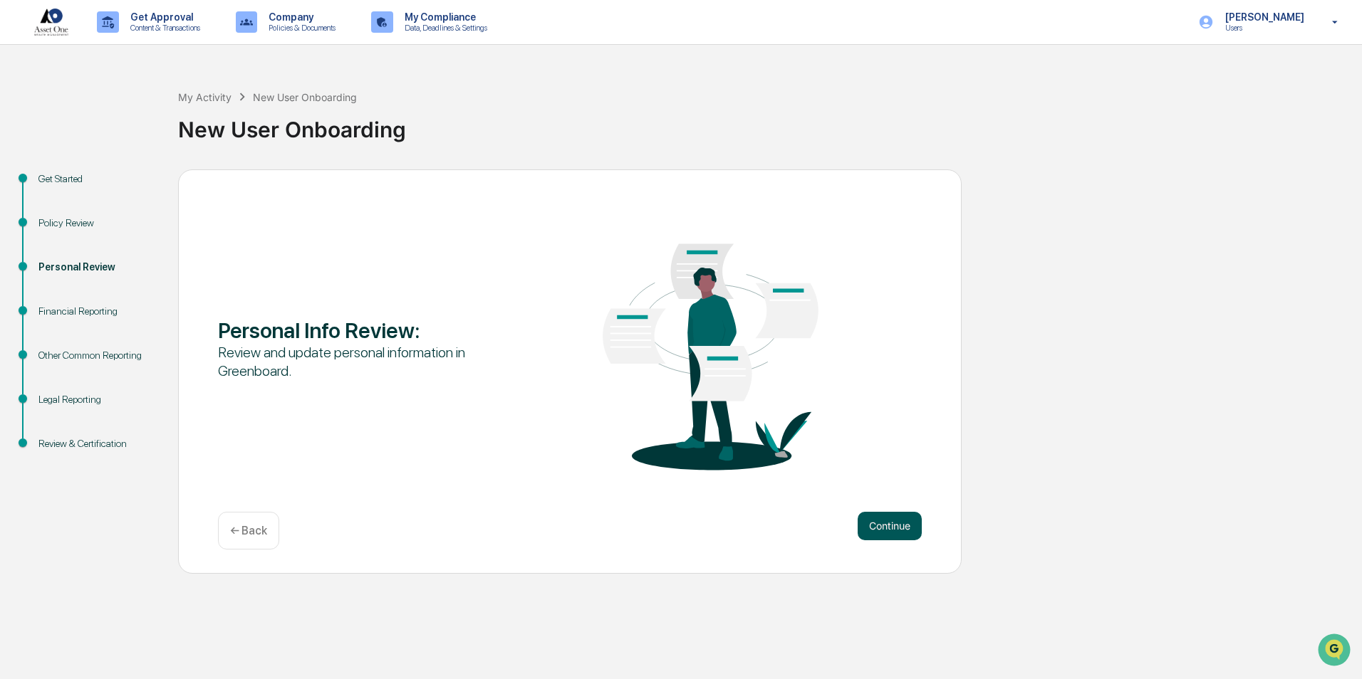
click at [873, 519] on button "Continue" at bounding box center [890, 526] width 64 height 28
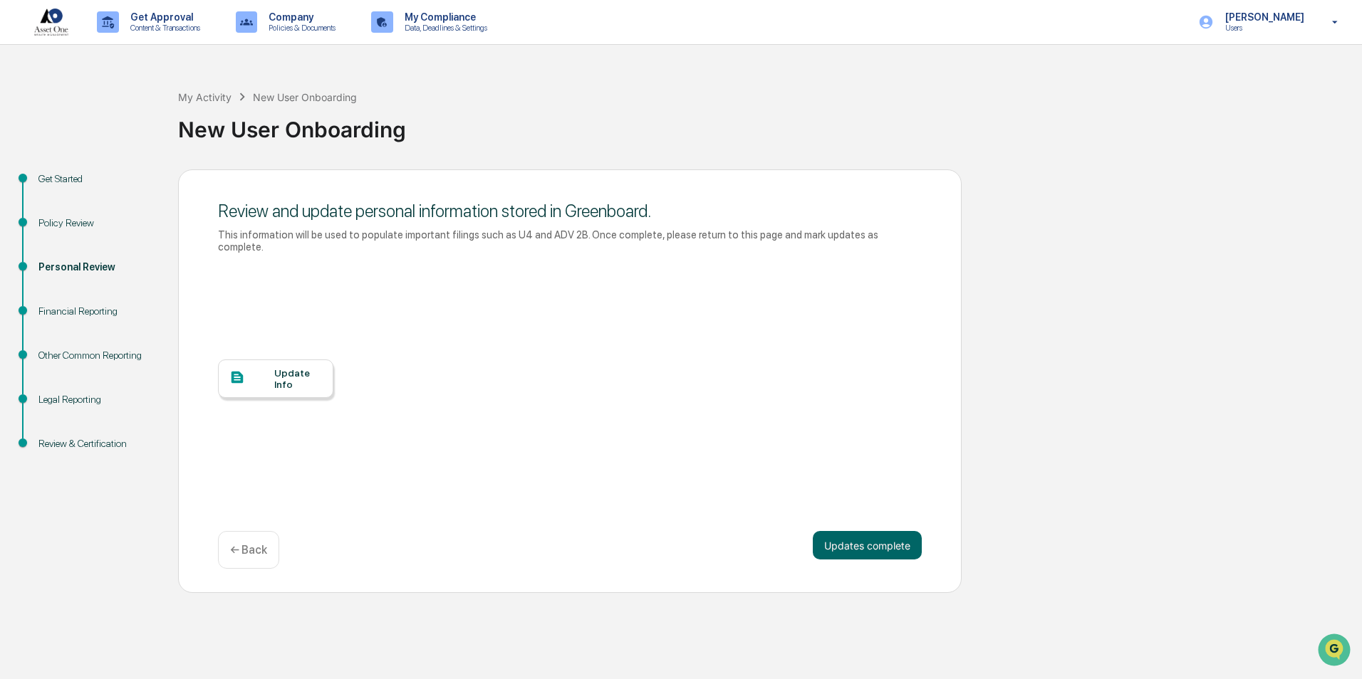
click at [316, 368] on div "Update Info" at bounding box center [298, 379] width 48 height 23
click at [125, 442] on div "Review & Certification" at bounding box center [96, 444] width 117 height 15
click at [119, 444] on div "Review & Certification" at bounding box center [96, 444] width 117 height 15
click at [81, 442] on div "Review & Certification" at bounding box center [96, 444] width 117 height 15
click at [848, 533] on button "Updates complete" at bounding box center [867, 545] width 109 height 28
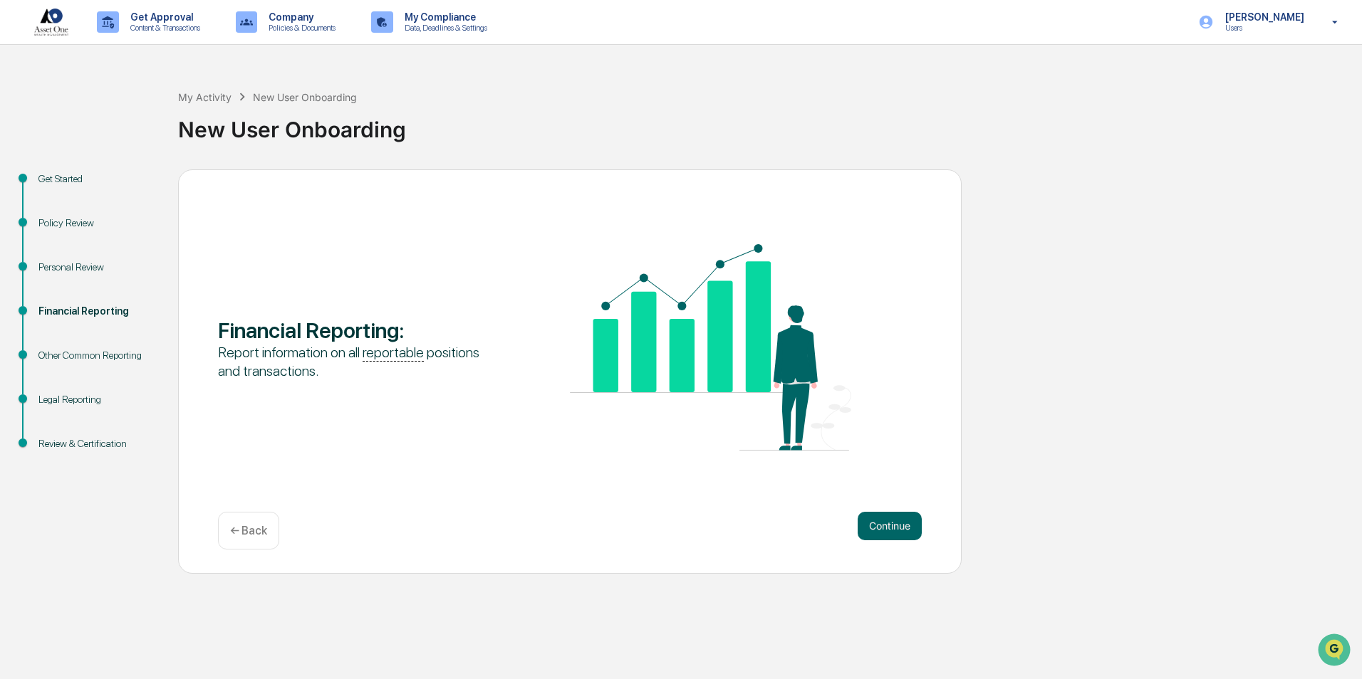
click at [89, 444] on div "Review & Certification" at bounding box center [96, 444] width 117 height 15
click at [867, 524] on button "Continue" at bounding box center [890, 526] width 64 height 28
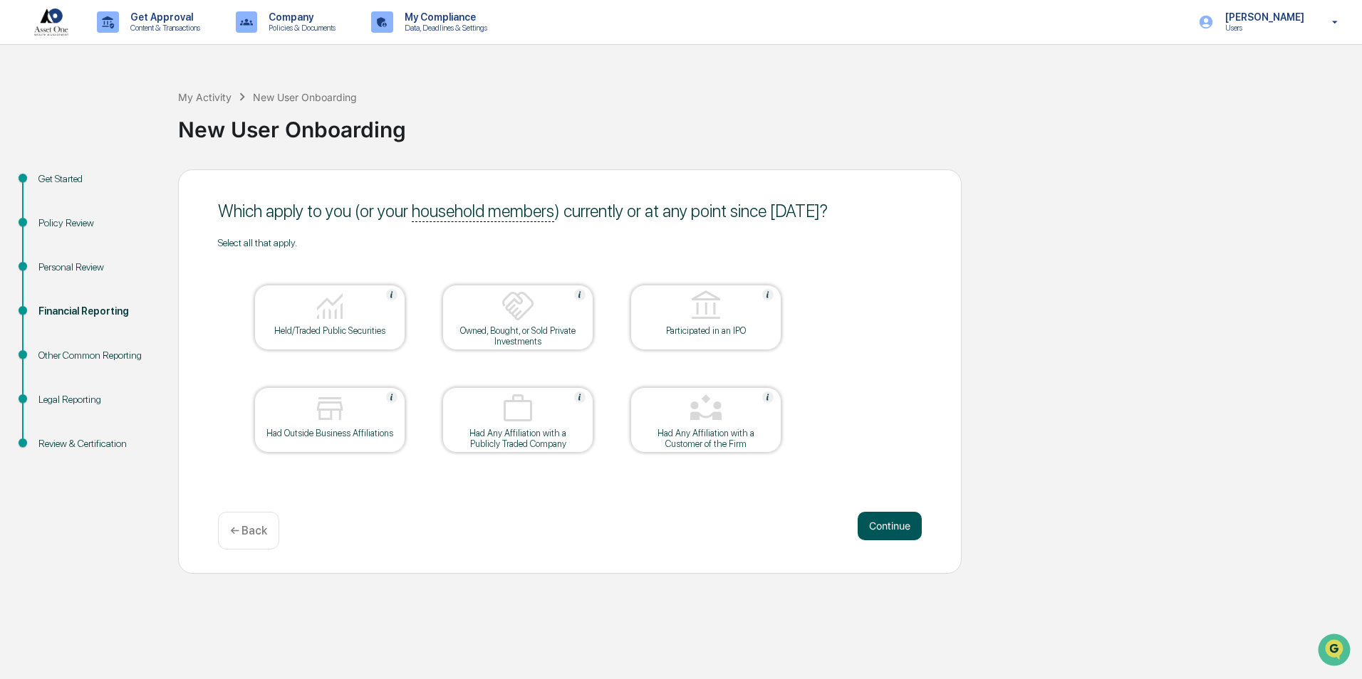
click at [883, 524] on button "Continue" at bounding box center [890, 526] width 64 height 28
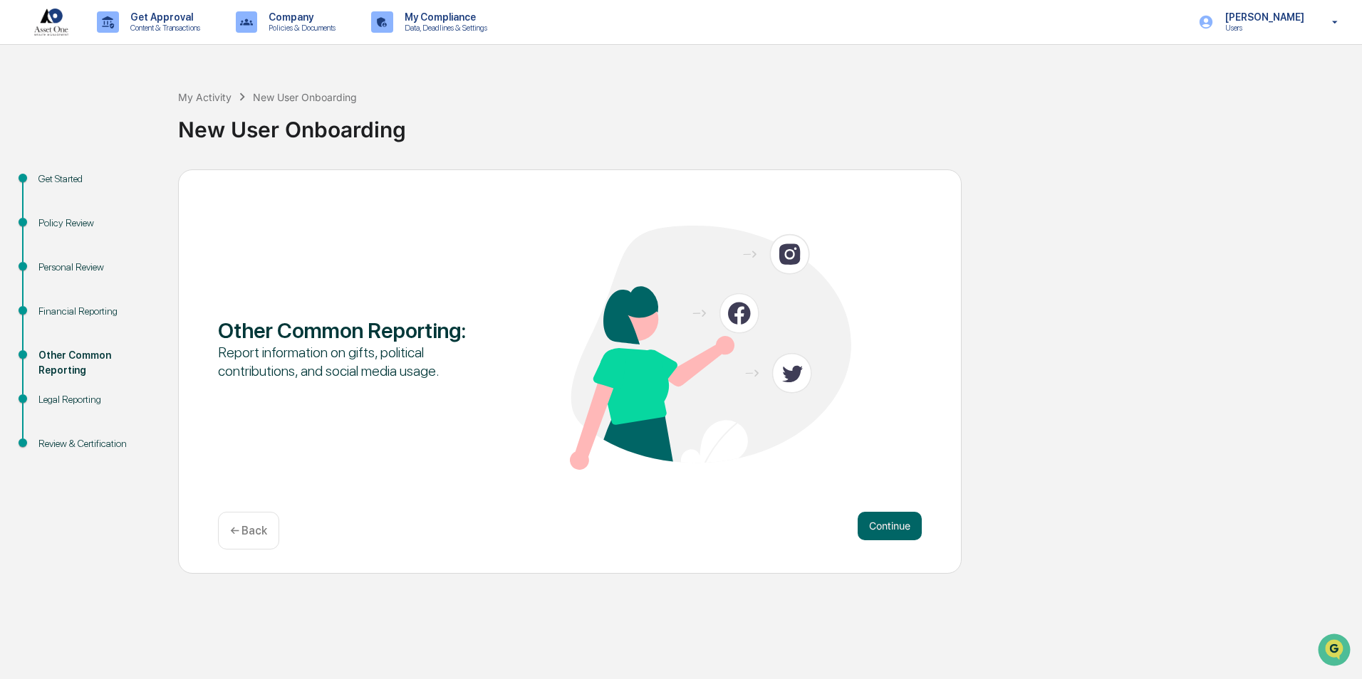
click at [883, 524] on button "Continue" at bounding box center [890, 526] width 64 height 28
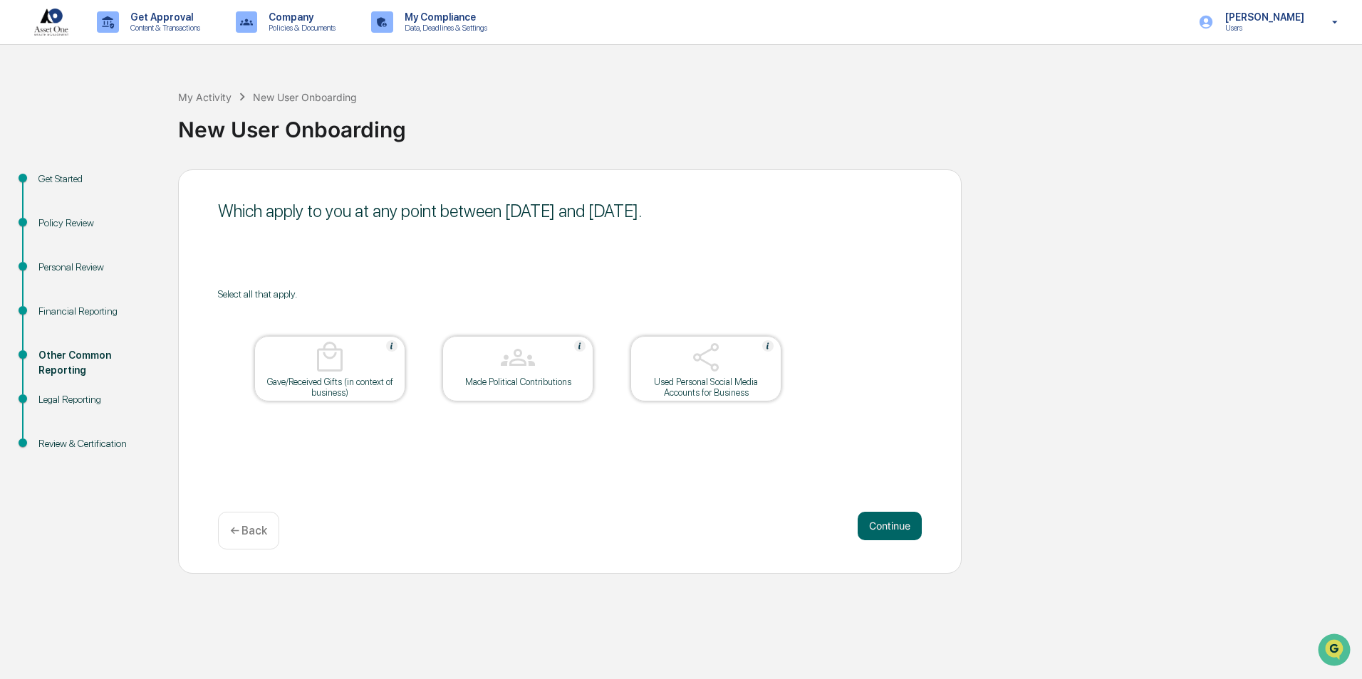
click at [883, 524] on button "Continue" at bounding box center [890, 526] width 64 height 28
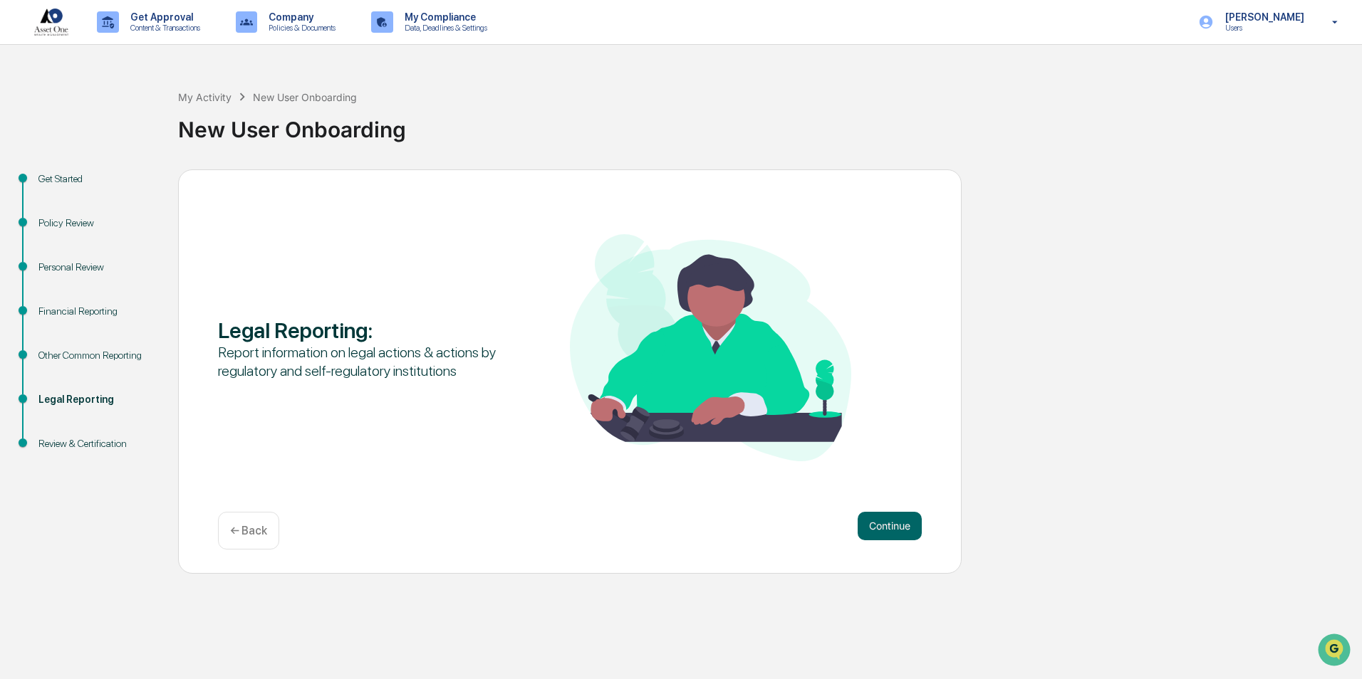
click at [883, 524] on button "Continue" at bounding box center [890, 526] width 64 height 28
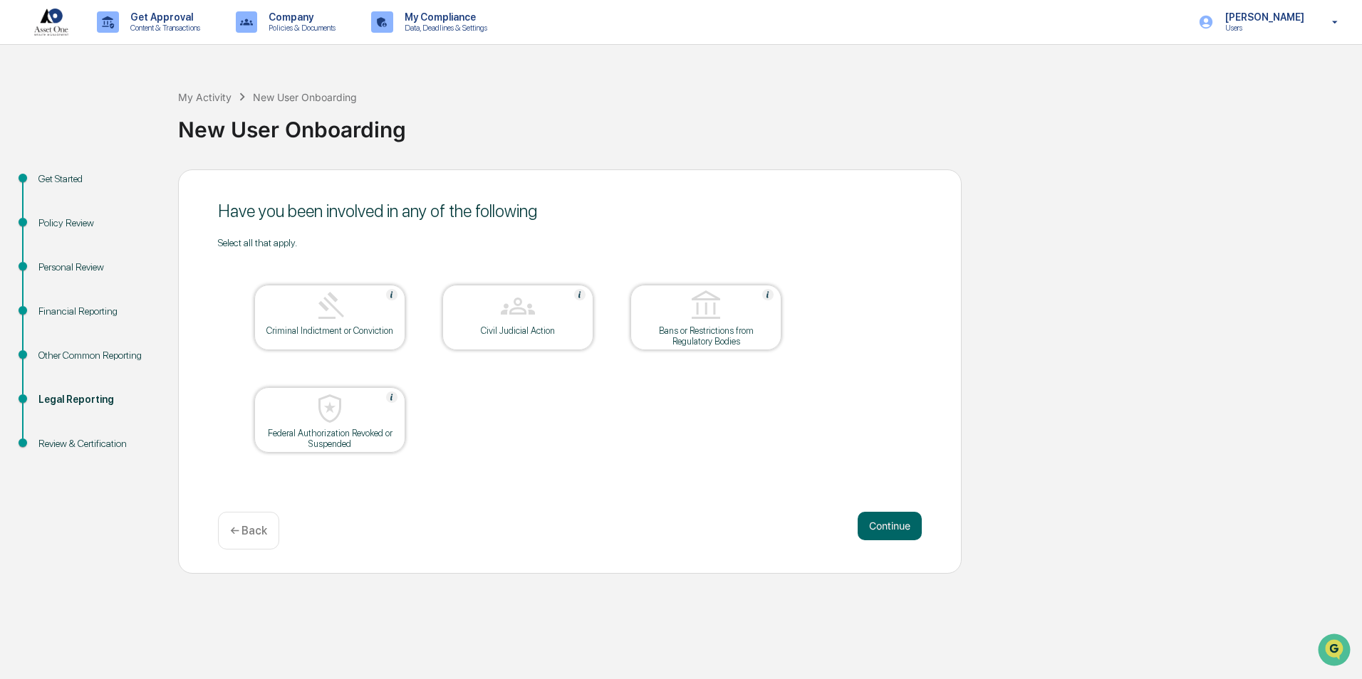
click at [883, 524] on button "Continue" at bounding box center [890, 526] width 64 height 28
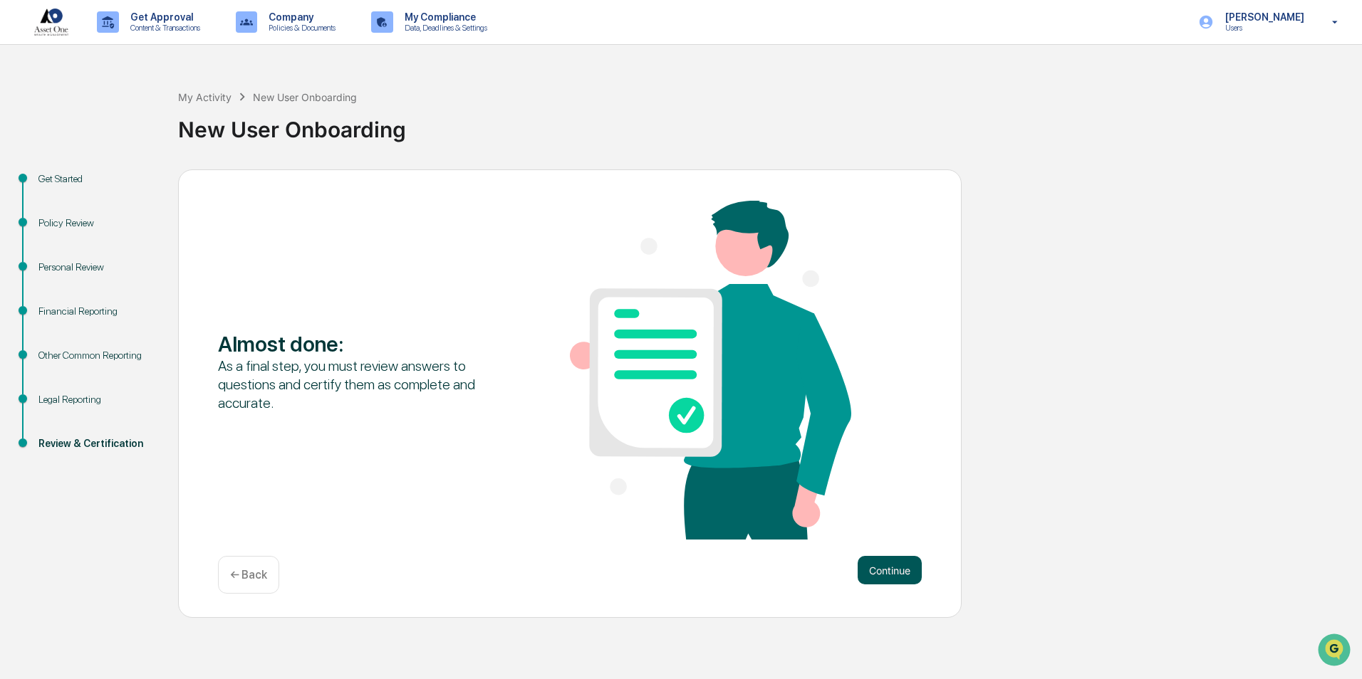
click at [907, 578] on button "Continue" at bounding box center [890, 570] width 64 height 28
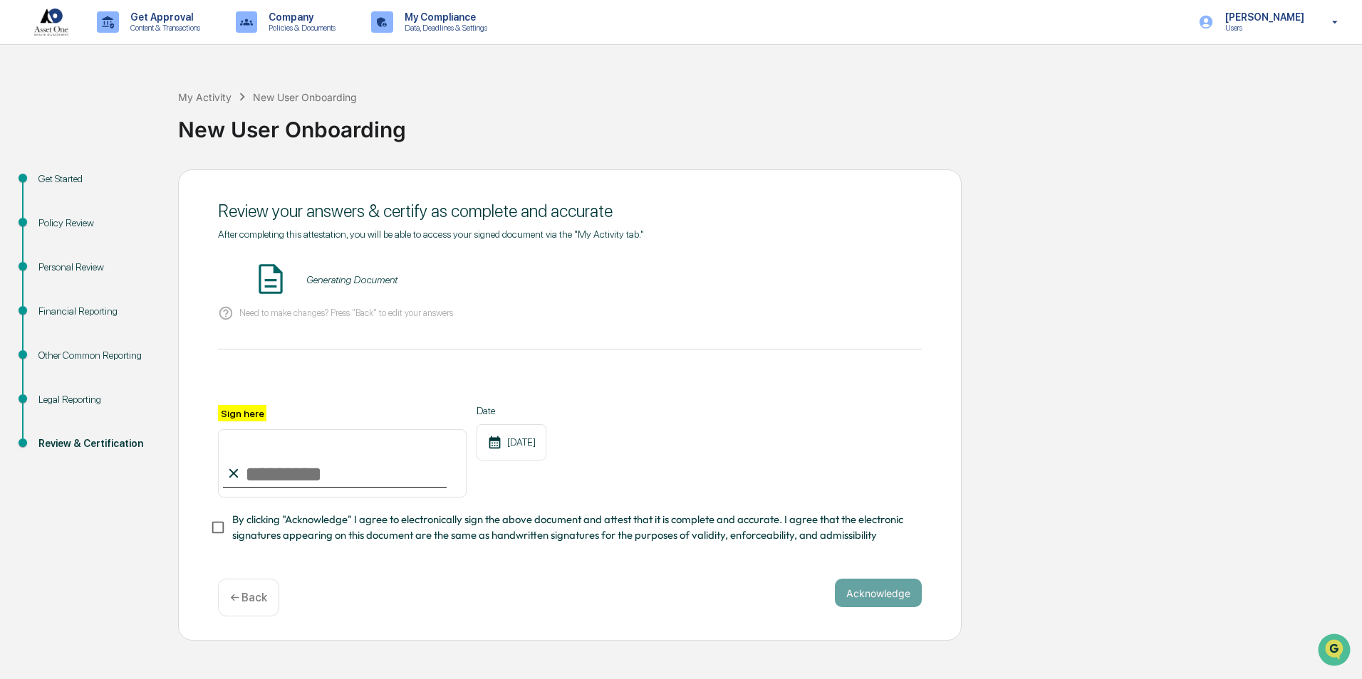
click at [281, 481] on input "Sign here" at bounding box center [342, 463] width 249 height 68
type input "**********"
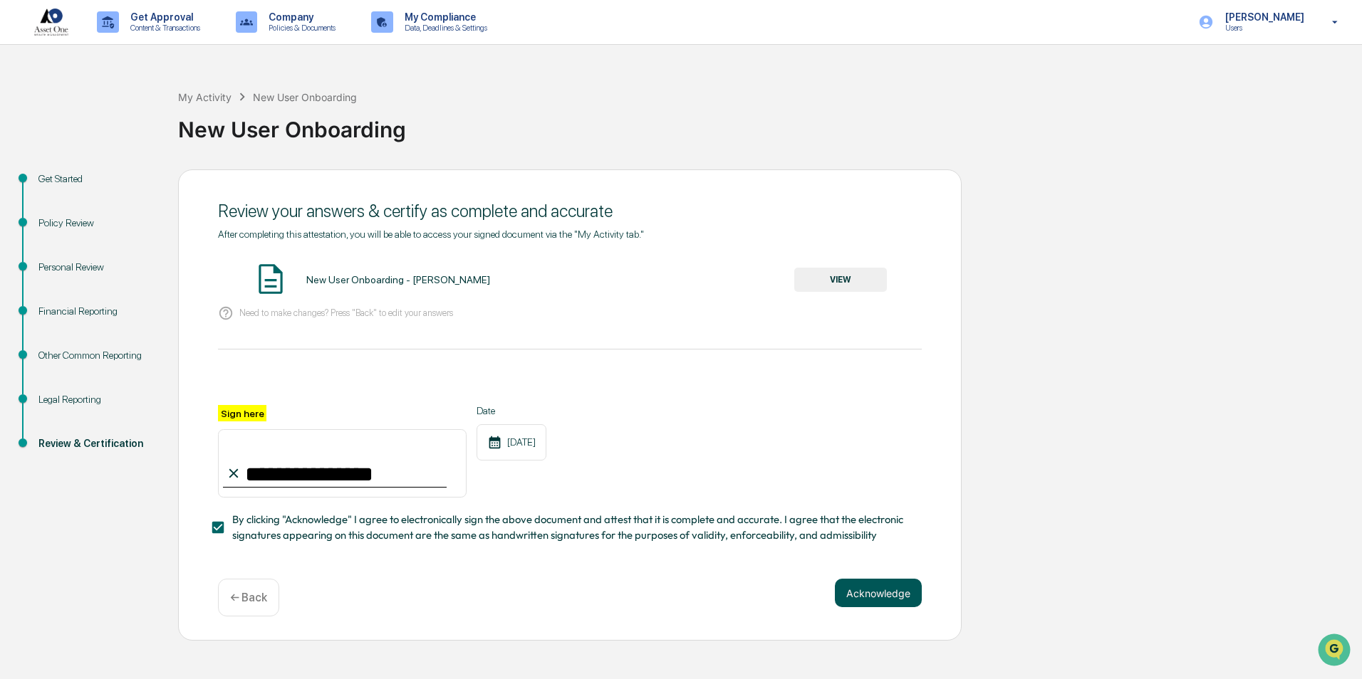
click at [896, 607] on button "Acknowledge" at bounding box center [878, 593] width 87 height 28
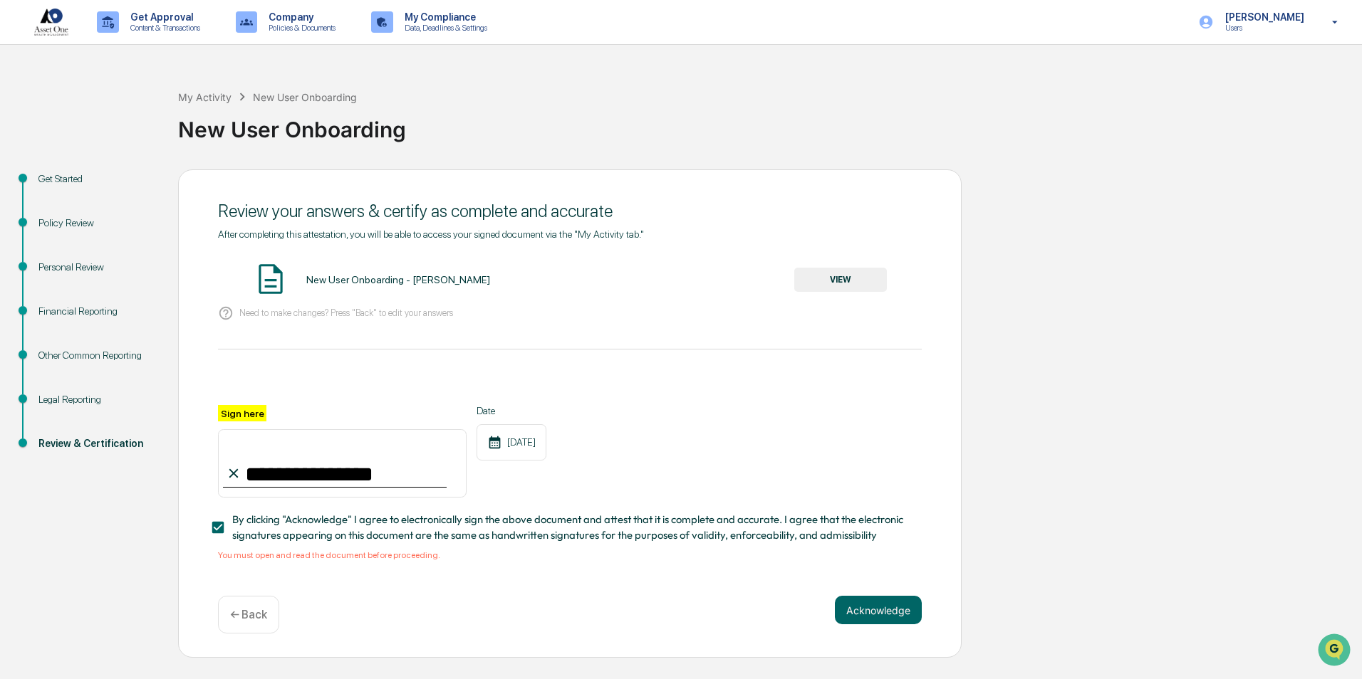
click at [369, 531] on span "By clicking "Acknowledge" I agree to electronically sign the above document and…" at bounding box center [571, 528] width 678 height 32
click at [357, 524] on span "By clicking "Acknowledge" I agree to electronically sign the above document and…" at bounding box center [571, 528] width 678 height 32
click at [572, 526] on span "By clicking "Acknowledge" I agree to electronically sign the above document and…" at bounding box center [571, 528] width 678 height 32
click at [826, 286] on button "VIEW" at bounding box center [840, 280] width 93 height 24
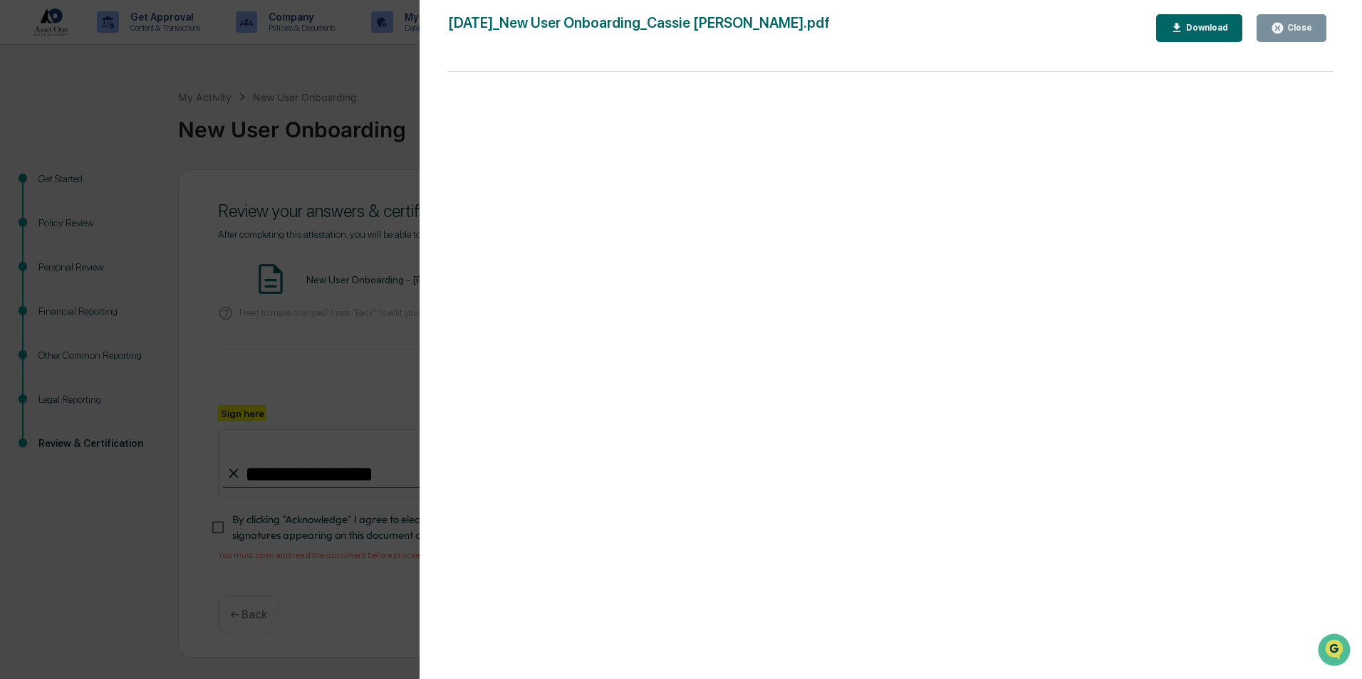
click at [1226, 26] on div "Download" at bounding box center [1205, 28] width 45 height 10
click at [1301, 35] on button "Close" at bounding box center [1291, 28] width 70 height 28
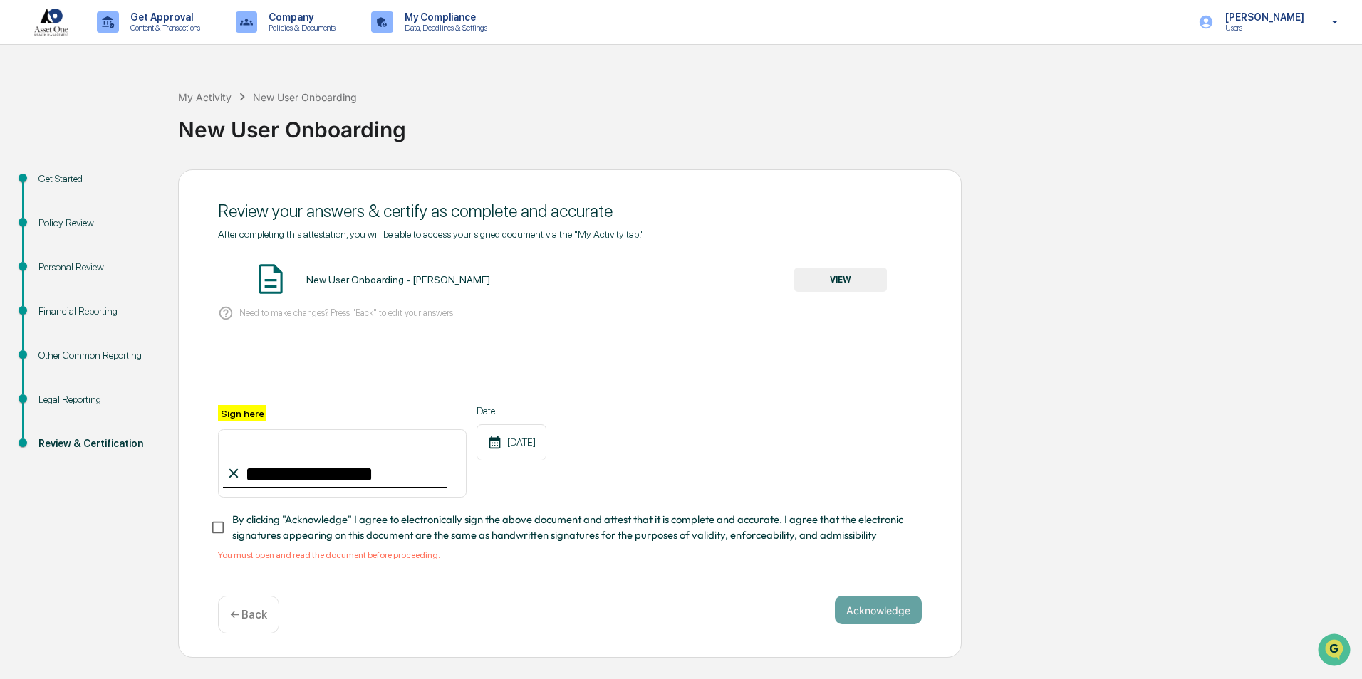
click at [578, 533] on span "By clicking "Acknowledge" I agree to electronically sign the above document and…" at bounding box center [571, 528] width 678 height 32
click at [869, 617] on button "Acknowledge" at bounding box center [878, 610] width 87 height 28
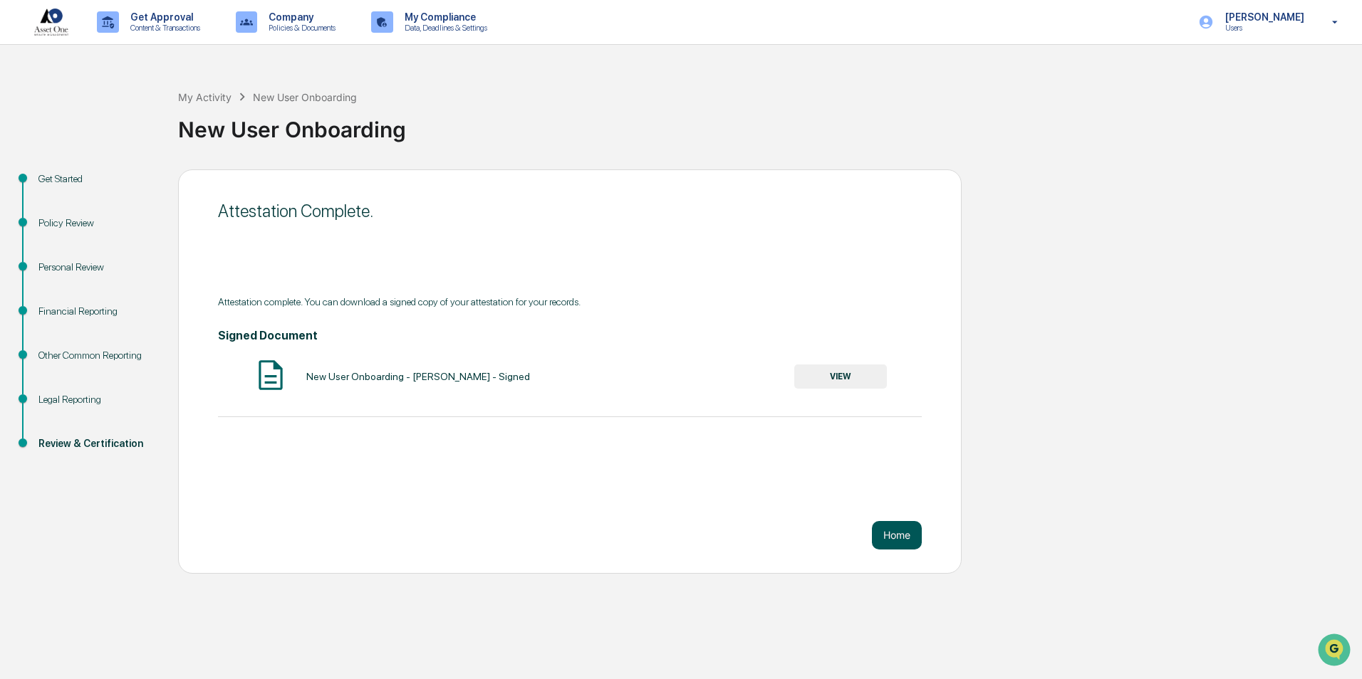
click at [907, 536] on button "Home" at bounding box center [897, 535] width 50 height 28
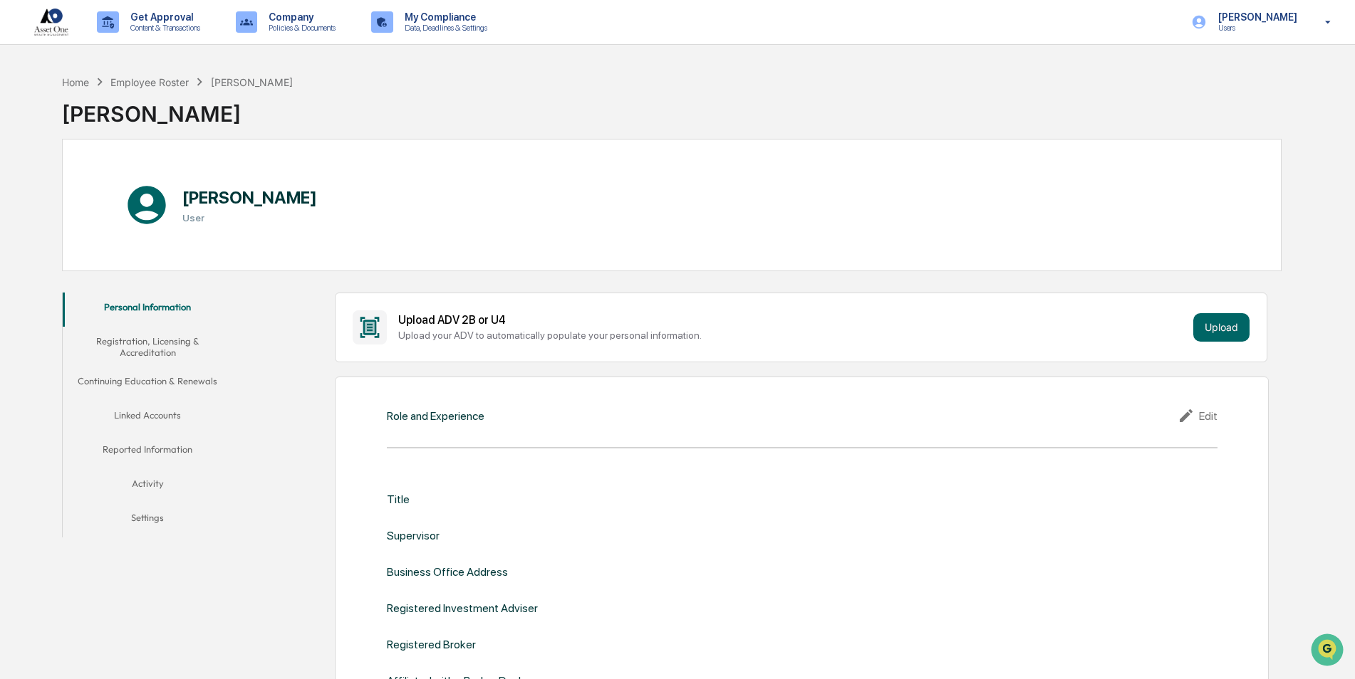
click at [175, 418] on button "Linked Accounts" at bounding box center [148, 418] width 170 height 34
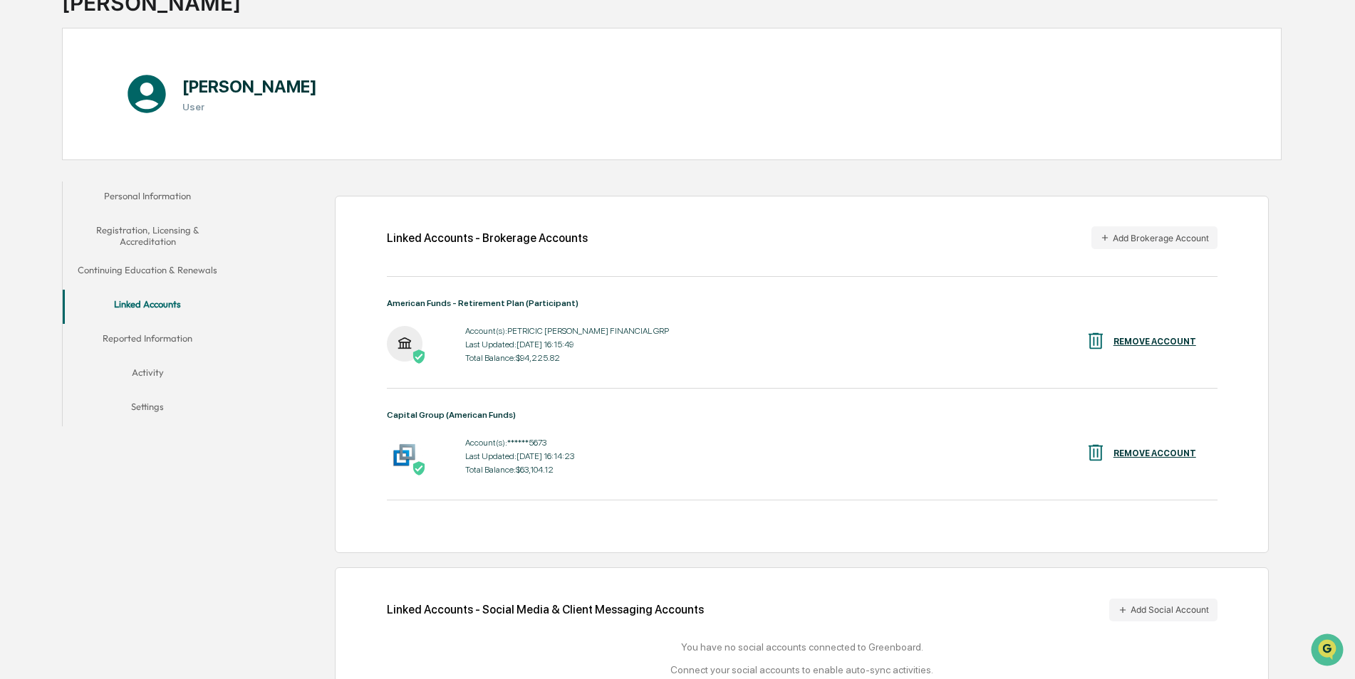
scroll to position [160, 0]
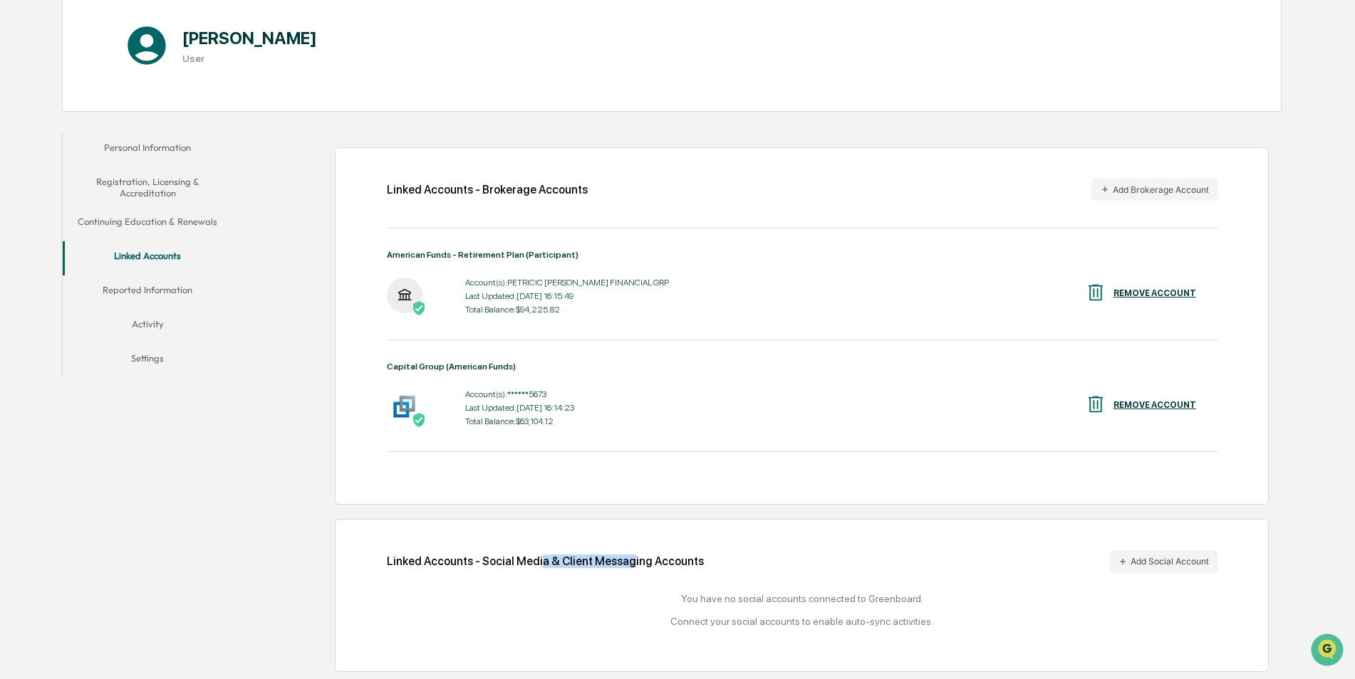
drag, startPoint x: 536, startPoint y: 563, endPoint x: 622, endPoint y: 560, distance: 85.5
click at [622, 560] on div "Linked Accounts - Social Media & Client Messaging Accounts Add Social Account" at bounding box center [802, 562] width 830 height 23
click at [152, 358] on button "Settings" at bounding box center [148, 361] width 170 height 34
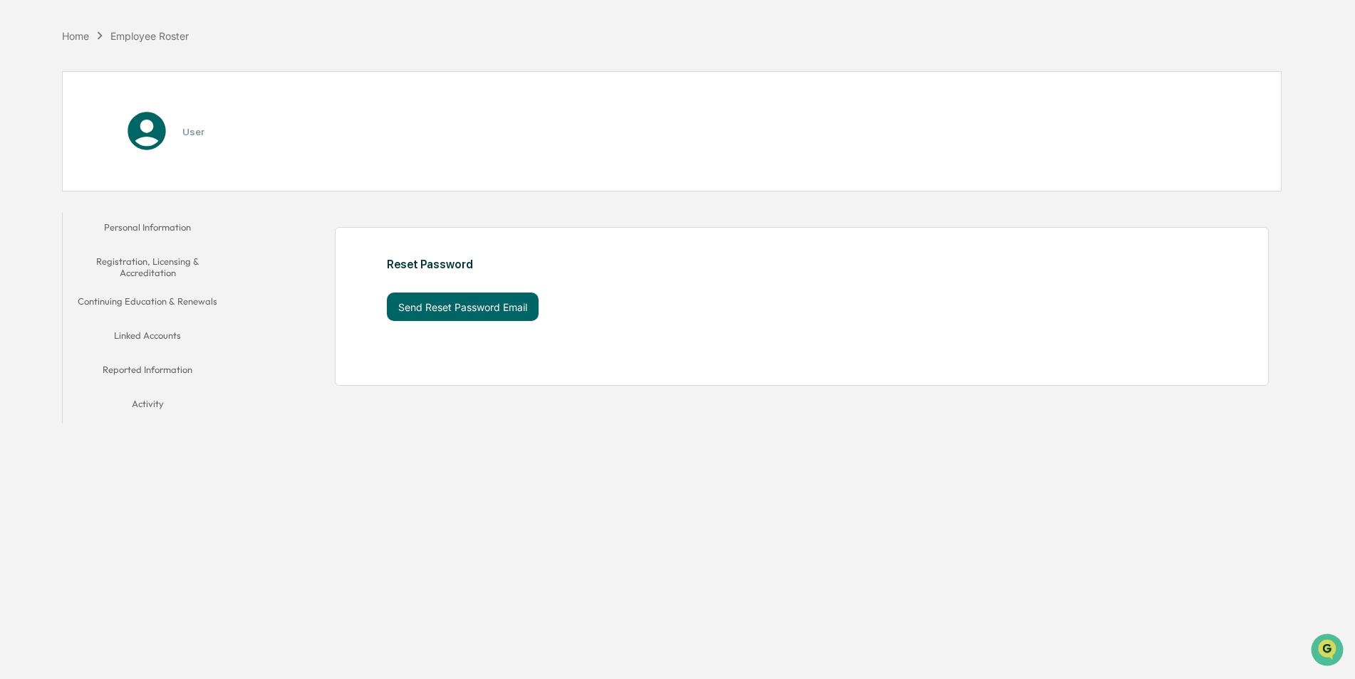
scroll to position [68, 0]
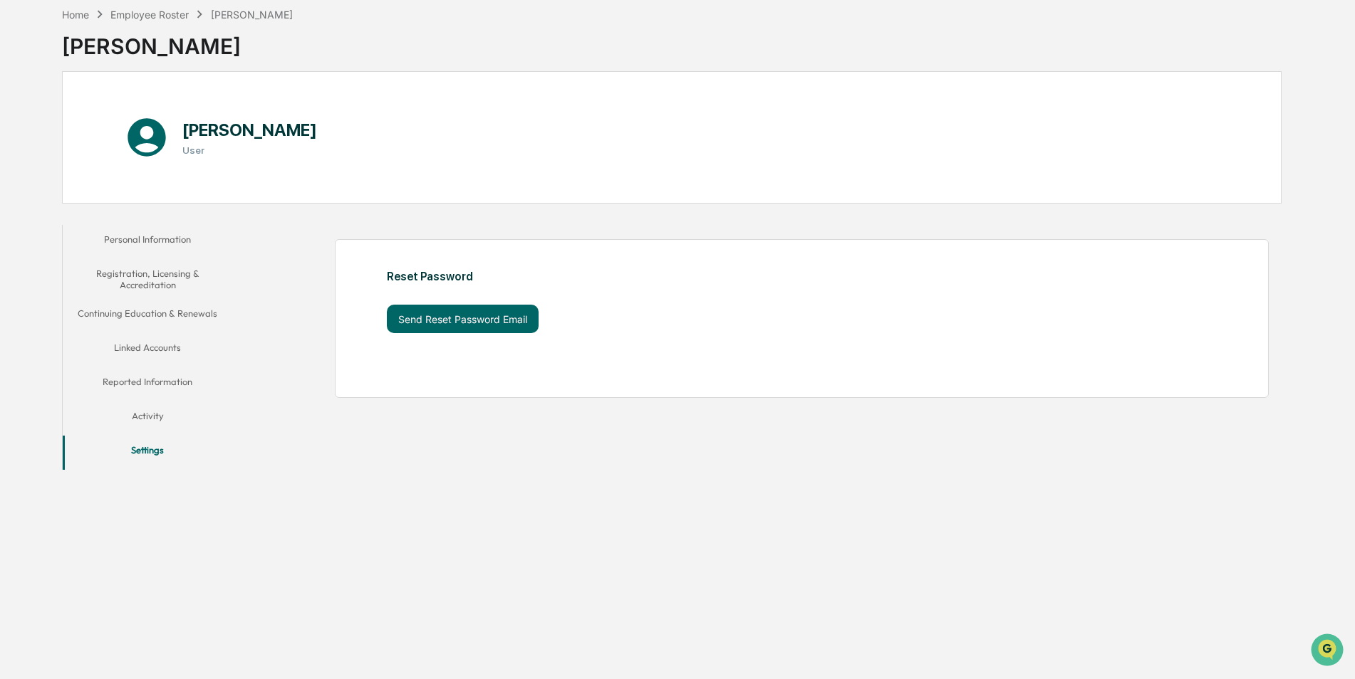
click at [130, 288] on button "Registration, Licensing & Accreditation" at bounding box center [148, 279] width 170 height 41
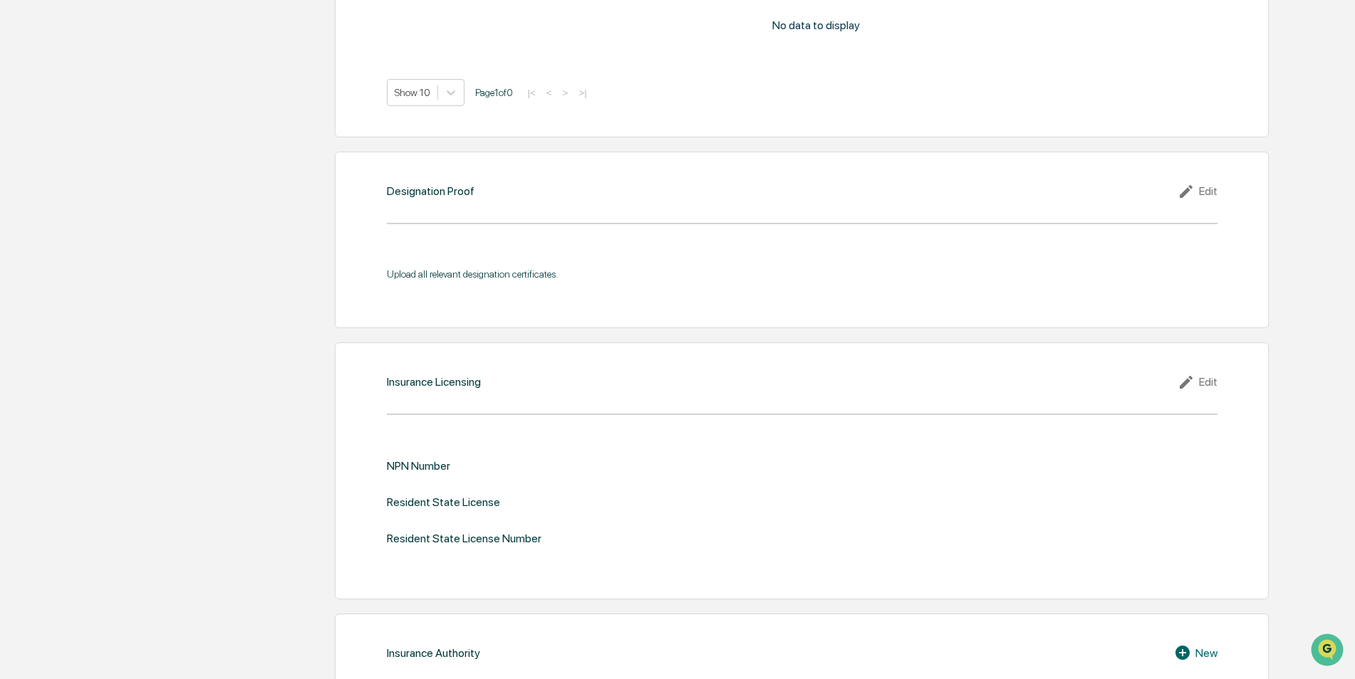
scroll to position [1577, 0]
